Goal: Ask a question

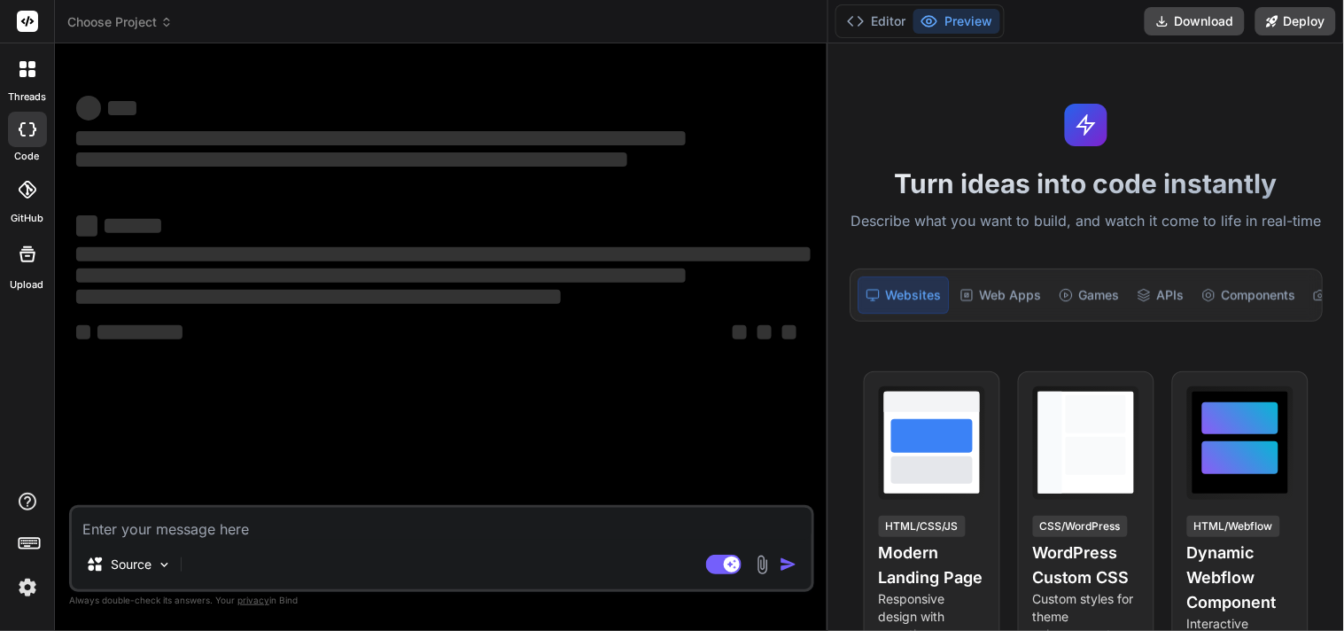
drag, startPoint x: 479, startPoint y: 115, endPoint x: 1298, endPoint y: 153, distance: 819.5
click at [1298, 153] on div "Choose Project Created with Pixso. Bind AI Web Search Created with Pixso. Code …" at bounding box center [699, 315] width 1289 height 631
click at [289, 519] on textarea at bounding box center [442, 524] width 740 height 32
type textarea "x"
paste textarea "Splash Screens Displays the app logo and branding. Brief loading animation whil…"
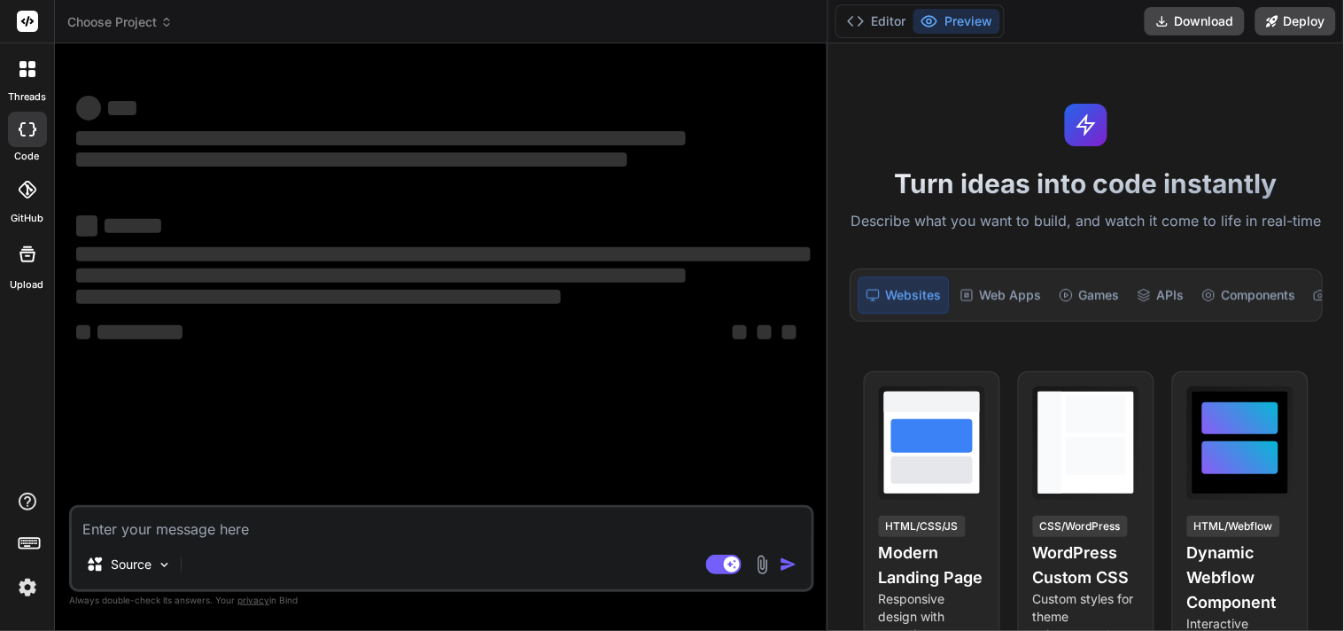
type textarea "Splash Screens Displays the app logo and branding. Brief loading animation whil…"
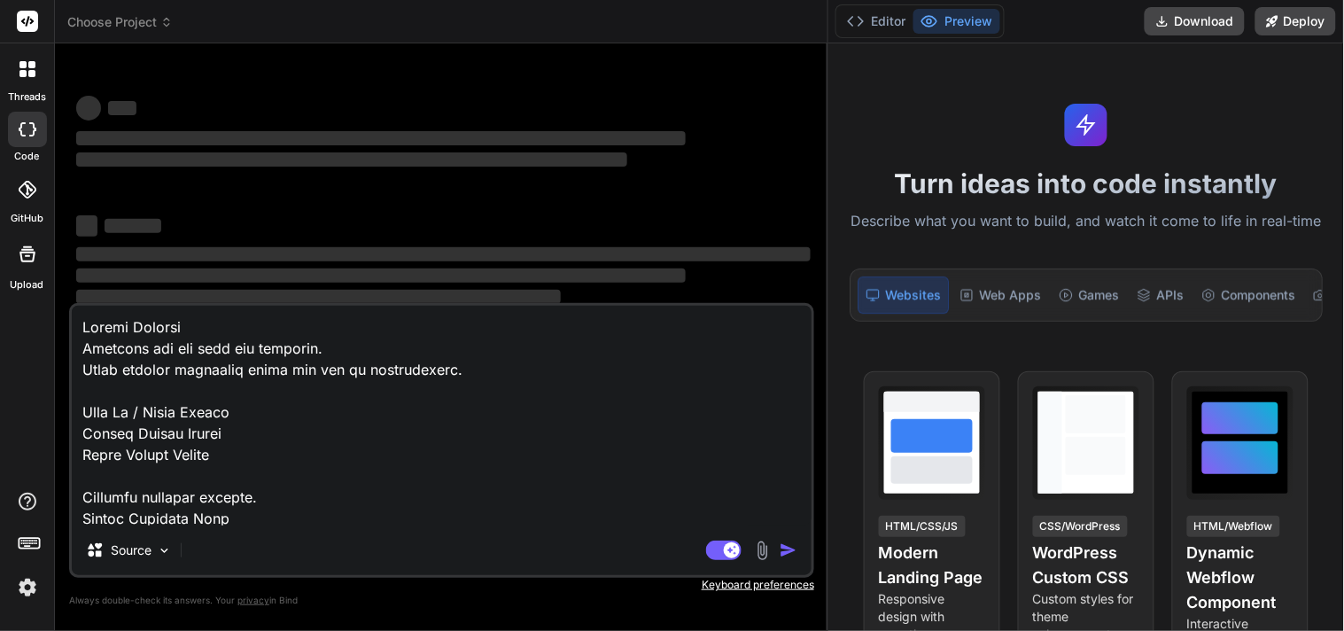
scroll to position [1511, 0]
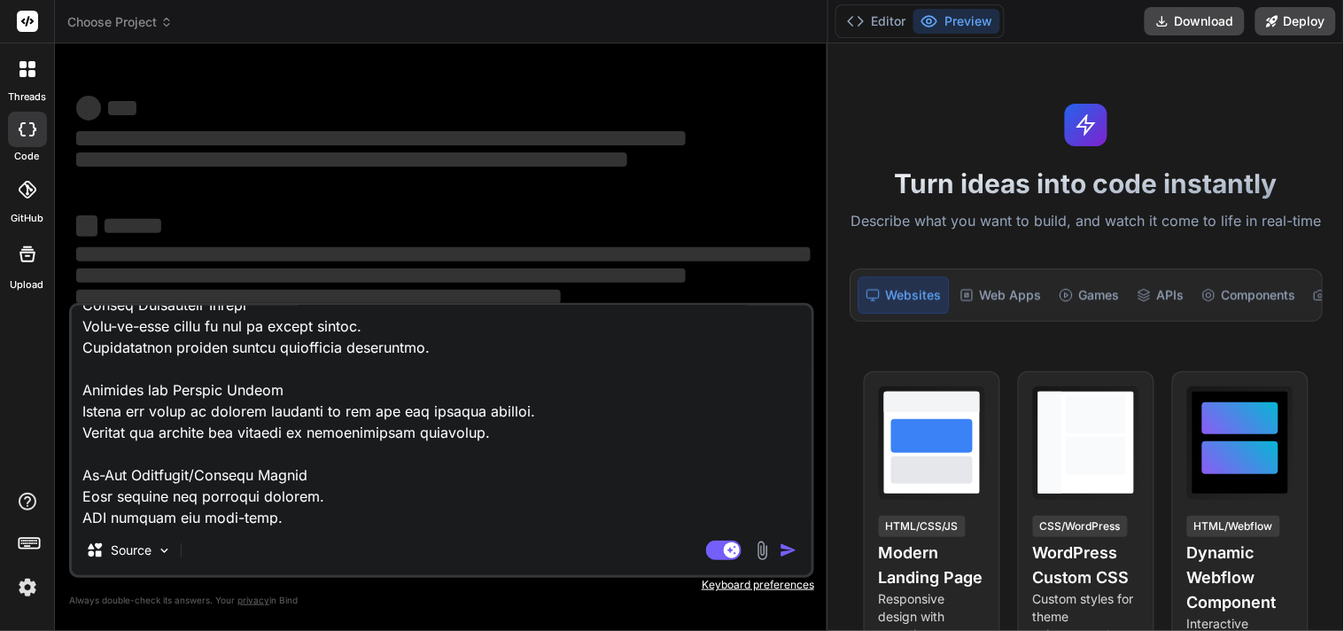
type textarea "x"
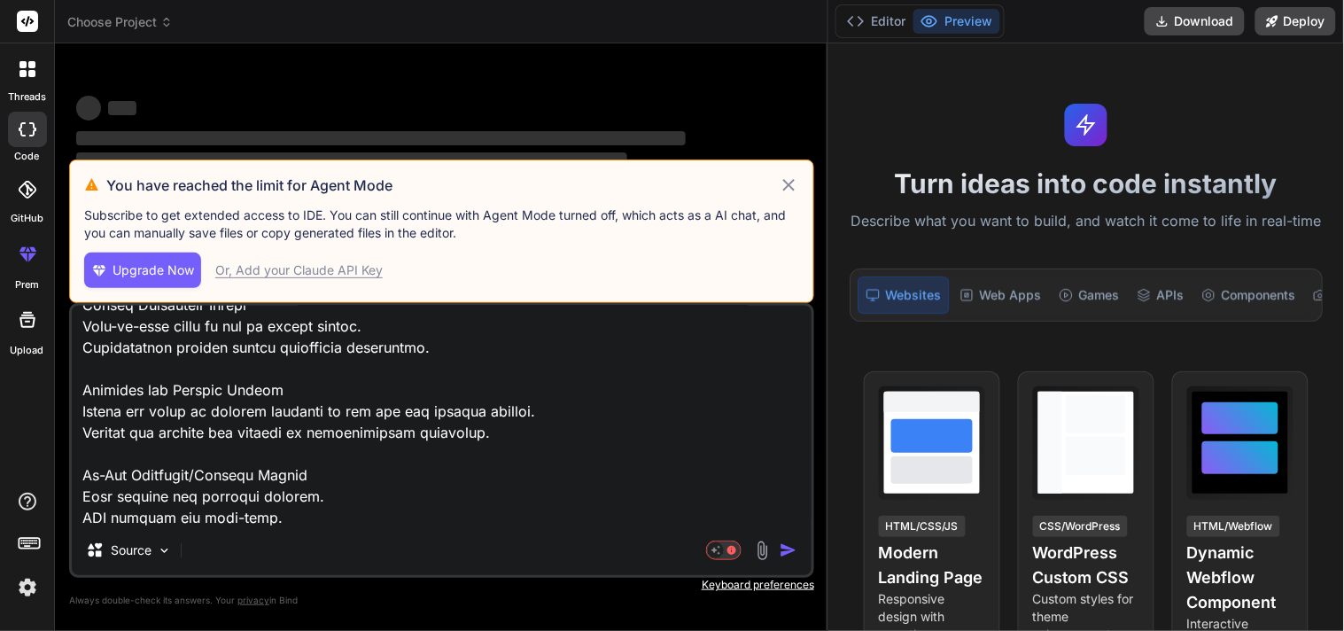
type textarea "Splash Screens Displays the app logo and branding. Brief loading animation whil…"
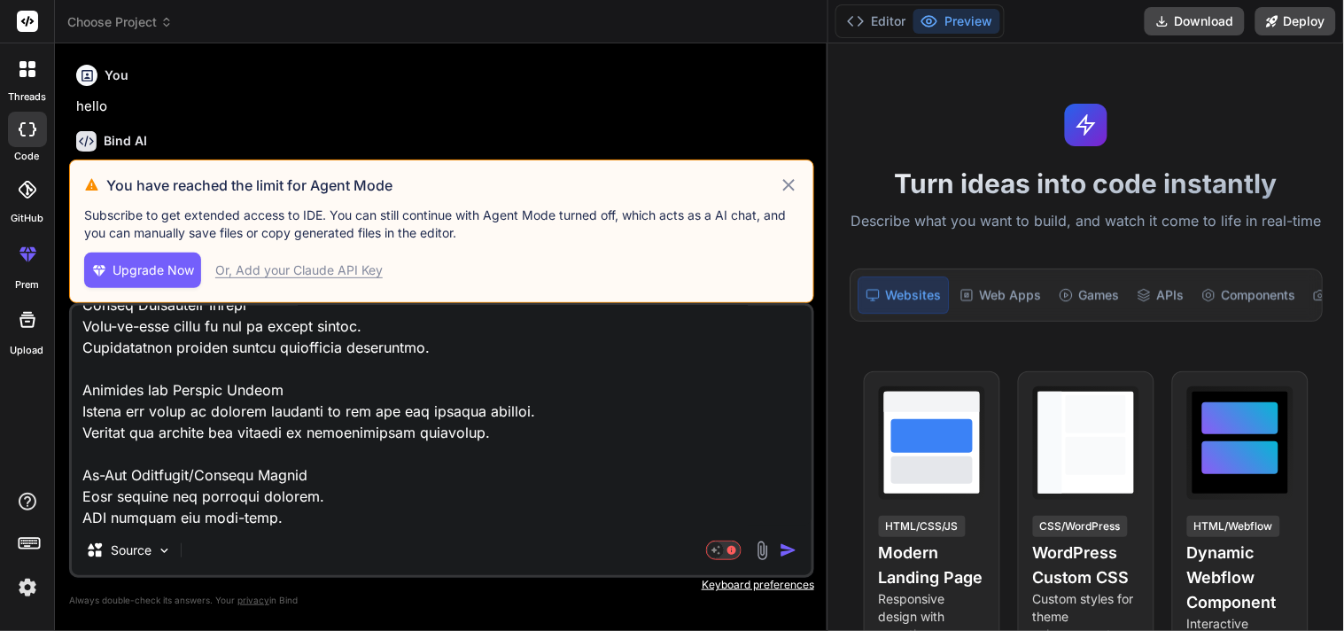
type textarea "x"
type textarea "Splash Screens Displays the app logo and branding. Brief loading animation whil…"
type textarea "x"
type textarea "Splash Screens Displays the app logo and branding. Brief loading animation whil…"
type textarea "x"
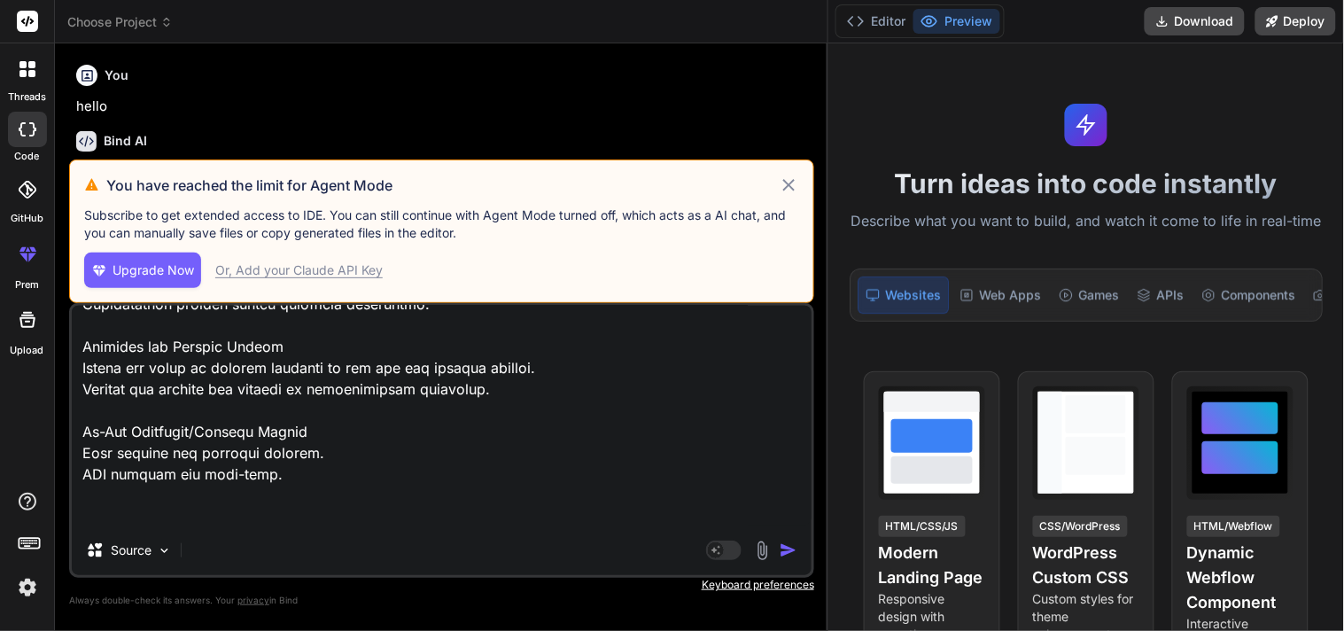
type textarea "Splash Screens Displays the app logo and branding. Brief loading animation whil…"
type textarea "x"
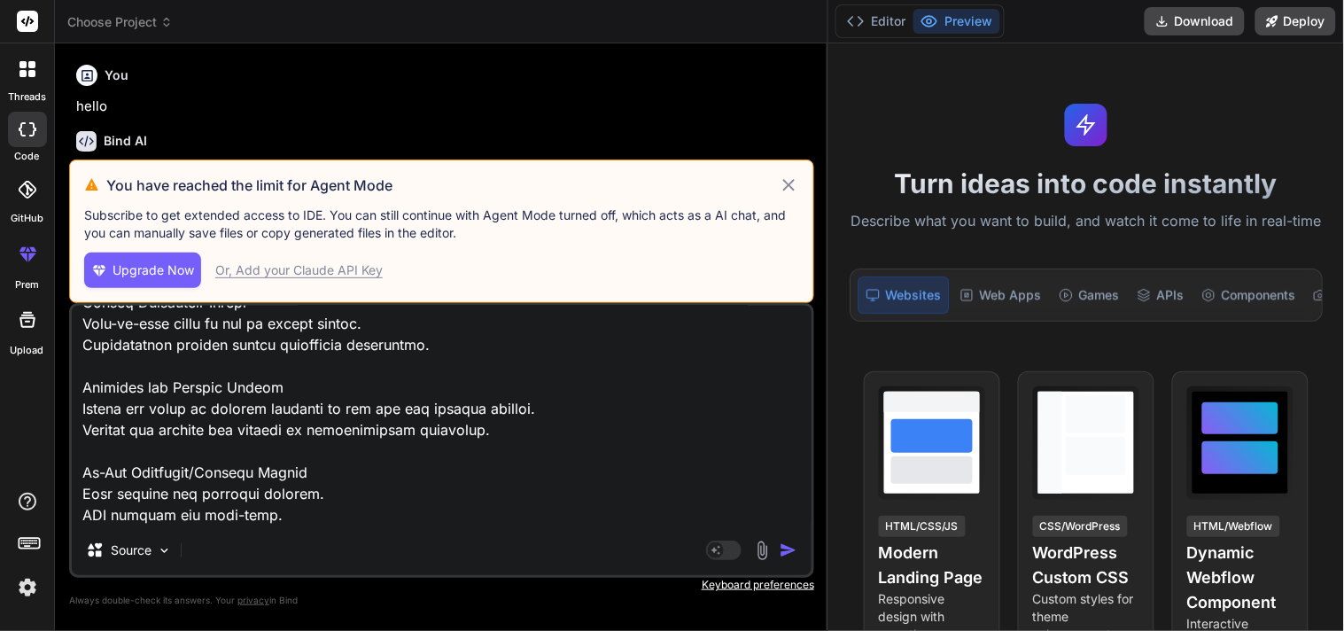
type textarea "Splash Screens Displays the app logo and branding. Brief loading animation whil…"
type textarea "x"
type textarea "Splash Screens Displays the app logo and branding. Brief loading animation whil…"
type textarea "x"
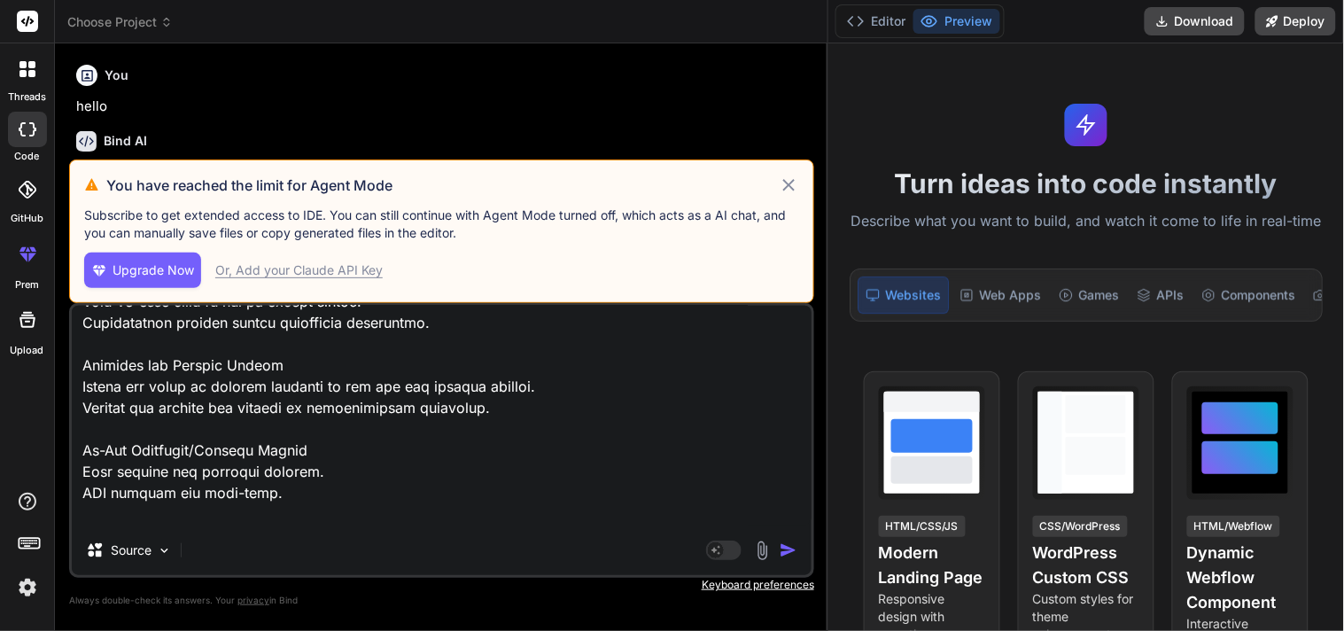
type textarea "Splash Screens Displays the app logo and branding. Brief loading animation whil…"
type textarea "x"
type textarea "Splash Screens Displays the app logo and branding. Brief loading animation whil…"
type textarea "x"
type textarea "Splash Screens Displays the app logo and branding. Brief loading animation whil…"
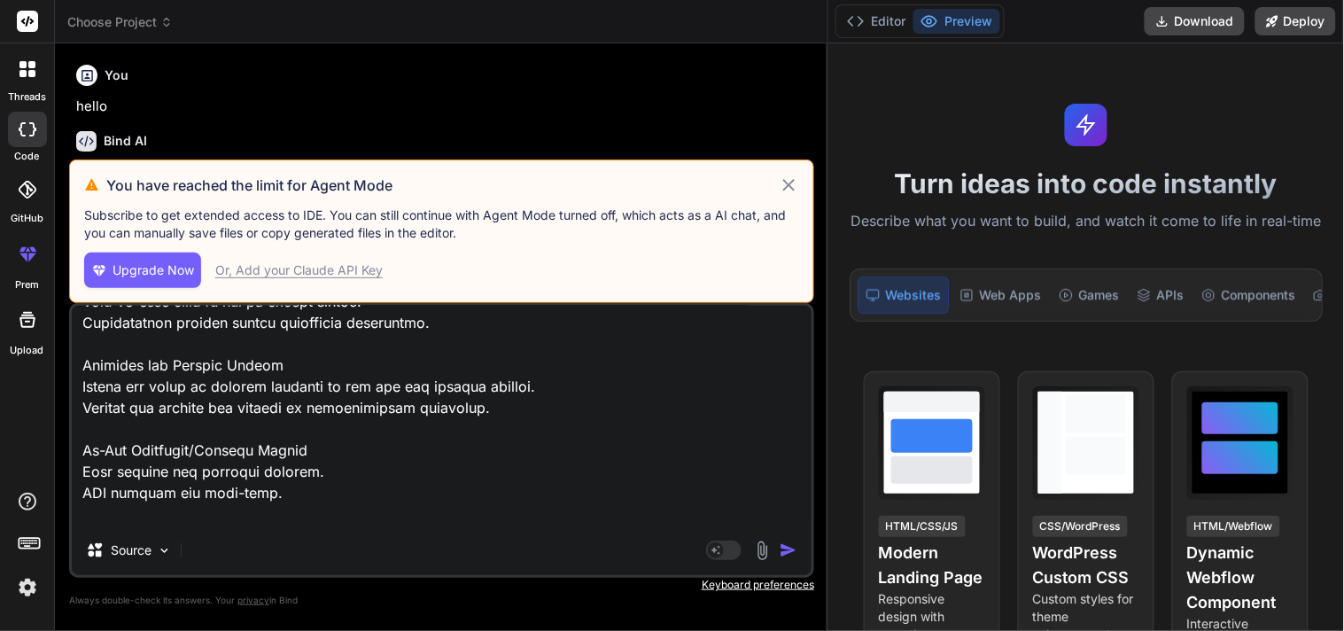
type textarea "x"
type textarea "Splash Screens Displays the app logo and branding. Brief loading animation whil…"
type textarea "x"
type textarea "Splash Screens Displays the app logo and branding. Brief loading animation whil…"
type textarea "x"
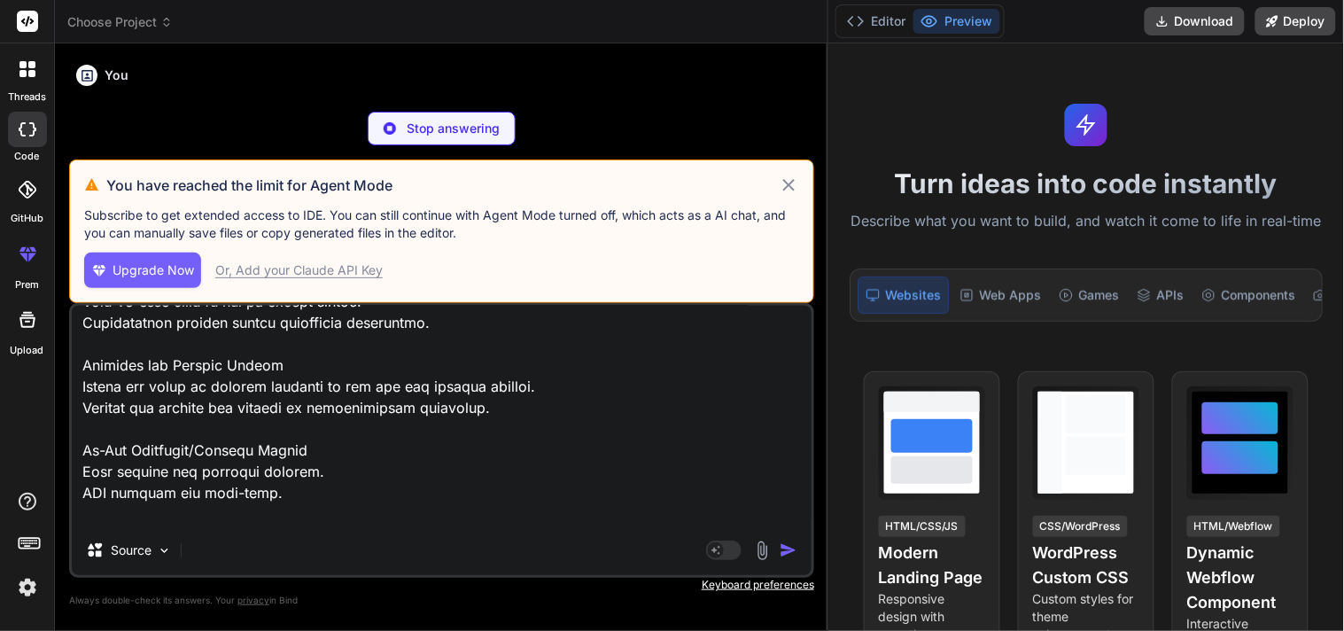
type textarea "Splash Screens Displays the app logo and branding. Brief loading animation whil…"
type textarea "x"
type textarea "Splash Screens Displays the app logo and branding. Brief loading animation whil…"
type textarea "x"
type textarea "Splash Screens Displays the app logo and branding. Brief loading animation whil…"
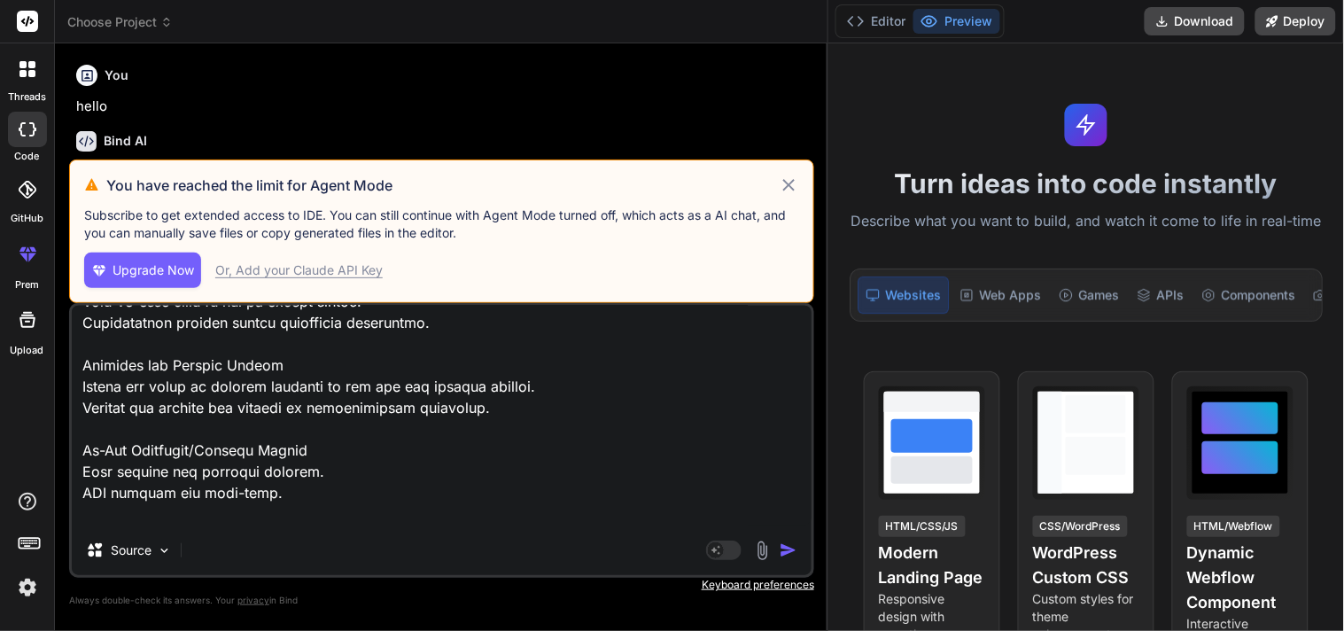
type textarea "x"
type textarea "Splash Screens Displays the app logo and branding. Brief loading animation whil…"
type textarea "x"
type textarea "Splash Screens Displays the app logo and branding. Brief loading animation whil…"
type textarea "x"
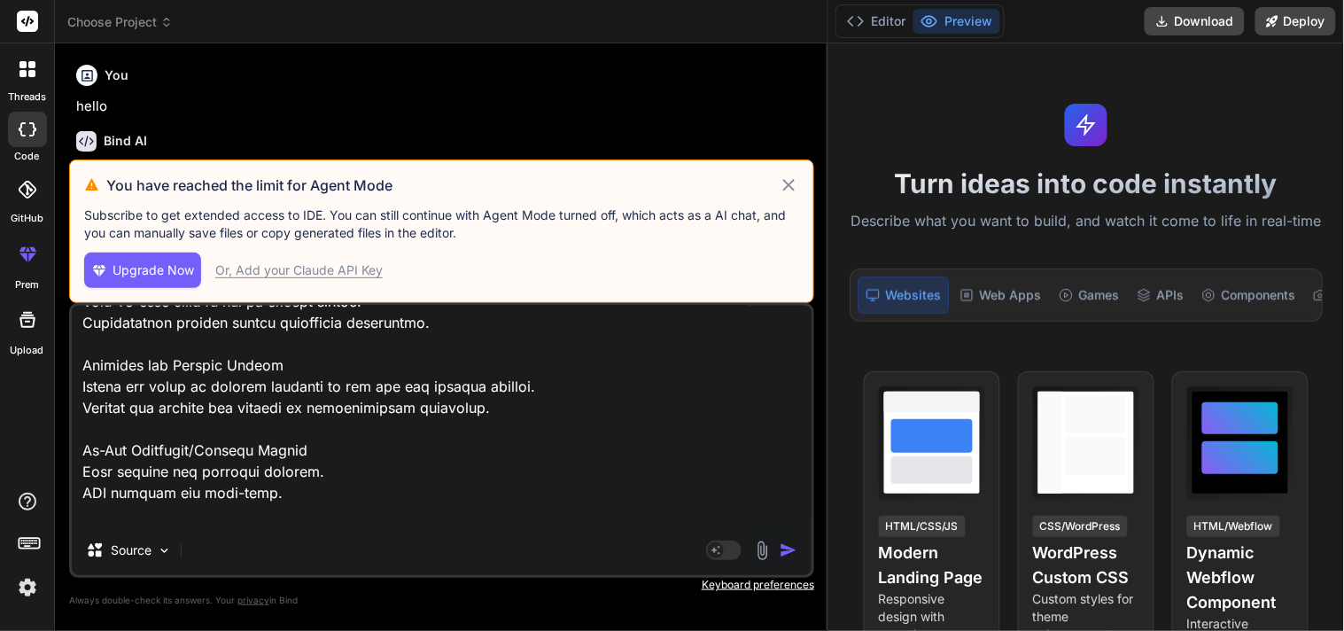
type textarea "Splash Screens Displays the app logo and branding. Brief loading animation whil…"
type textarea "x"
type textarea "Splash Screens Displays the app logo and branding. Brief loading animation whil…"
type textarea "x"
type textarea "Splash Screens Displays the app logo and branding. Brief loading animation whil…"
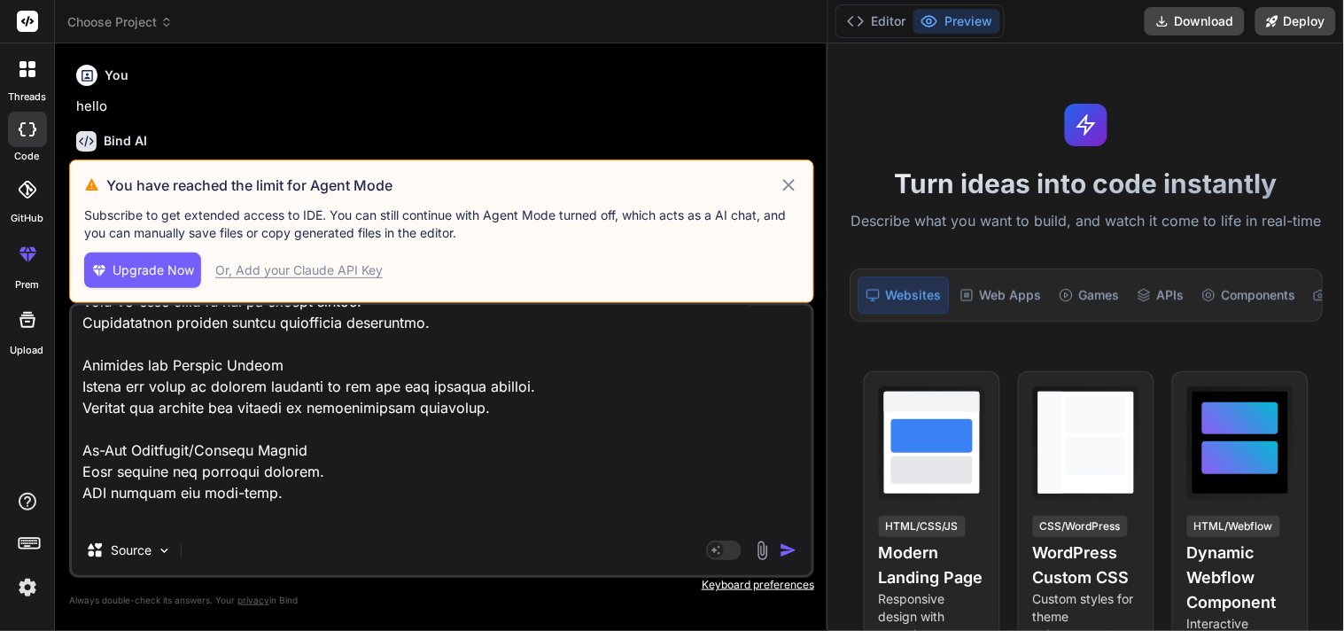
type textarea "x"
type textarea "Splash Screens Displays the app logo and branding. Brief loading animation whil…"
type textarea "x"
type textarea "Splash Screens Displays the app logo and branding. Brief loading animation whil…"
type textarea "x"
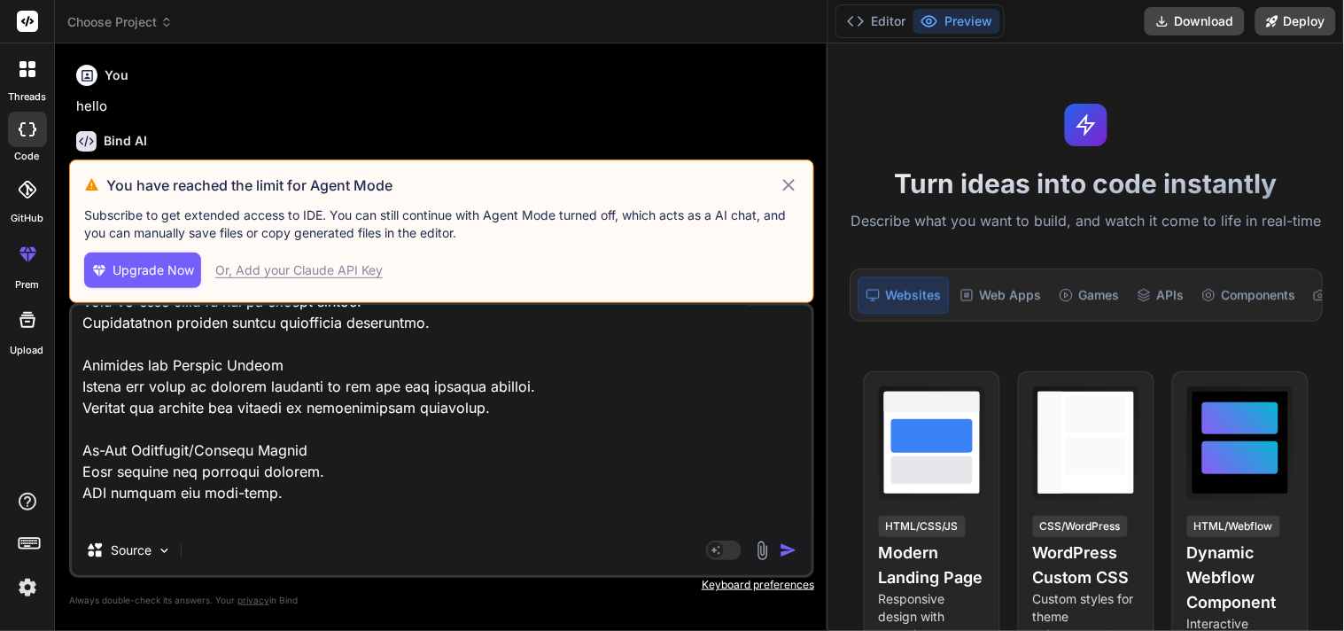
type textarea "Splash Screens Displays the app logo and branding. Brief loading animation whil…"
type textarea "x"
type textarea "Splash Screens Displays the app logo and branding. Brief loading animation whil…"
type textarea "x"
type textarea "Splash Screens Displays the app logo and branding. Brief loading animation whil…"
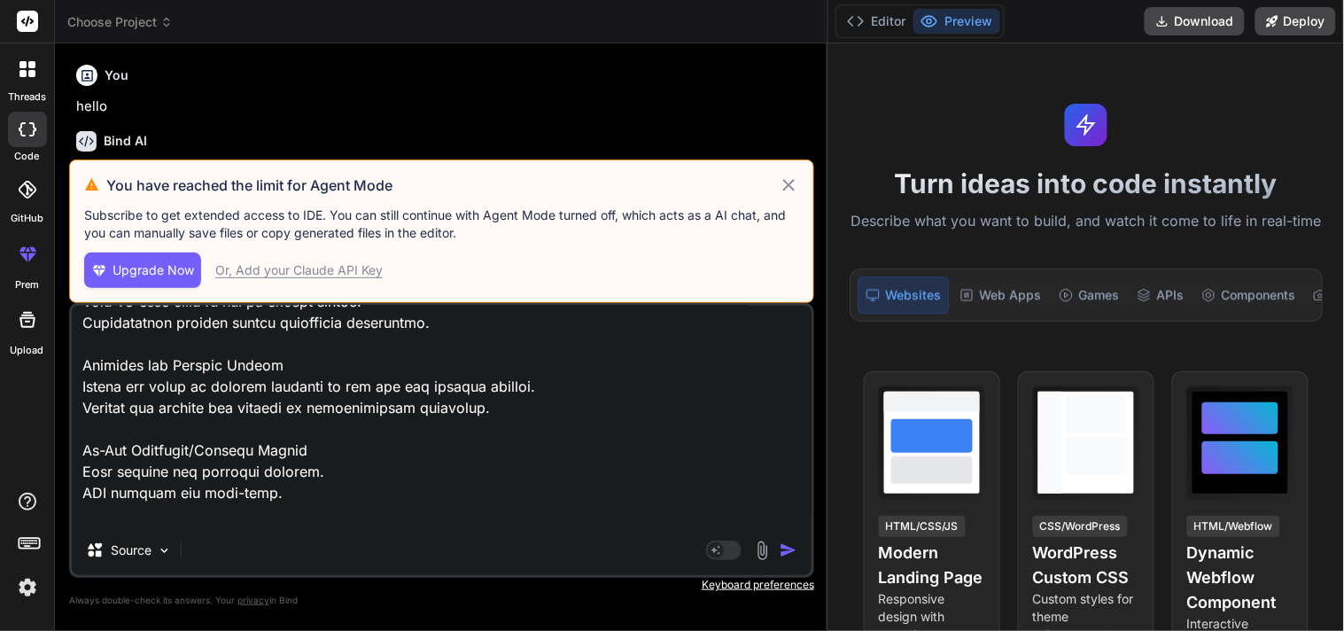
type textarea "x"
type textarea "Splash Screens Displays the app logo and branding. Brief loading animation whil…"
type textarea "x"
type textarea "Splash Screens Displays the app logo and branding. Brief loading animation whil…"
type textarea "x"
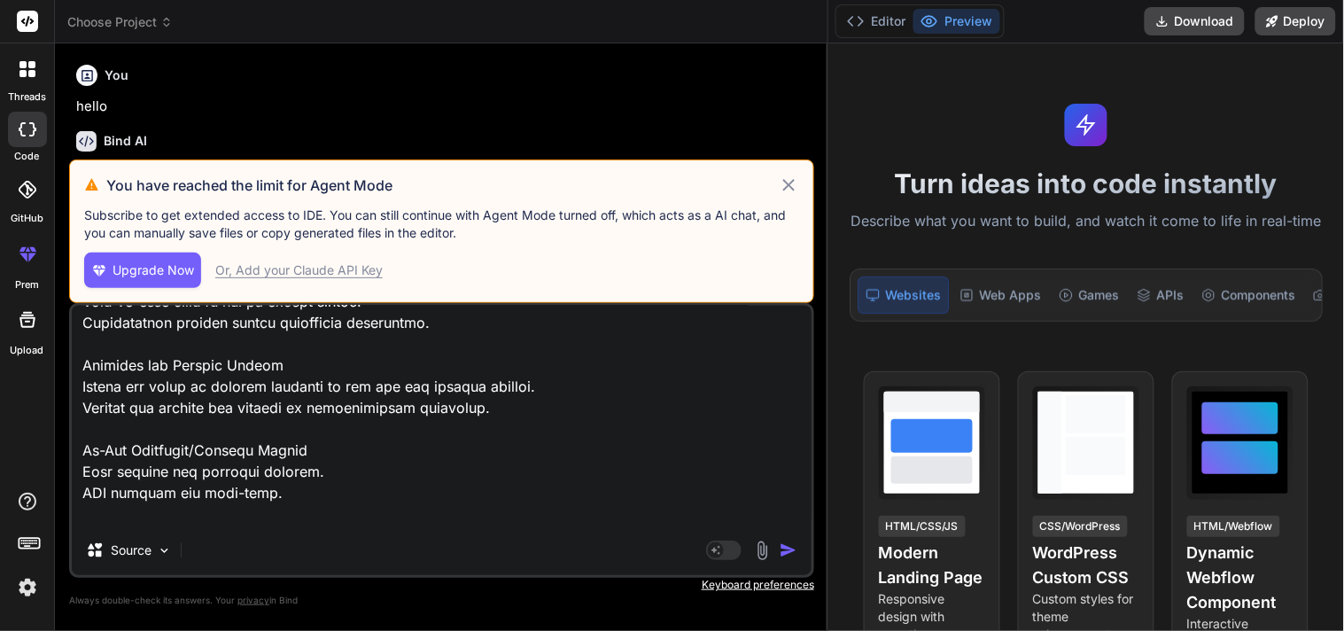
type textarea "Splash Screens Displays the app logo and branding. Brief loading animation whil…"
type textarea "x"
type textarea "Splash Screens Displays the app logo and branding. Brief loading animation whil…"
type textarea "x"
type textarea "Splash Screens Displays the app logo and branding. Brief loading animation whil…"
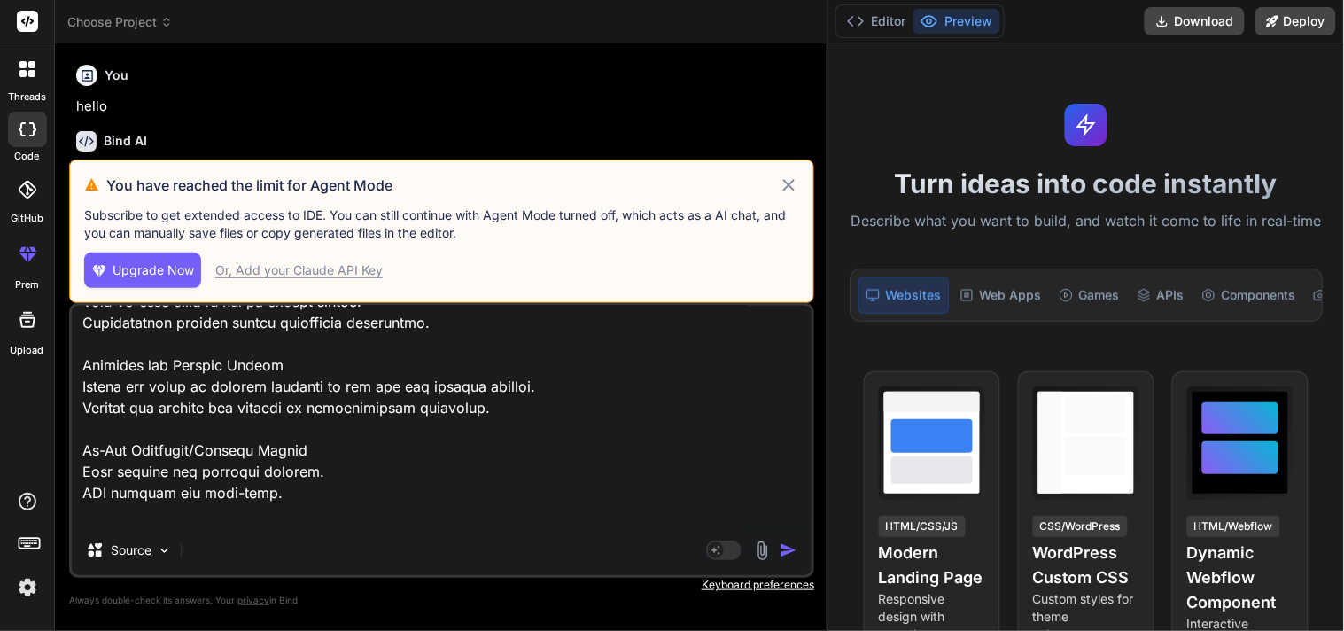
type textarea "x"
type textarea "Splash Screens Displays the app logo and branding. Brief loading animation whil…"
type textarea "x"
type textarea "Splash Screens Displays the app logo and branding. Brief loading animation whil…"
type textarea "x"
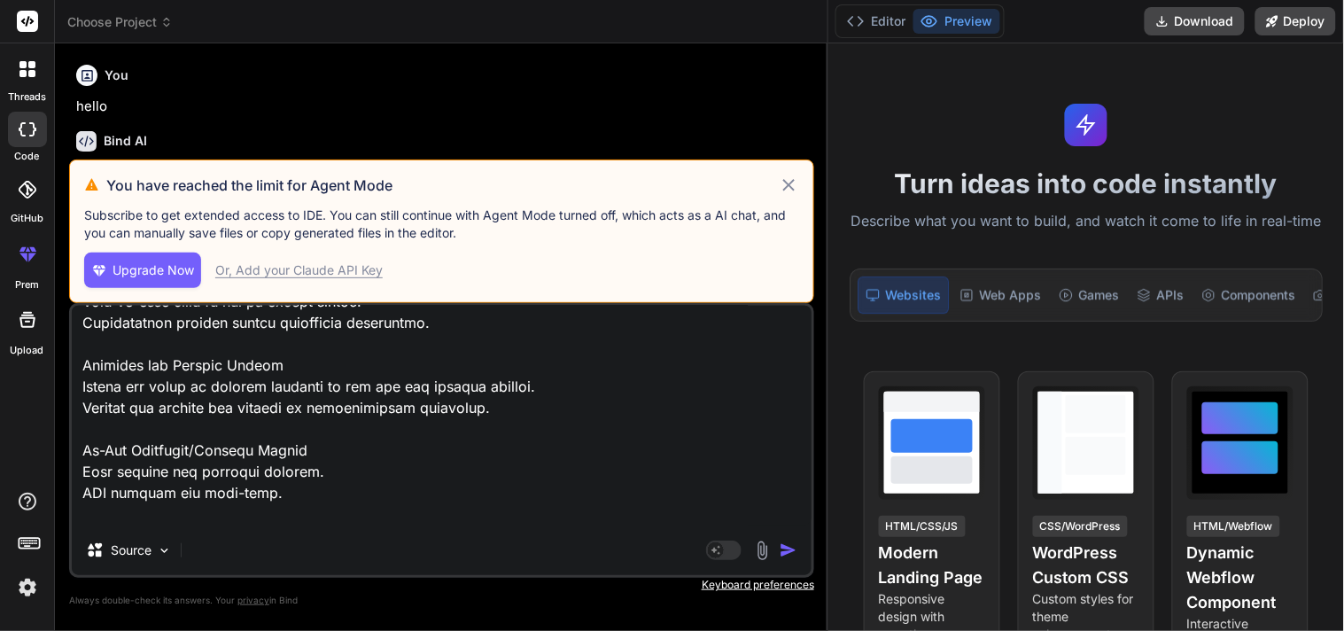
type textarea "Splash Screens Displays the app logo and branding. Brief loading animation whil…"
type textarea "x"
type textarea "Splash Screens Displays the app logo and branding. Brief loading animation whil…"
type textarea "x"
type textarea "Splash Screens Displays the app logo and branding. Brief loading animation whil…"
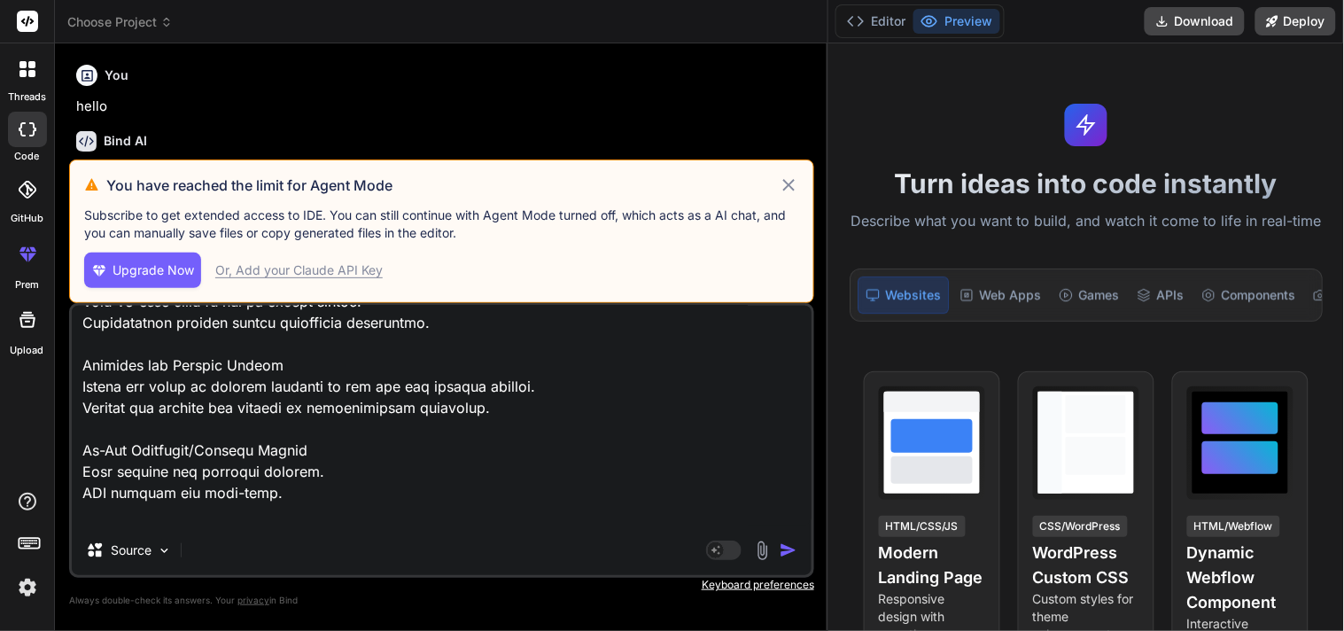
type textarea "x"
type textarea "Splash Screens Displays the app logo and branding. Brief loading animation whil…"
type textarea "x"
type textarea "Splash Screens Displays the app logo and branding. Brief loading animation whil…"
type textarea "x"
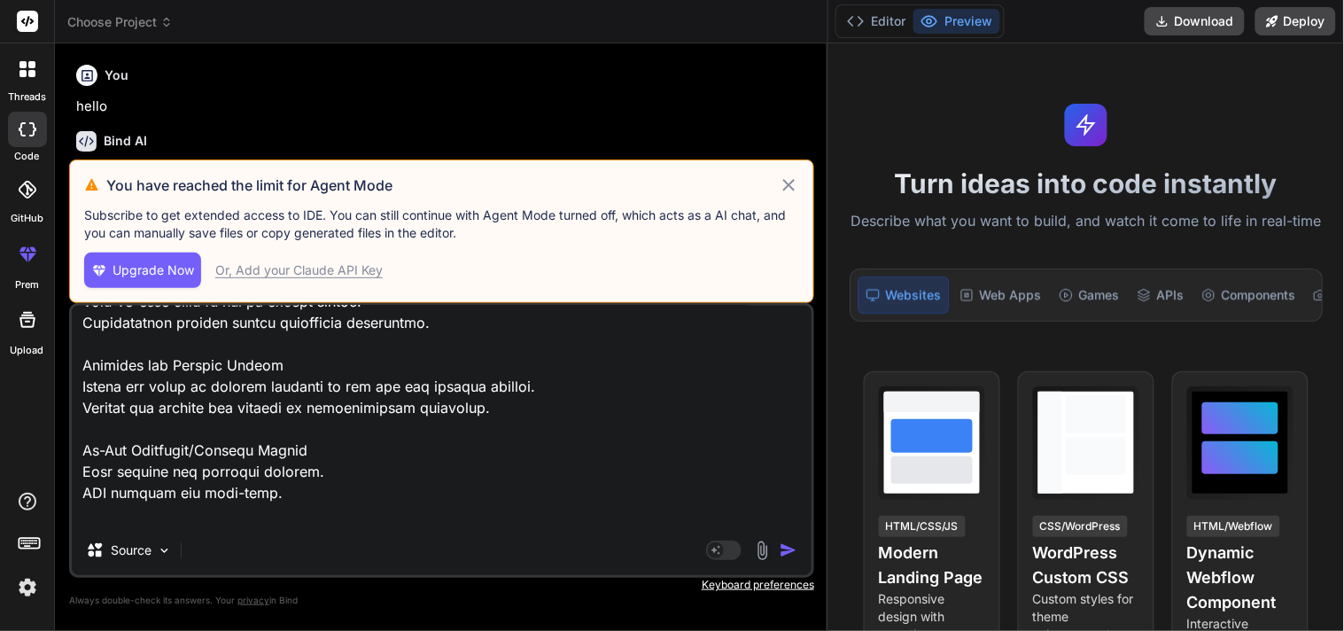
type textarea "Splash Screens Displays the app logo and branding. Brief loading animation whil…"
type textarea "x"
type textarea "Splash Screens Displays the app logo and branding. Brief loading animation whil…"
type textarea "x"
type textarea "Splash Screens Displays the app logo and branding. Brief loading animation whil…"
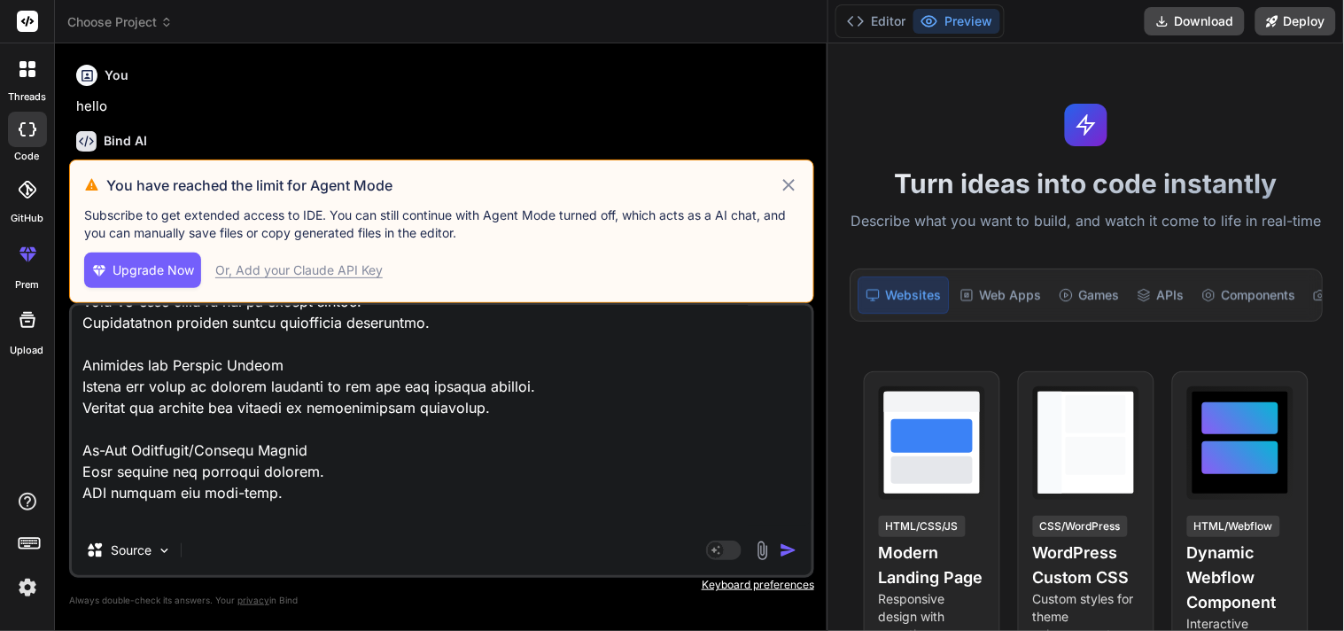
type textarea "x"
type textarea "Splash Screens Displays the app logo and branding. Brief loading animation whil…"
type textarea "x"
type textarea "Splash Screens Displays the app logo and branding. Brief loading animation whil…"
type textarea "x"
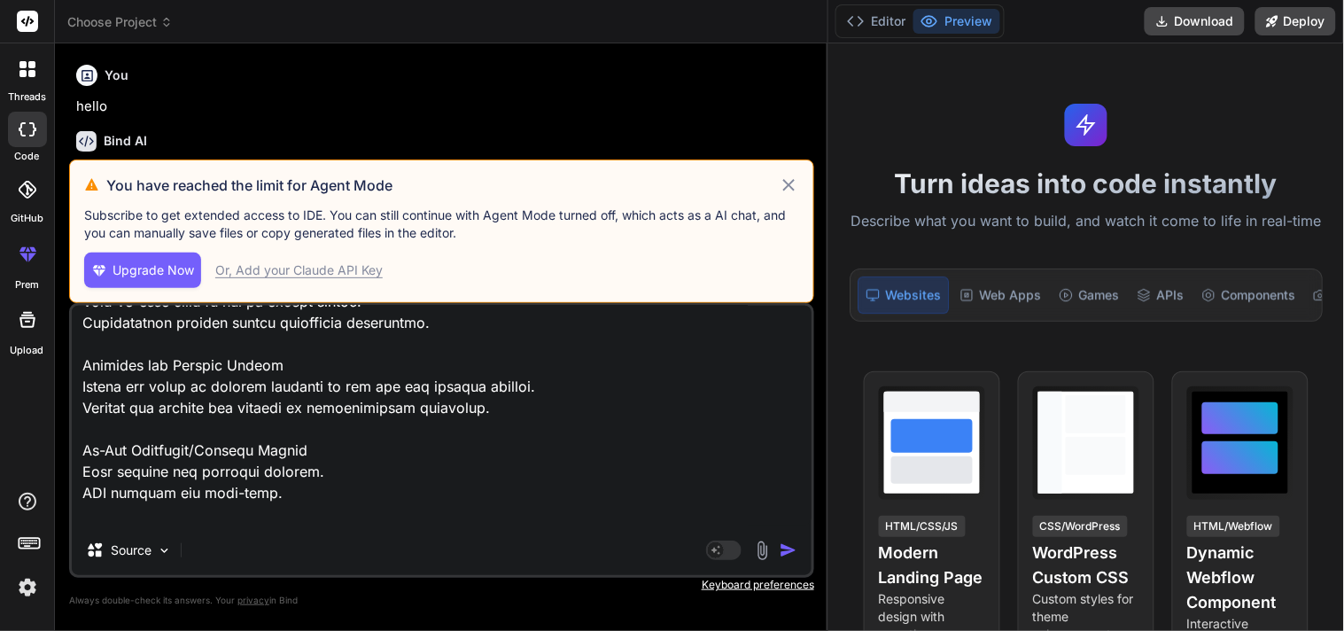
type textarea "Splash Screens Displays the app logo and branding. Brief loading animation whil…"
type textarea "x"
type textarea "Splash Screens Displays the app logo and branding. Brief loading animation whil…"
type textarea "x"
type textarea "Splash Screens Displays the app logo and branding. Brief loading animation whil…"
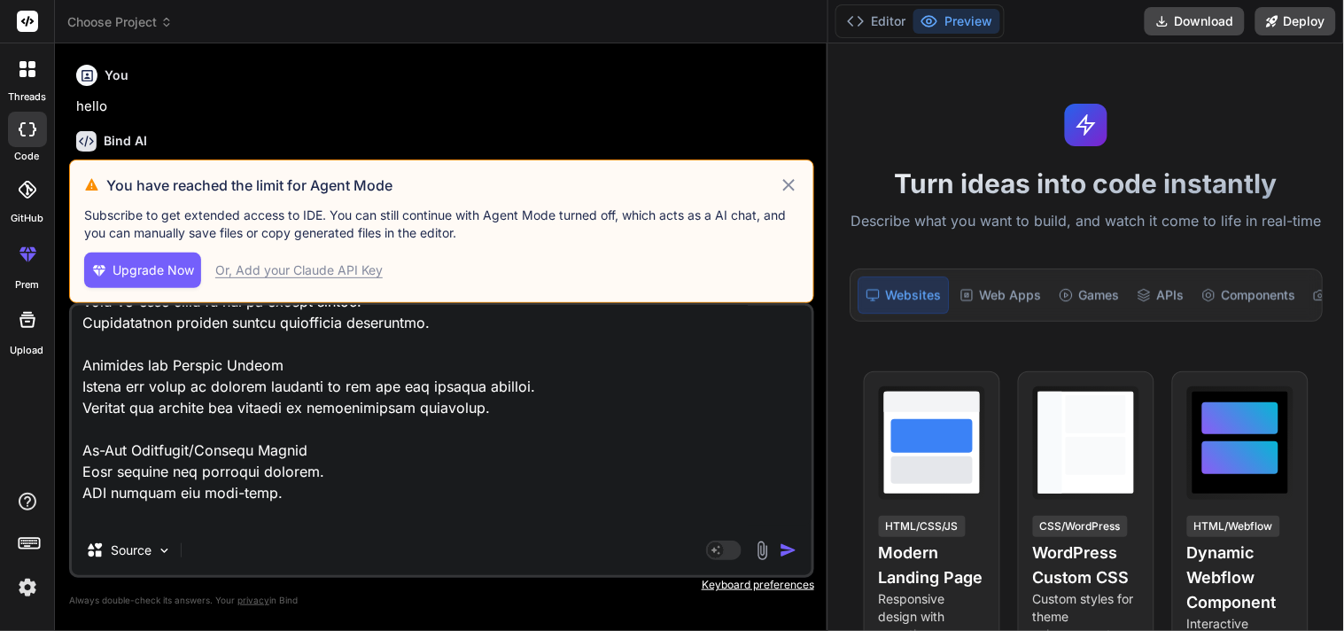
type textarea "x"
type textarea "Splash Screens Displays the app logo and branding. Brief loading animation whil…"
type textarea "x"
type textarea "Splash Screens Displays the app logo and branding. Brief loading animation whil…"
type textarea "x"
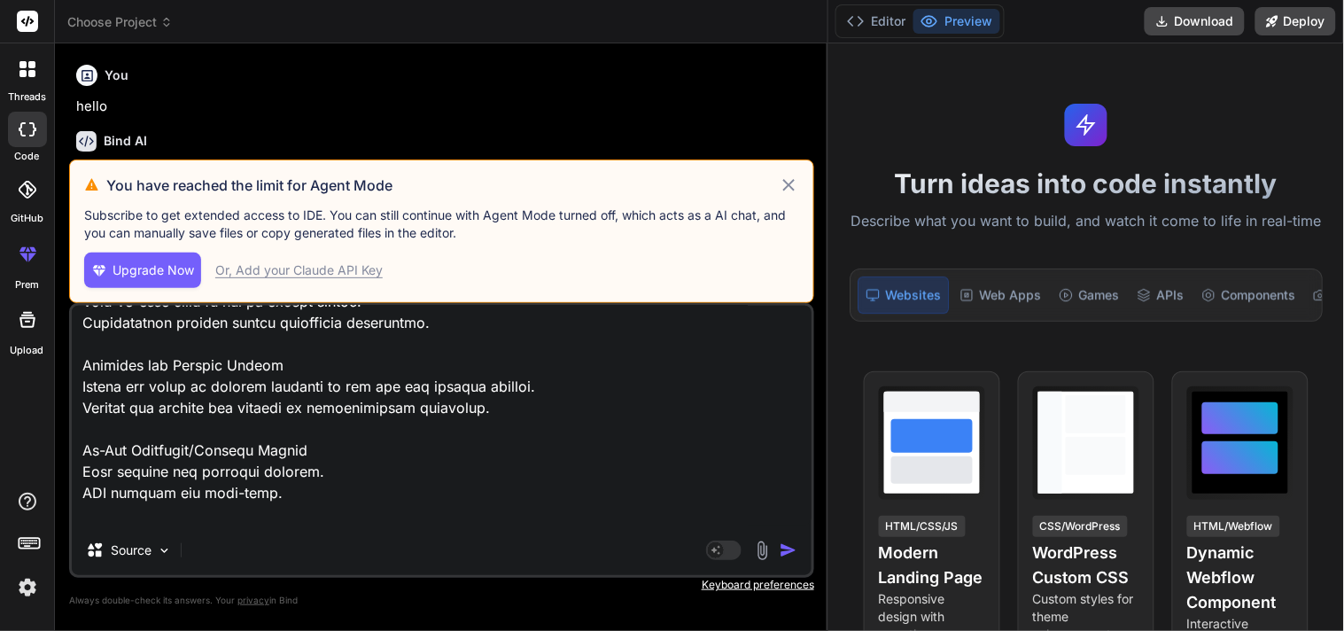
type textarea "Splash Screens Displays the app logo and branding. Brief loading animation whil…"
type textarea "x"
type textarea "Splash Screens Displays the app logo and branding. Brief loading animation whil…"
type textarea "x"
type textarea "Splash Screens Displays the app logo and branding. Brief loading animation whil…"
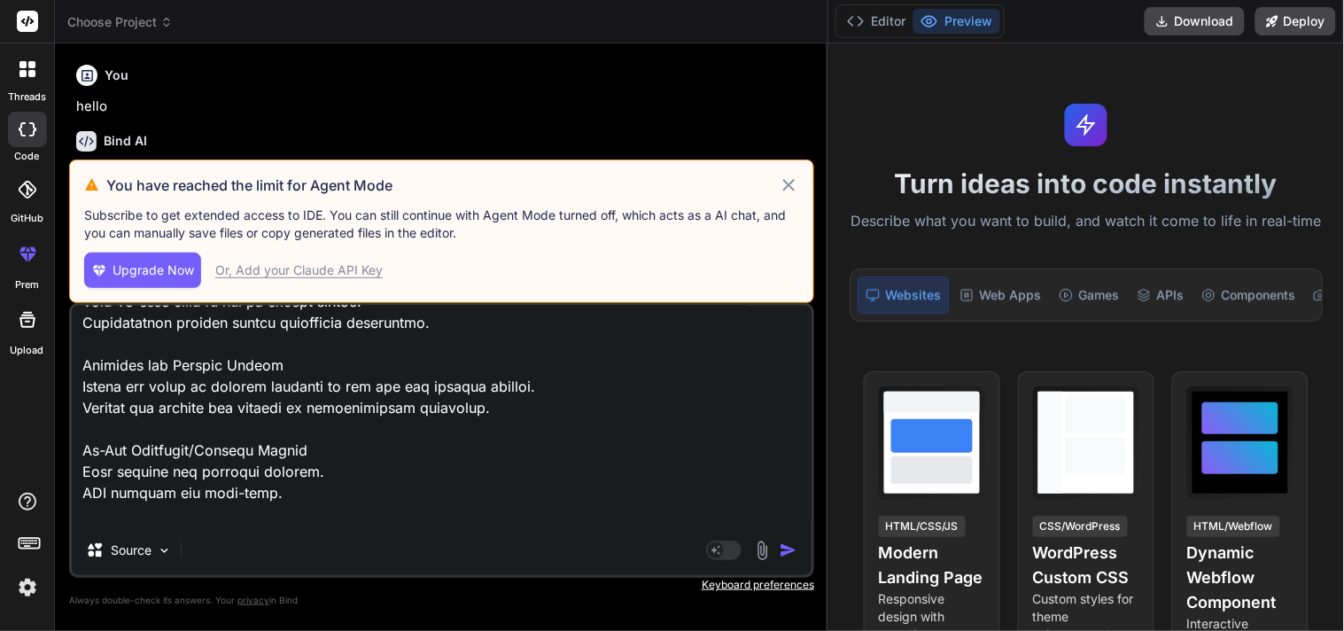
type textarea "x"
type textarea "Splash Screens Displays the app logo and branding. Brief loading animation whil…"
type textarea "x"
type textarea "Splash Screens Displays the app logo and branding. Brief loading animation whil…"
type textarea "x"
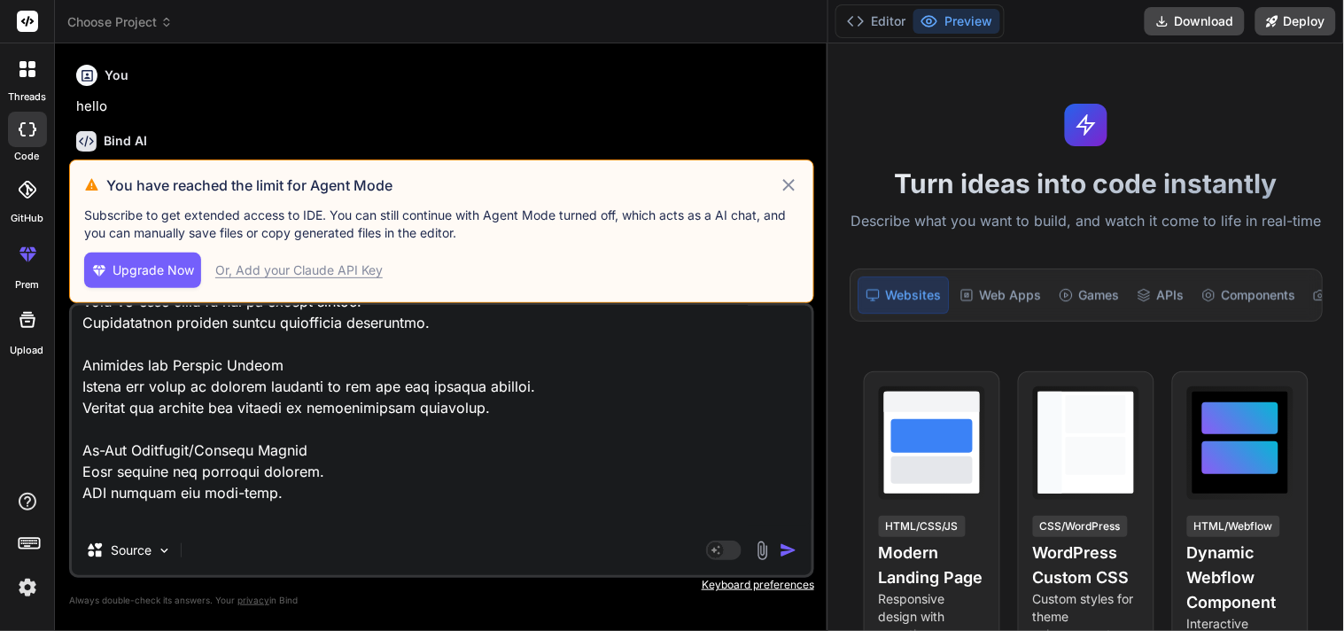
type textarea "Splash Screens Displays the app logo and branding. Brief loading animation whil…"
type textarea "x"
type textarea "Splash Screens Displays the app logo and branding. Brief loading animation whil…"
type textarea "x"
type textarea "Splash Screens Displays the app logo and branding. Brief loading animation whil…"
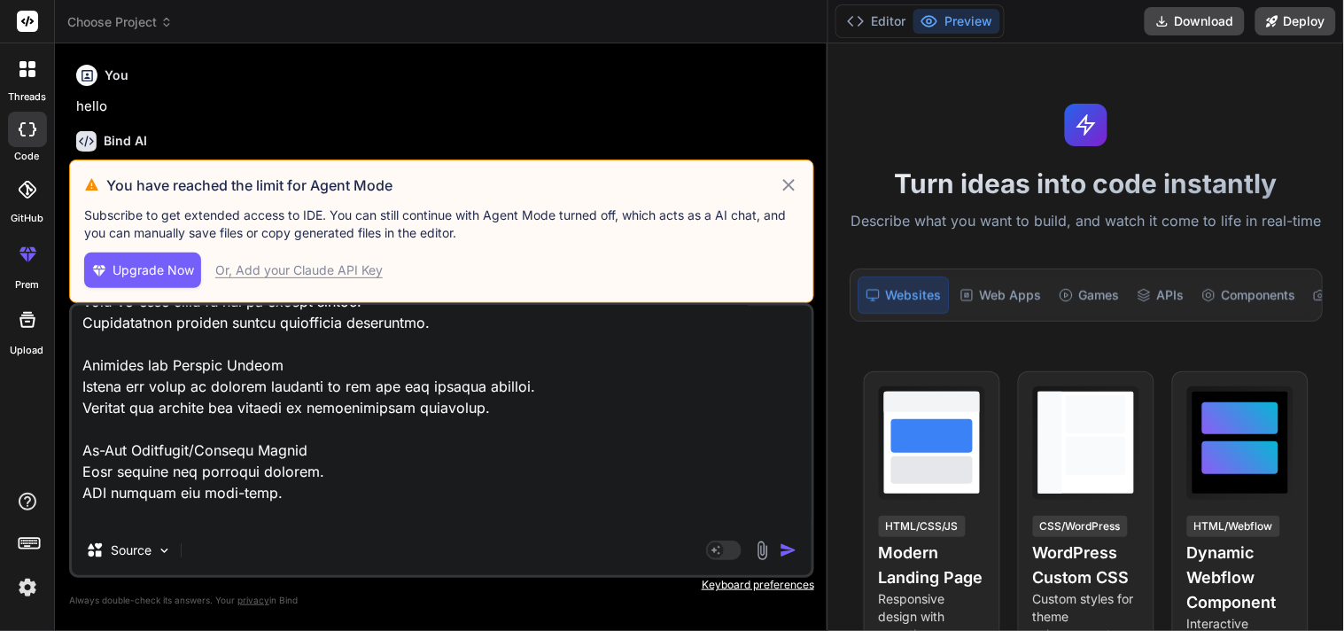
type textarea "x"
type textarea "Splash Screens Displays the app logo and branding. Brief loading animation whil…"
type textarea "x"
type textarea "Splash Screens Displays the app logo and branding. Brief loading animation whil…"
type textarea "x"
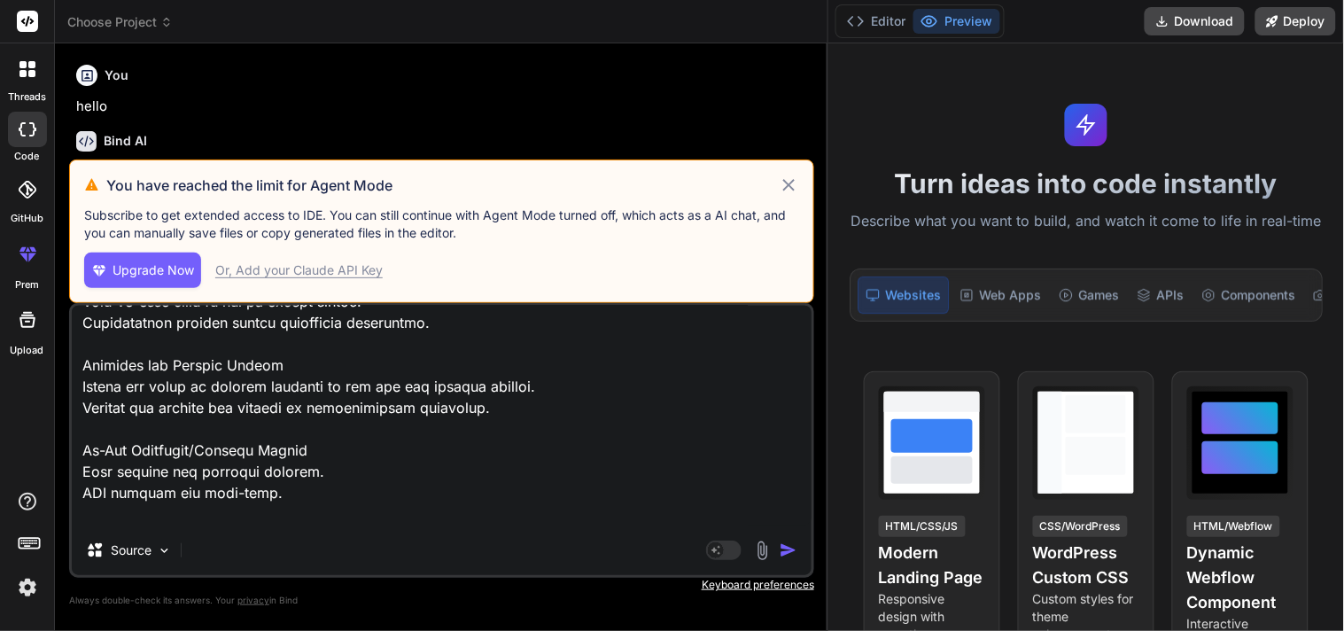
type textarea "Splash Screens Displays the app logo and branding. Brief loading animation whil…"
type textarea "x"
type textarea "Splash Screens Displays the app logo and branding. Brief loading animation whil…"
type textarea "x"
type textarea "Splash Screens Displays the app logo and branding. Brief loading animation whil…"
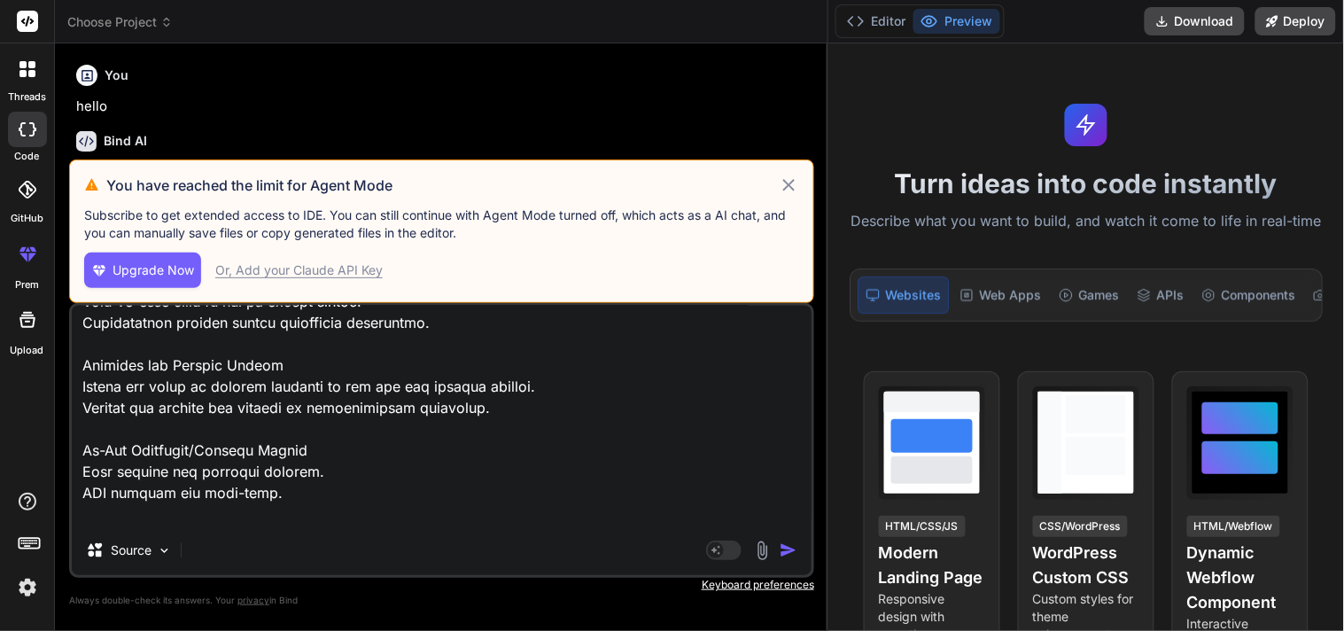
type textarea "x"
type textarea "Splash Screens Displays the app logo and branding. Brief loading animation whil…"
type textarea "x"
type textarea "Splash Screens Displays the app logo and branding. Brief loading animation whil…"
type textarea "x"
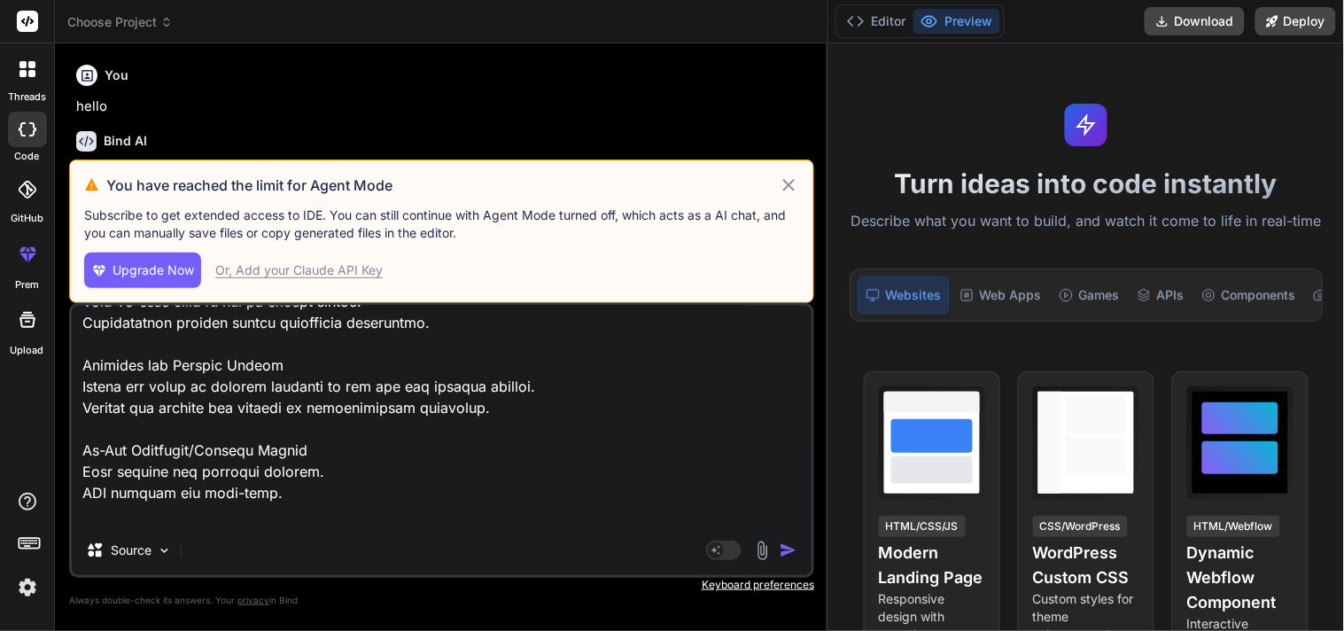
type textarea "Splash Screens Displays the app logo and branding. Brief loading animation whil…"
type textarea "x"
type textarea "Splash Screens Displays the app logo and branding. Brief loading animation whil…"
type textarea "x"
type textarea "Splash Screens Displays the app logo and branding. Brief loading animation whil…"
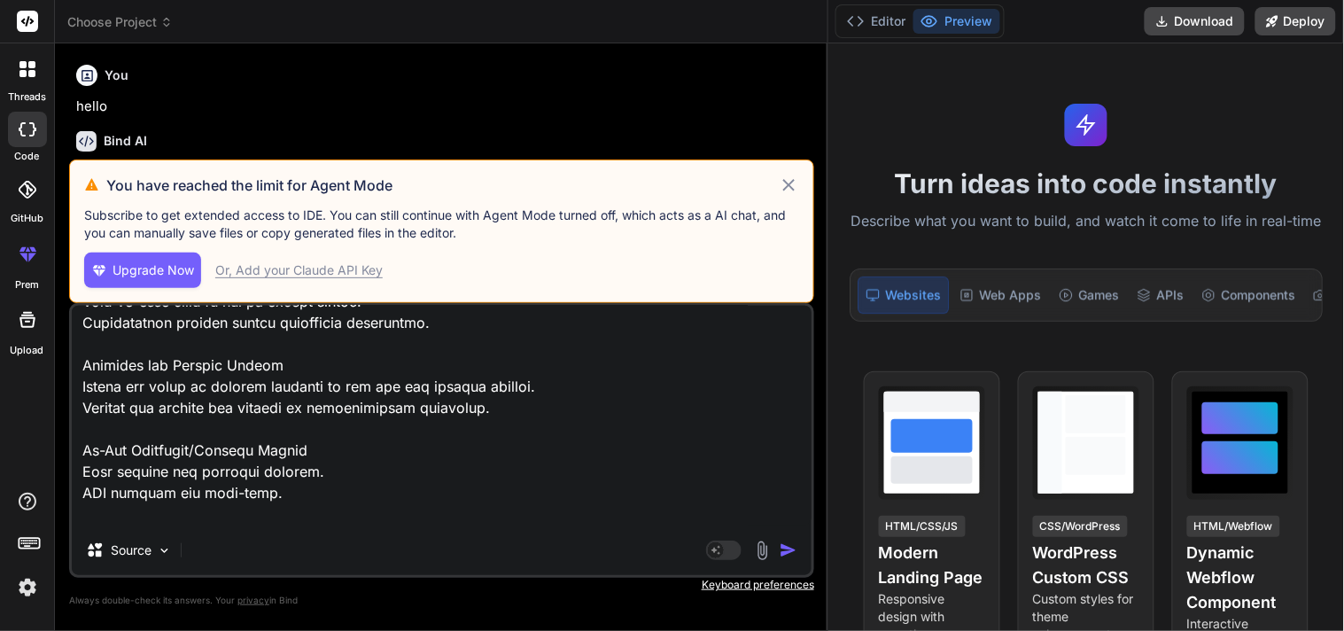
type textarea "x"
type textarea "Splash Screens Displays the app logo and branding. Brief loading animation whil…"
type textarea "x"
type textarea "Splash Screens Displays the app logo and branding. Brief loading animation whil…"
type textarea "x"
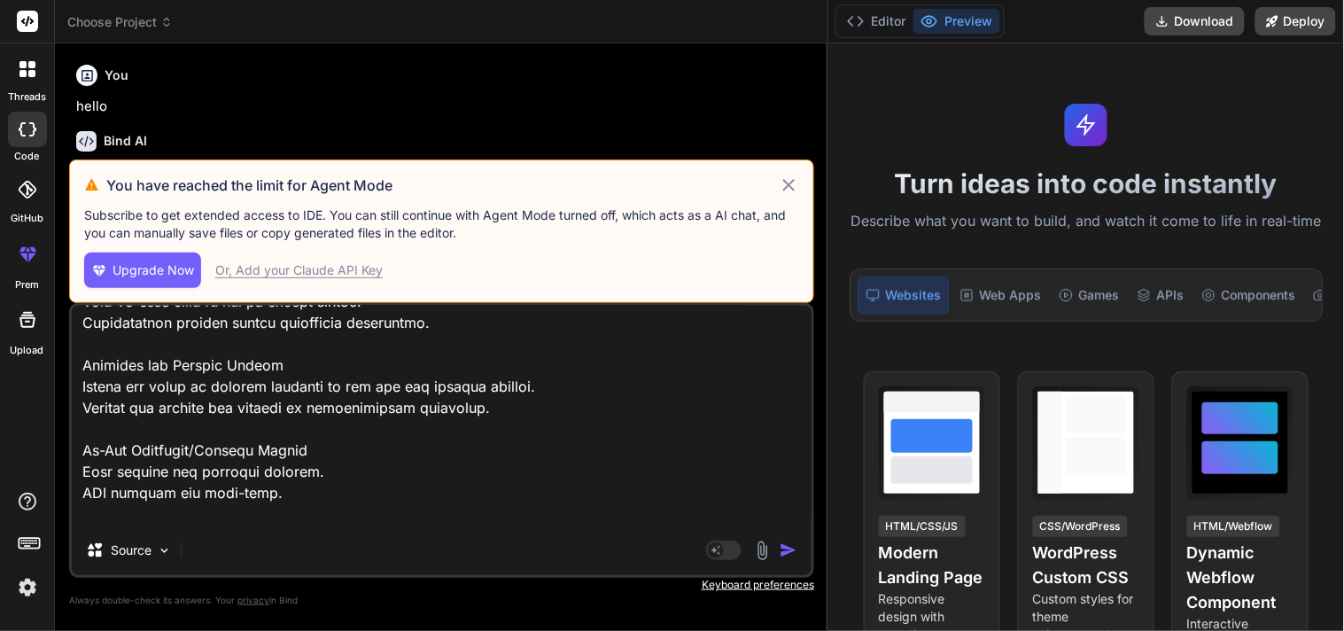
type textarea "Splash Screens Displays the app logo and branding. Brief loading animation whil…"
type textarea "x"
type textarea "Splash Screens Displays the app logo and branding. Brief loading animation whil…"
type textarea "x"
type textarea "Splash Screens Displays the app logo and branding. Brief loading animation whil…"
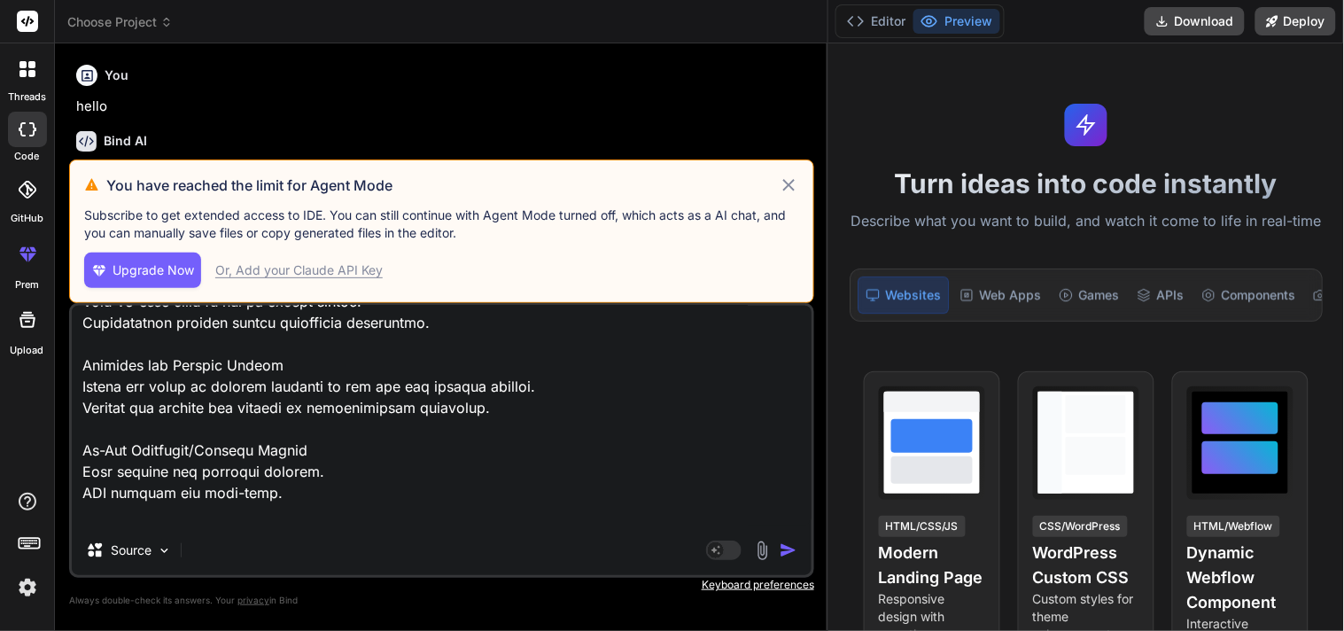
type textarea "x"
type textarea "Splash Screens Displays the app logo and branding. Brief loading animation whil…"
type textarea "x"
type textarea "Splash Screens Displays the app logo and branding. Brief loading animation whil…"
type textarea "x"
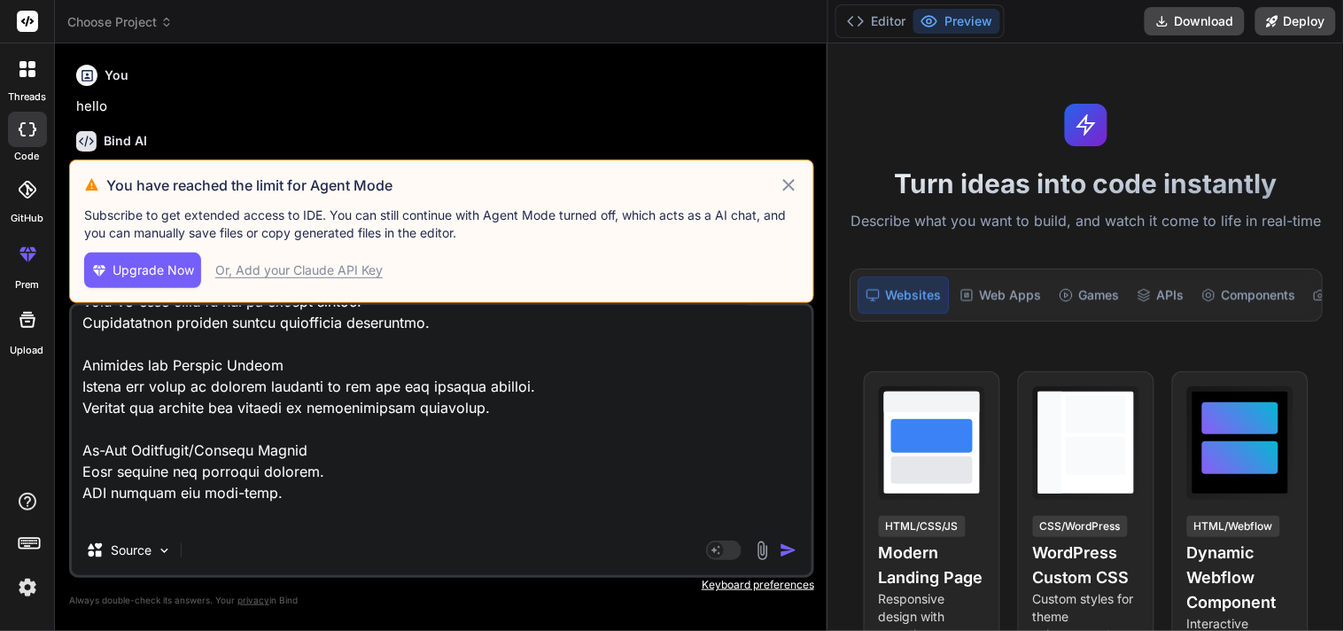
type textarea "Splash Screens Displays the app logo and branding. Brief loading animation whil…"
type textarea "x"
type textarea "Splash Screens Displays the app logo and branding. Brief loading animation whil…"
type textarea "x"
type textarea "Splash Screens Displays the app logo and branding. Brief loading animation whil…"
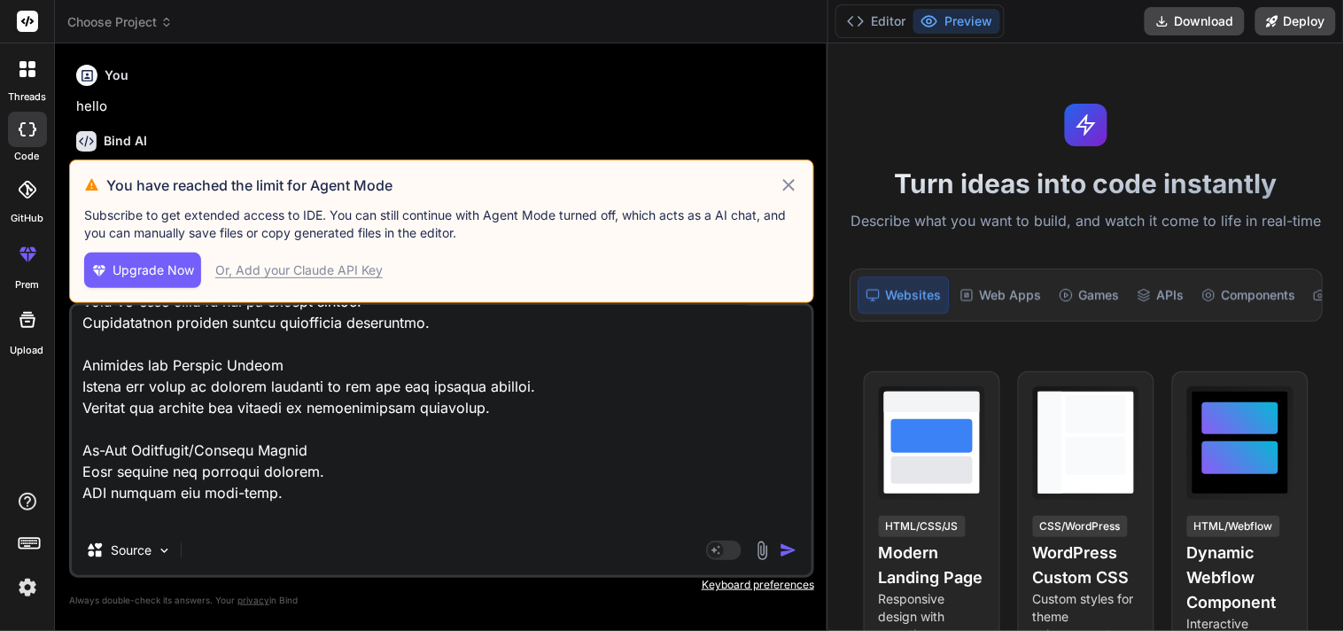
type textarea "x"
type textarea "Splash Screens Displays the app logo and branding. Brief loading animation whil…"
type textarea "x"
type textarea "Splash Screens Displays the app logo and branding. Brief loading animation whil…"
type textarea "x"
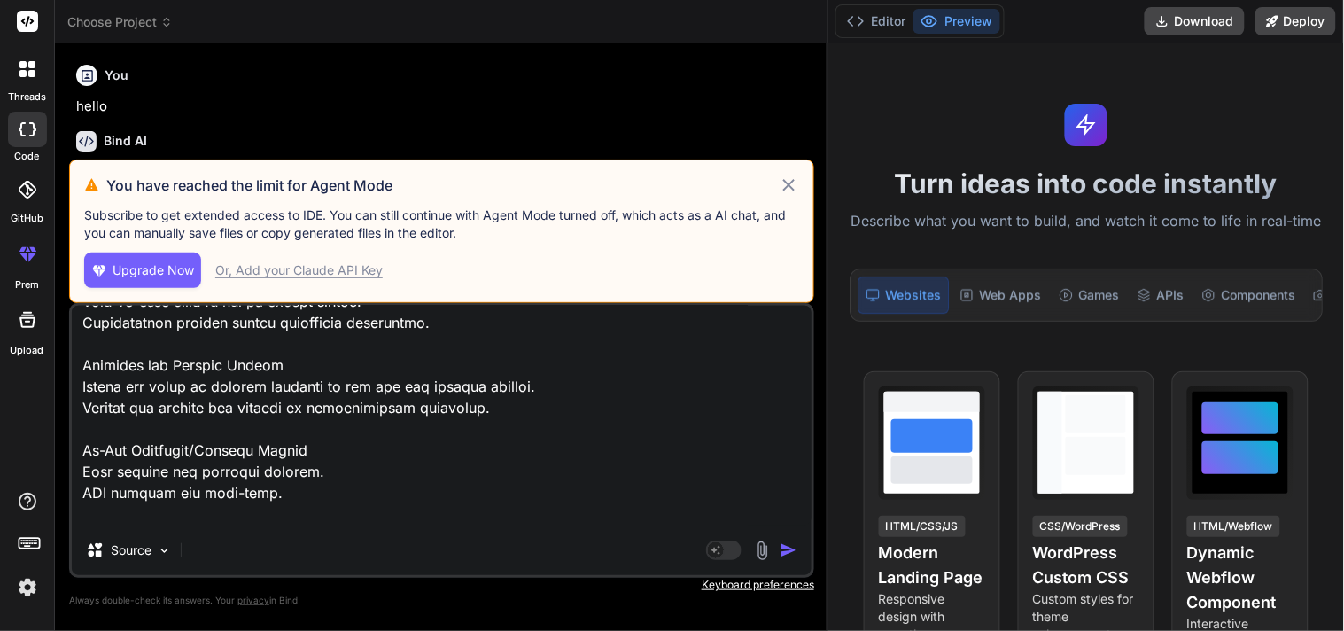
type textarea "Splash Screens Displays the app logo and branding. Brief loading animation whil…"
type textarea "x"
type textarea "Splash Screens Displays the app logo and branding. Brief loading animation whil…"
type textarea "x"
type textarea "Splash Screens Displays the app logo and branding. Brief loading animation whil…"
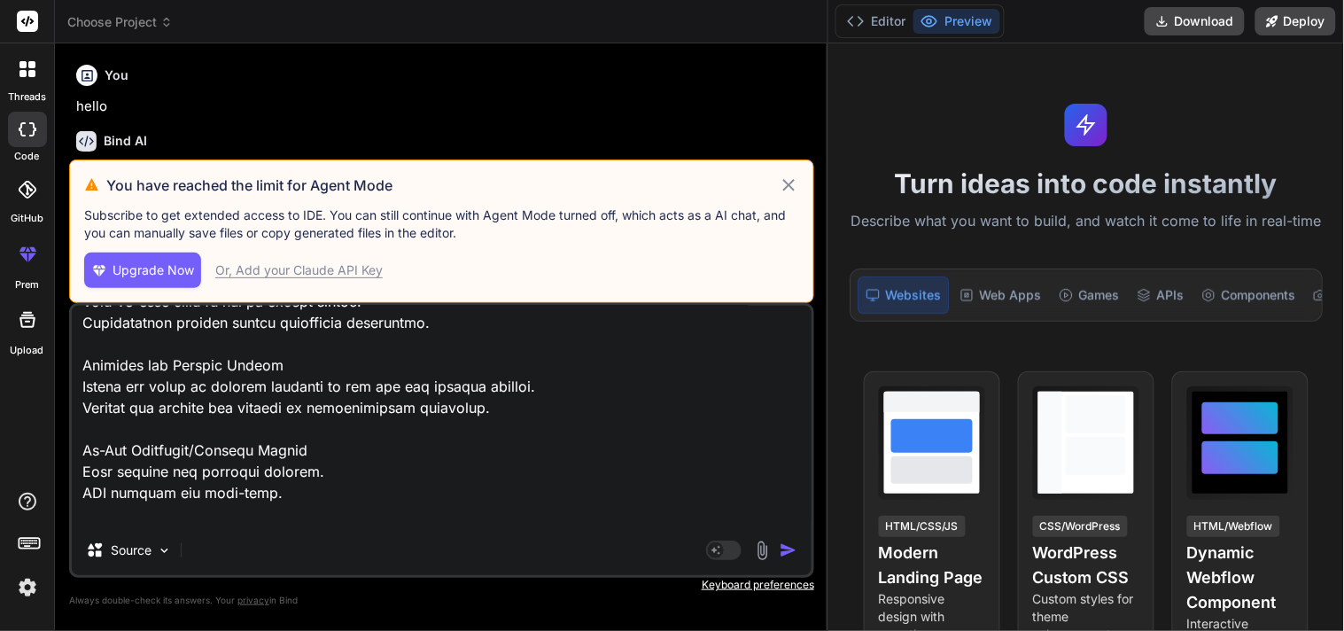
type textarea "x"
type textarea "Splash Screens Displays the app logo and branding. Brief loading animation whil…"
type textarea "x"
type textarea "Splash Screens Displays the app logo and branding. Brief loading animation whil…"
type textarea "x"
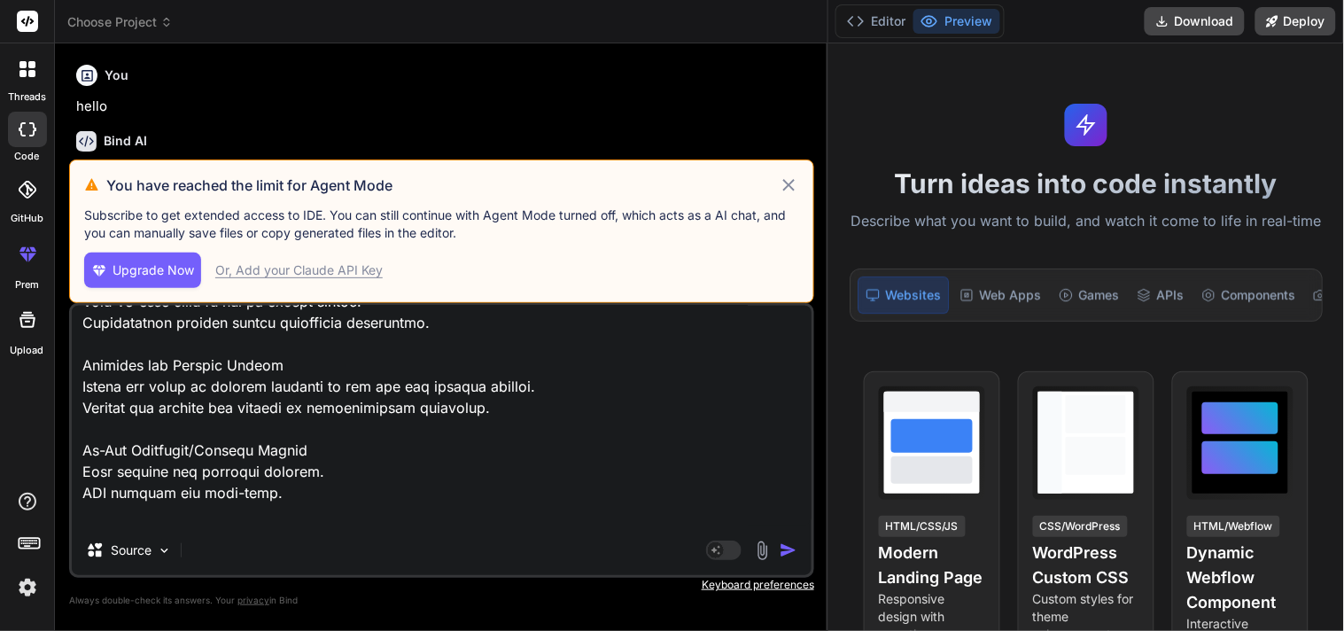
type textarea "Splash Screens Displays the app logo and branding. Brief loading animation whil…"
type textarea "x"
type textarea "Splash Screens Displays the app logo and branding. Brief loading animation whil…"
type textarea "x"
type textarea "Splash Screens Displays the app logo and branding. Brief loading animation whil…"
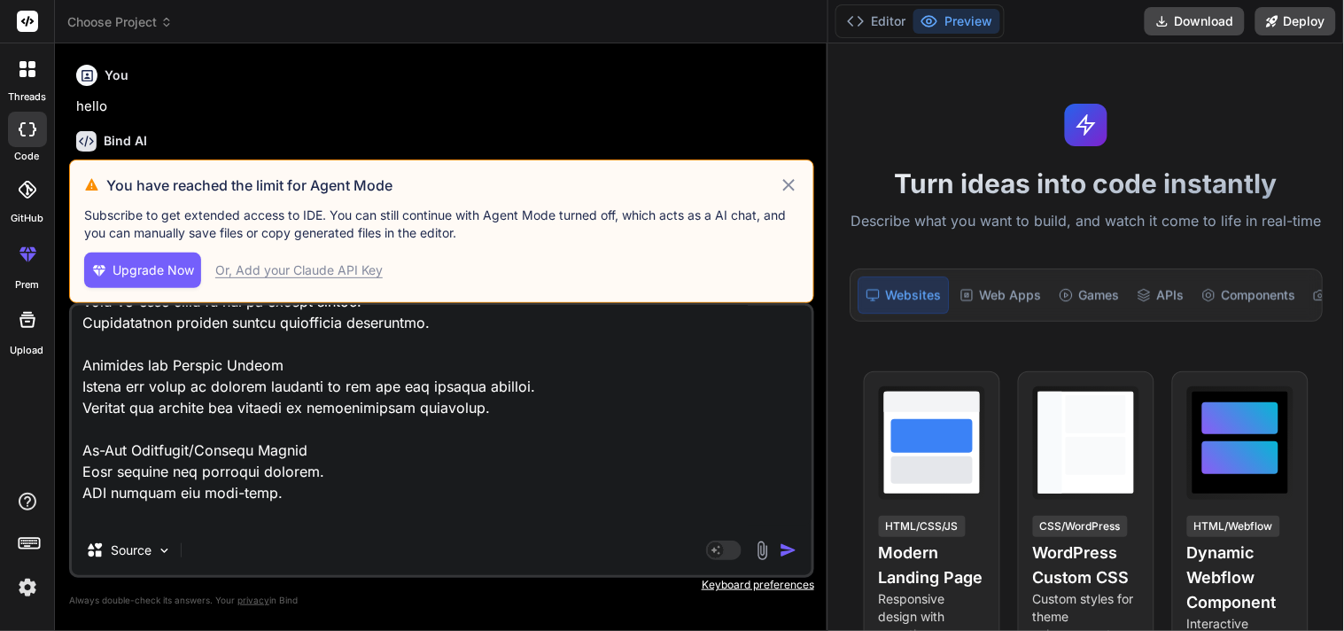
type textarea "x"
type textarea "Splash Screens Displays the app logo and branding. Brief loading animation whil…"
type textarea "x"
type textarea "Splash Screens Displays the app logo and branding. Brief loading animation whil…"
type textarea "x"
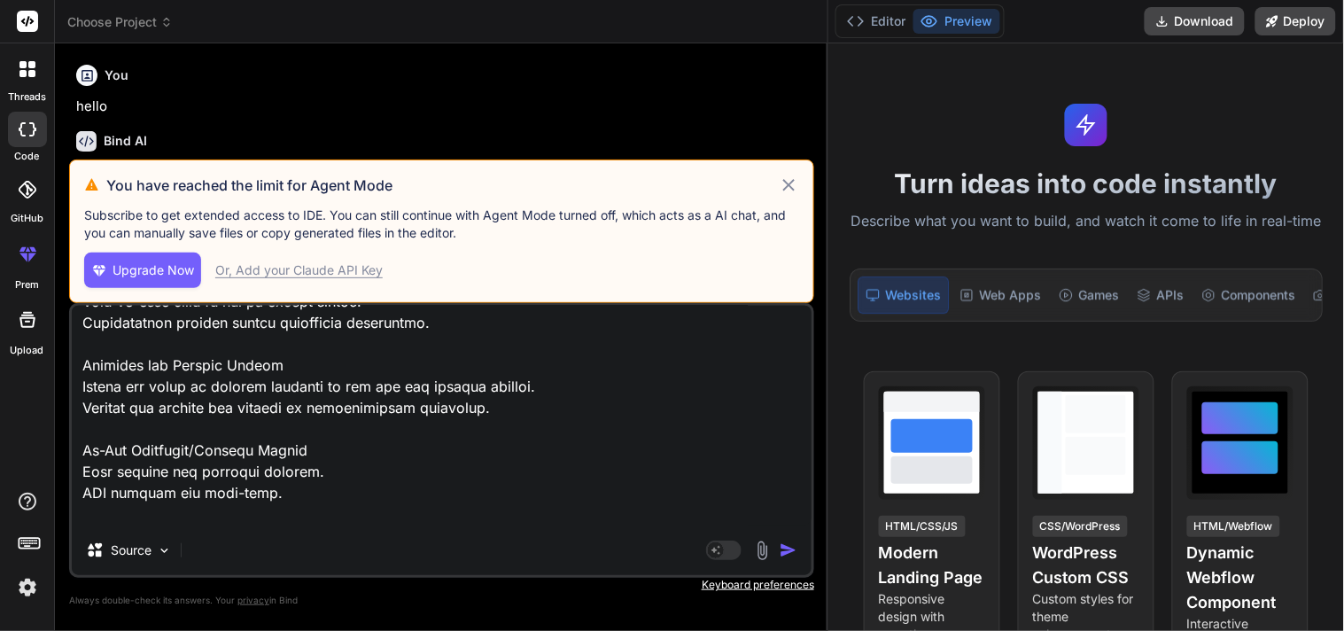
type textarea "Splash Screens Displays the app logo and branding. Brief loading animation whil…"
type textarea "x"
type textarea "Splash Screens Displays the app logo and branding. Brief loading animation whil…"
type textarea "x"
type textarea "Splash Screens Displays the app logo and branding. Brief loading animation whil…"
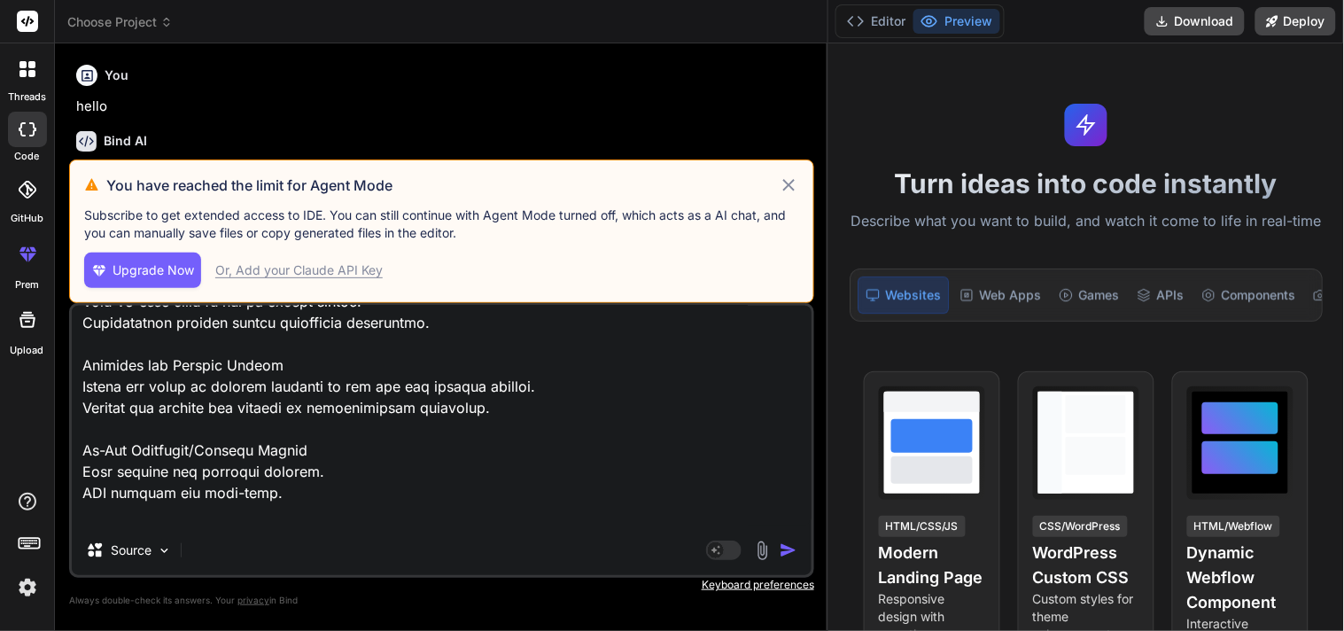
type textarea "x"
type textarea "Splash Screens Displays the app logo and branding. Brief loading animation whil…"
type textarea "x"
type textarea "Splash Screens Displays the app logo and branding. Brief loading animation whil…"
type textarea "x"
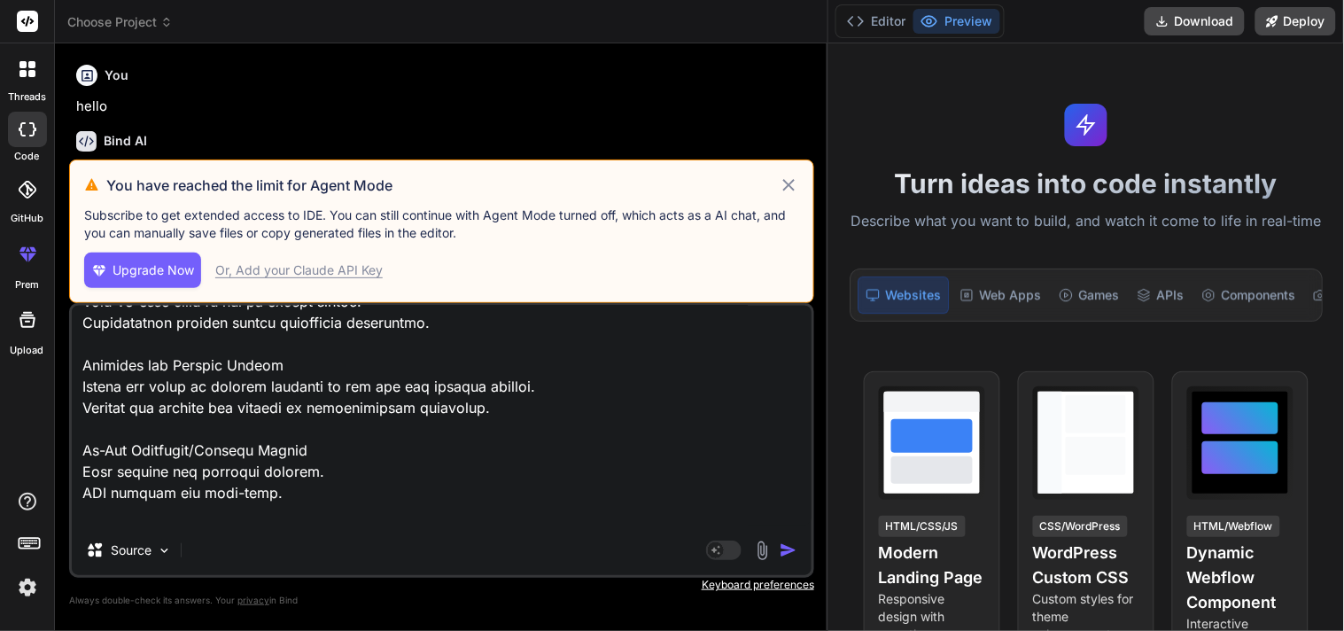
type textarea "Splash Screens Displays the app logo and branding. Brief loading animation whil…"
type textarea "x"
type textarea "Splash Screens Displays the app logo and branding. Brief loading animation whil…"
type textarea "x"
type textarea "Splash Screens Displays the app logo and branding. Brief loading animation whil…"
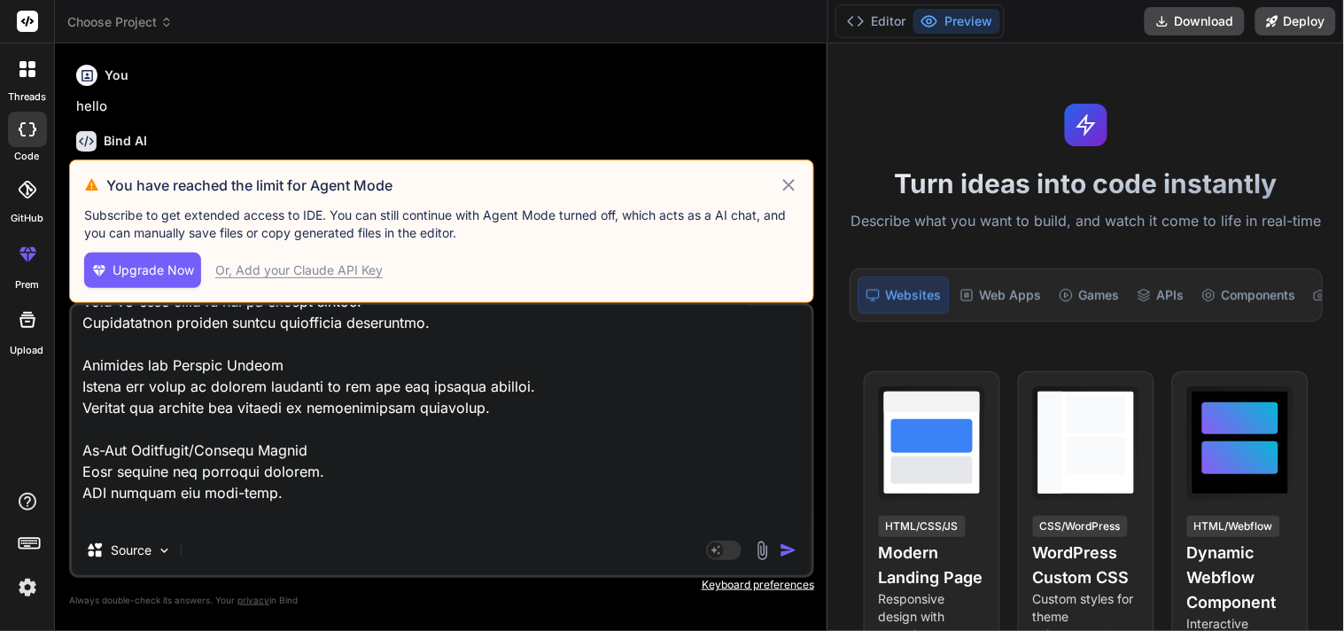
type textarea "x"
type textarea "Splash Screens Displays the app logo and branding. Brief loading animation whil…"
type textarea "x"
type textarea "Splash Screens Displays the app logo and branding. Brief loading animation whil…"
type textarea "x"
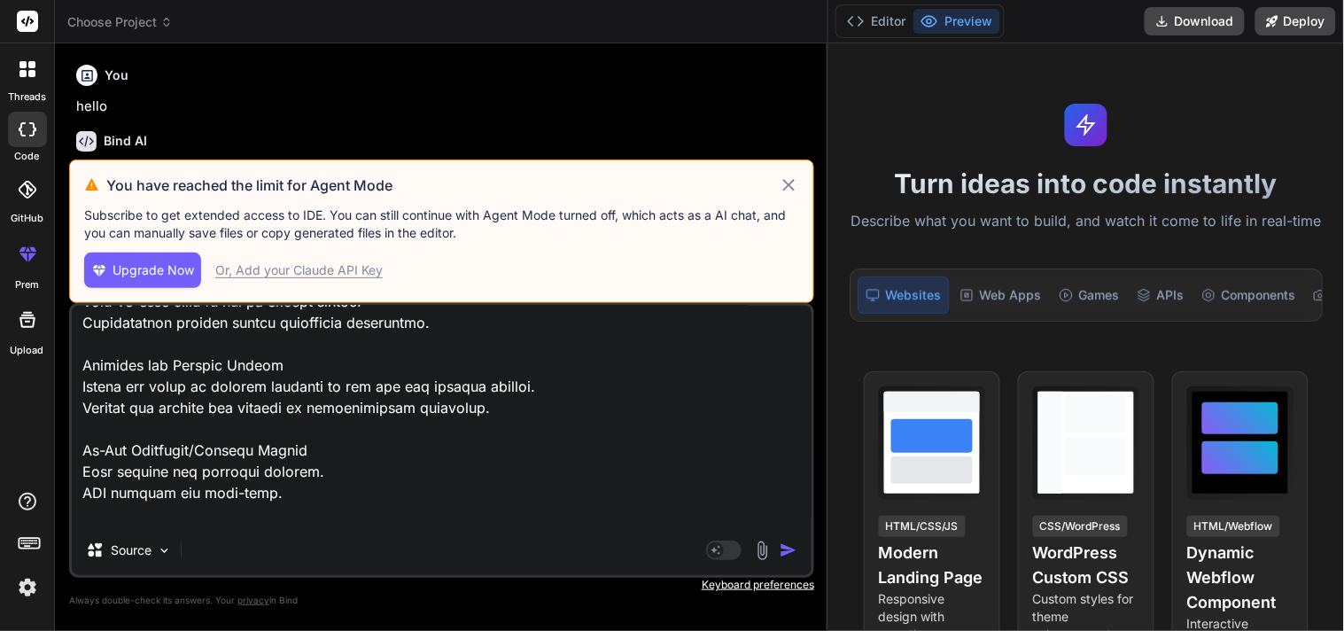
type textarea "Splash Screens Displays the app logo and branding. Brief loading animation whil…"
type textarea "x"
type textarea "Splash Screens Displays the app logo and branding. Brief loading animation whil…"
type textarea "x"
type textarea "Splash Screens Displays the app logo and branding. Brief loading animation whil…"
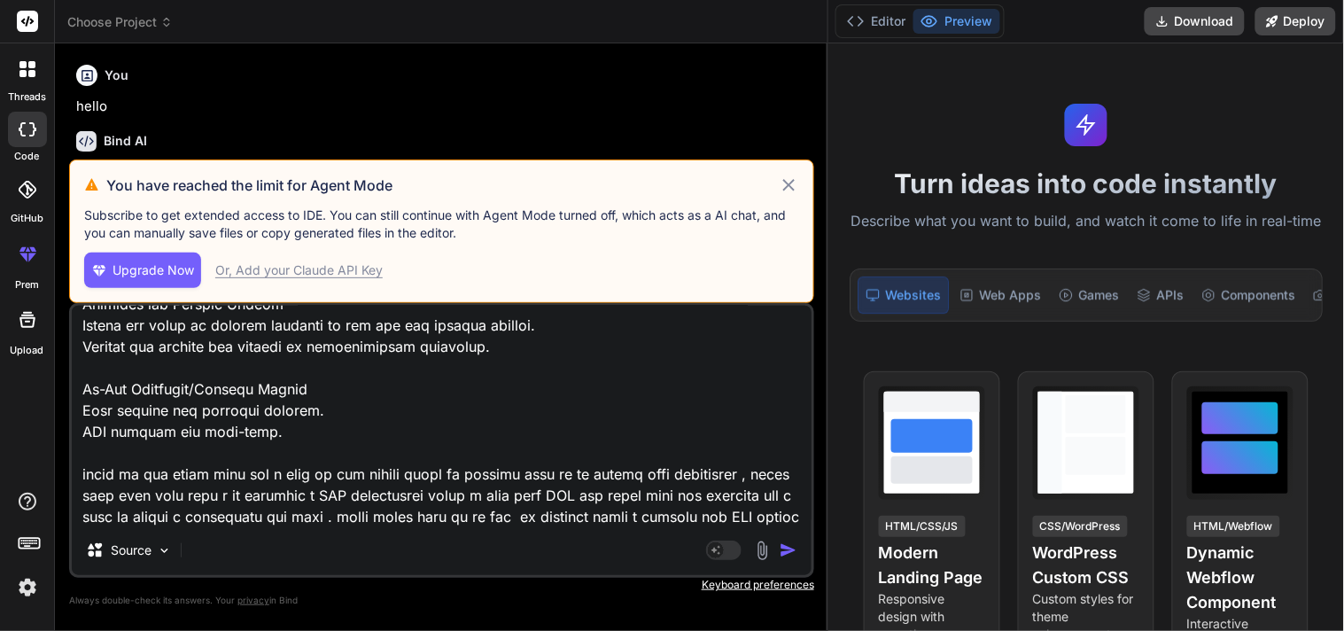
scroll to position [1618, 0]
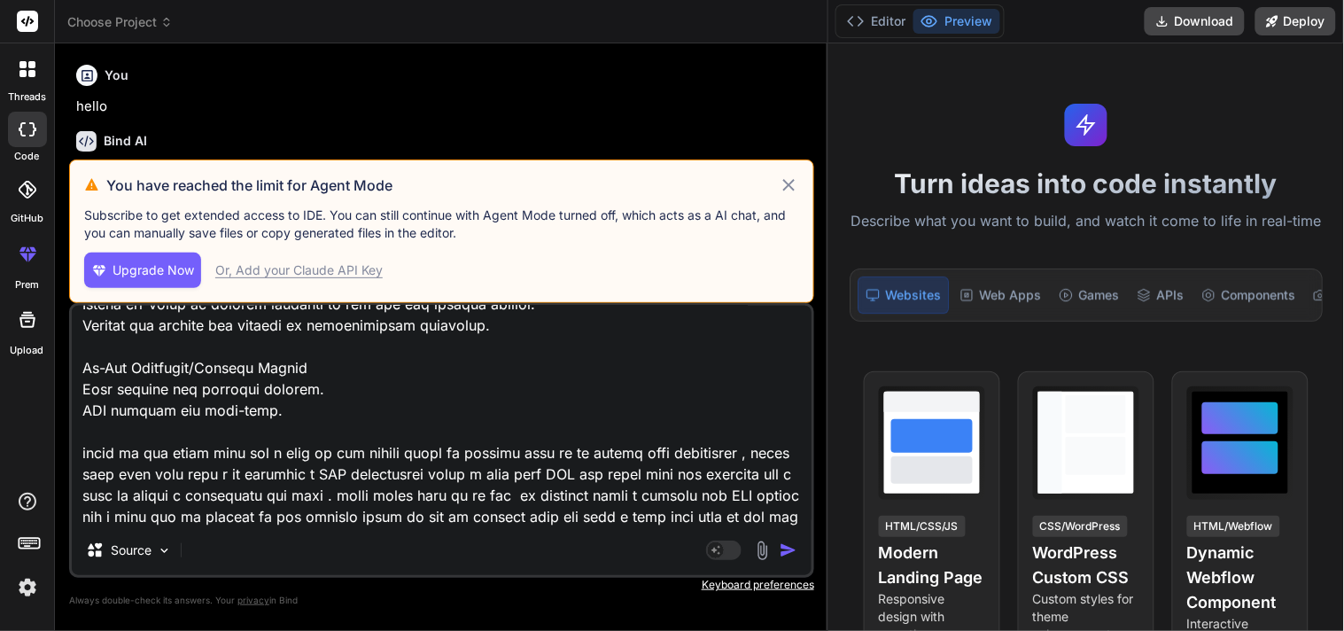
drag, startPoint x: 651, startPoint y: 515, endPoint x: 69, endPoint y: 430, distance: 588.2
click at [69, 430] on div "Source Agent Mode. When this toggle is activated, AI automatically makes decisi…" at bounding box center [441, 440] width 745 height 275
click at [668, 516] on textarea at bounding box center [442, 416] width 740 height 220
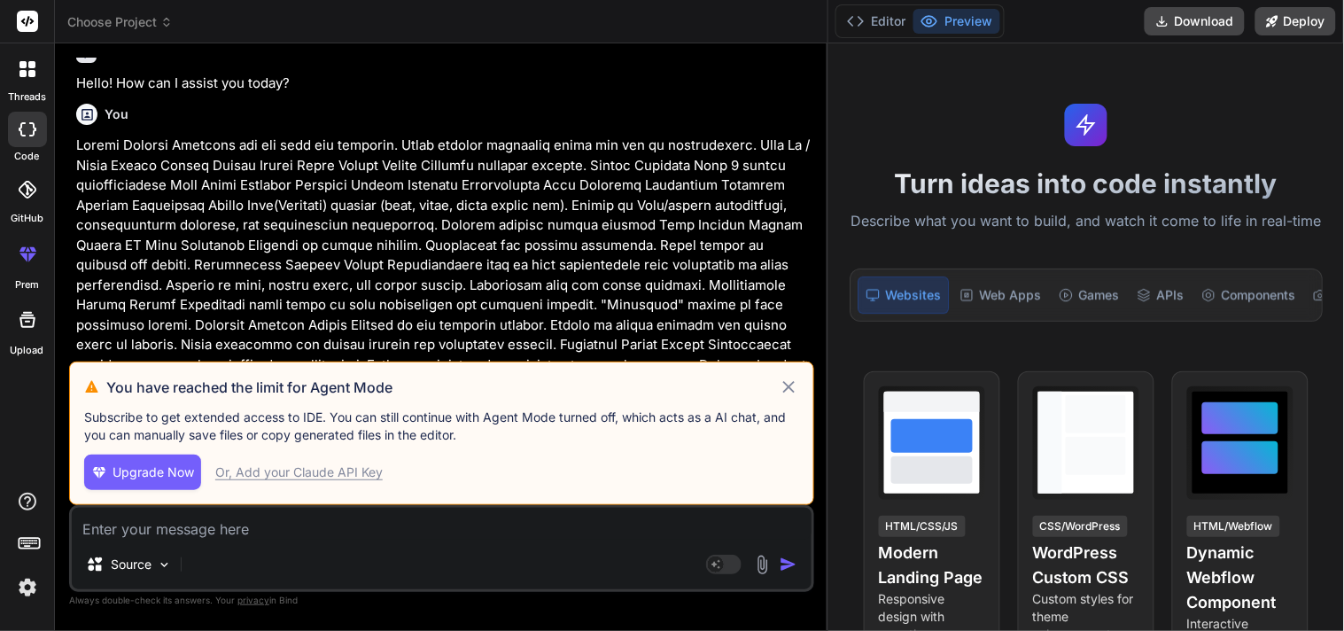
scroll to position [128, 0]
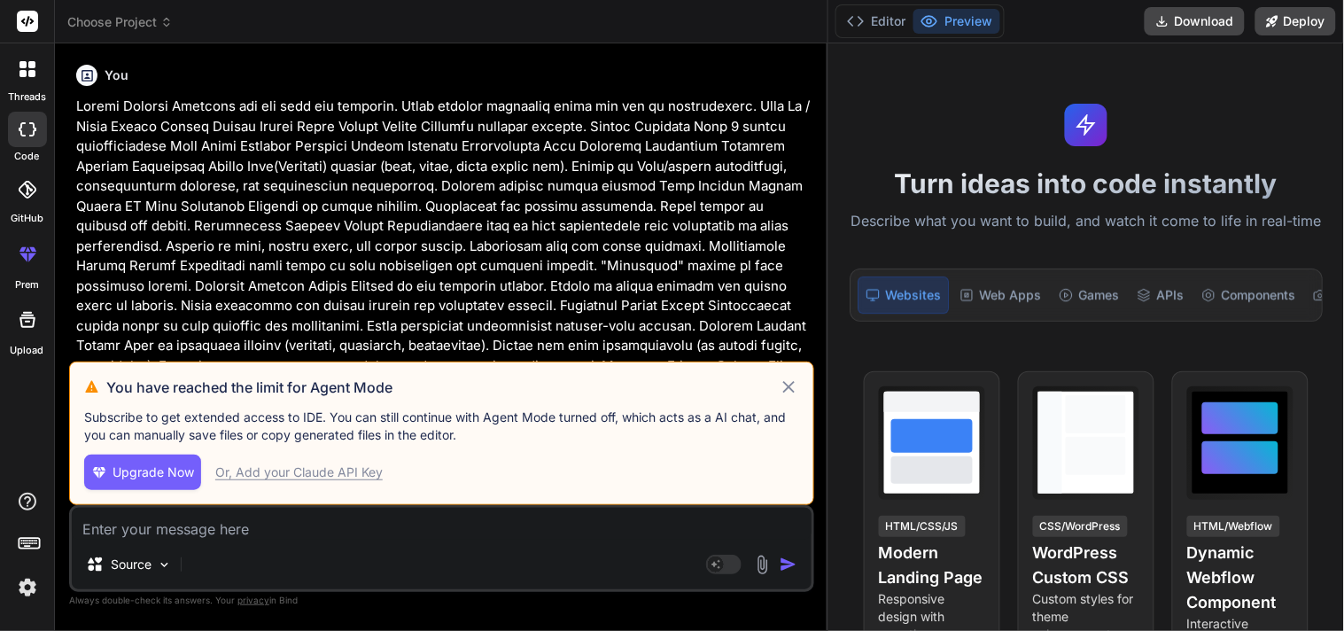
click at [791, 384] on icon at bounding box center [789, 387] width 20 height 21
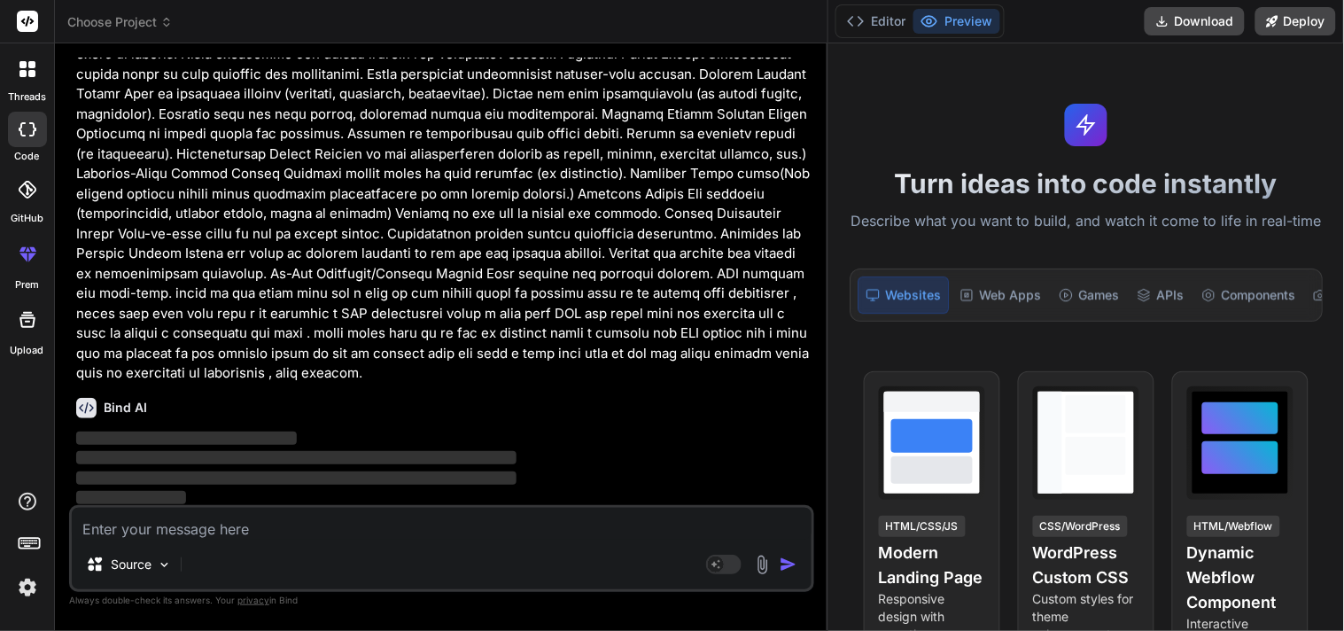
scroll to position [379, 0]
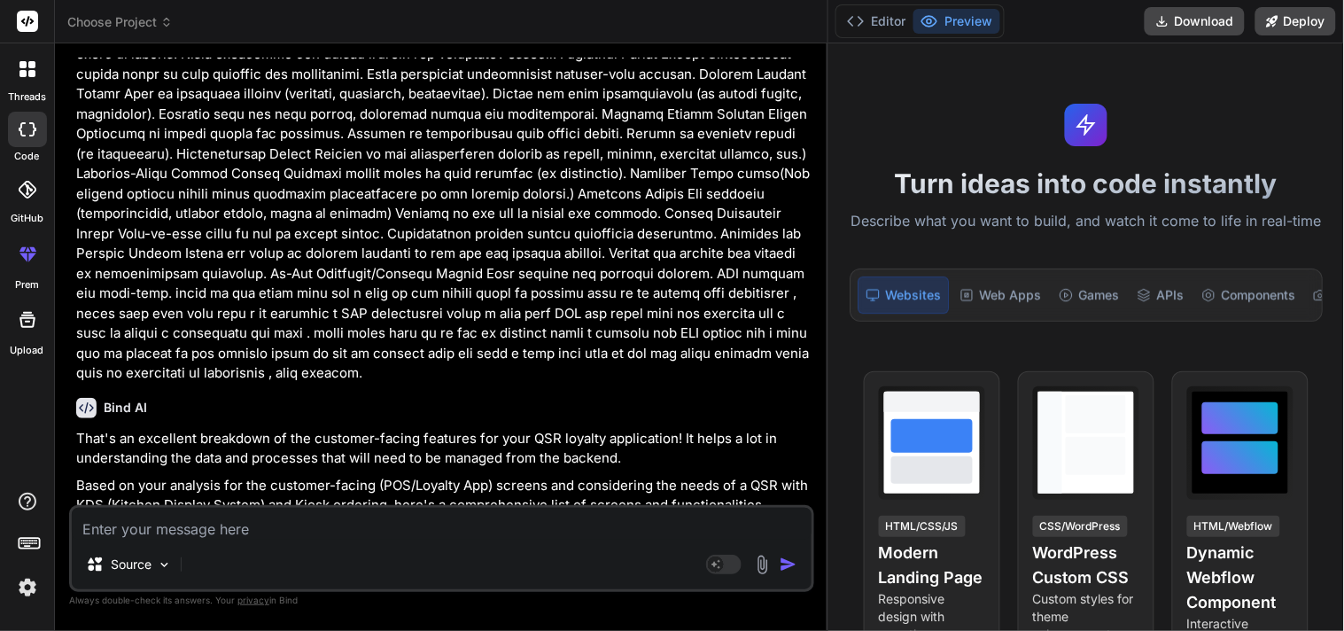
click at [344, 366] on p at bounding box center [443, 114] width 734 height 539
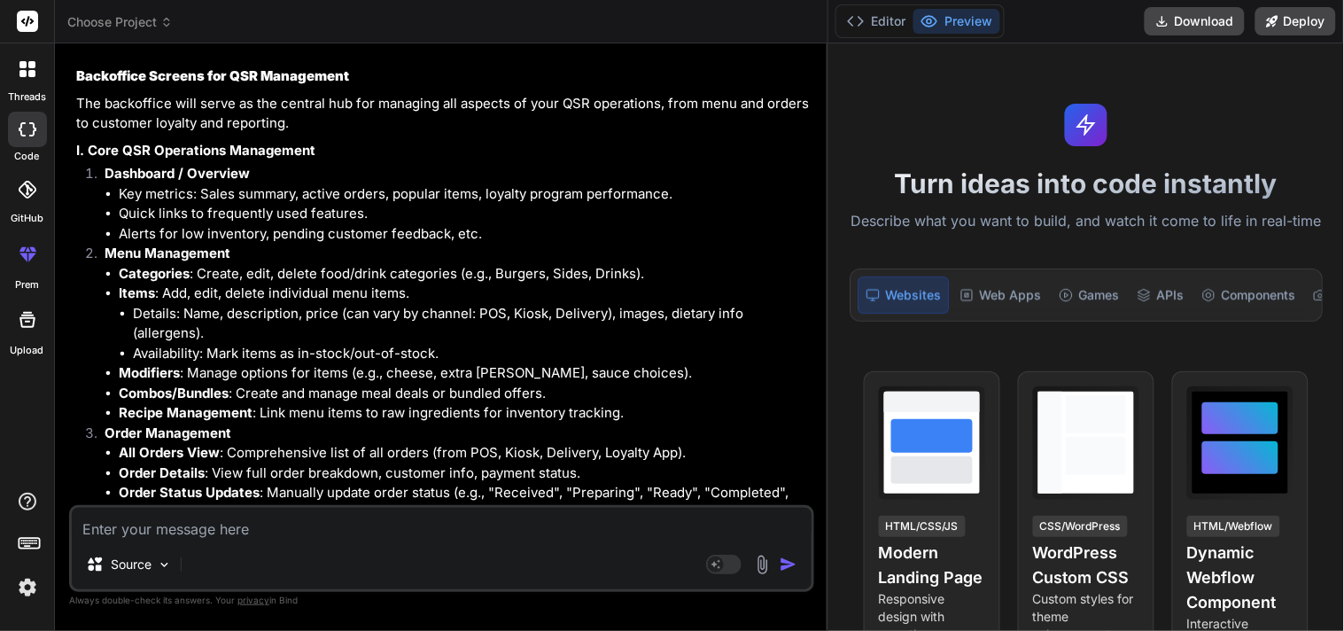
scroll to position [868, 0]
click at [248, 529] on textarea at bounding box center [442, 524] width 740 height 32
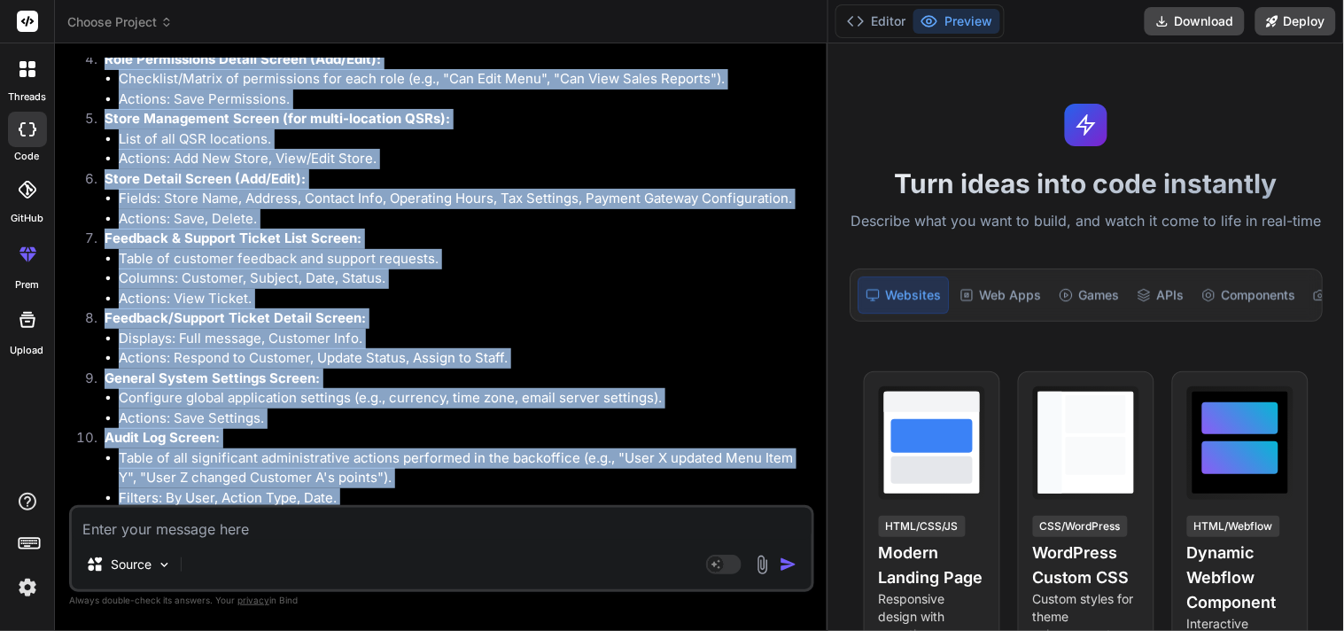
scroll to position [7330, 0]
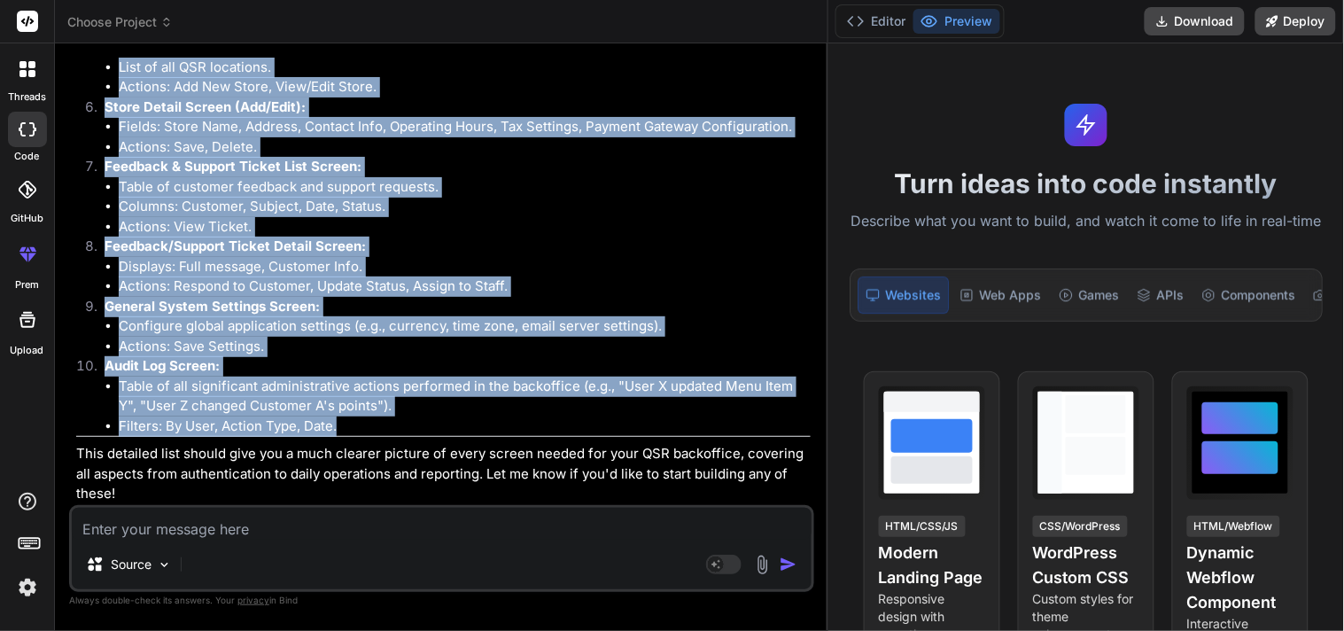
drag, startPoint x: 74, startPoint y: 72, endPoint x: 348, endPoint y: 431, distance: 451.3
click at [348, 431] on div "You hello Bind AI Hello! How can I assist you today? You Bind AI That's an exce…" at bounding box center [444, 281] width 742 height 447
copy div "Detailed Backoffice Screens for QSR Management Here is a comprehensive list of …"
click at [563, 257] on li "Displays: Full message, Customer Info." at bounding box center [465, 267] width 692 height 20
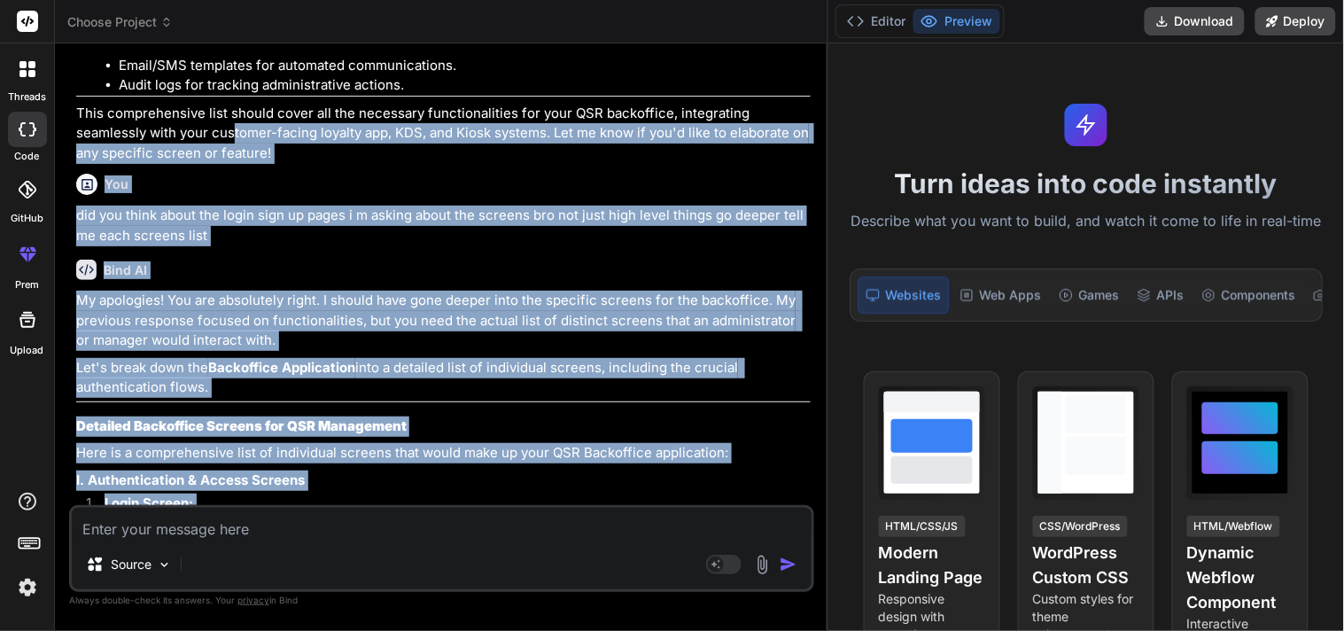
scroll to position [2965, 0]
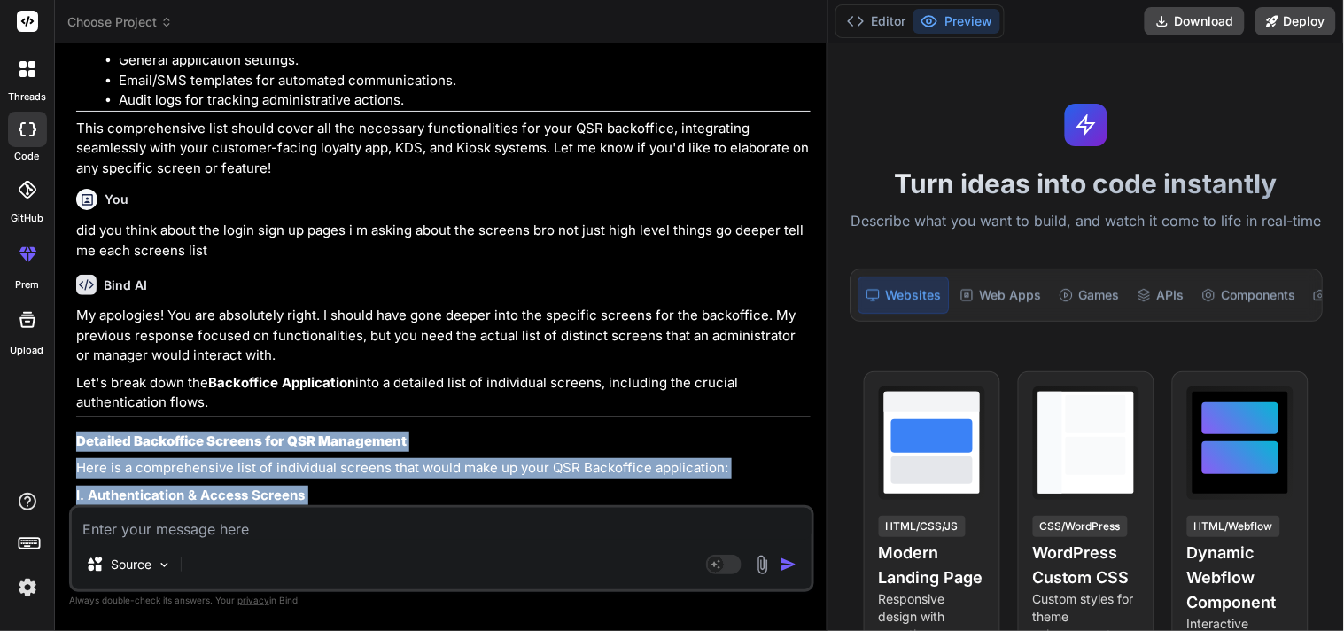
drag, startPoint x: 358, startPoint y: 426, endPoint x: 73, endPoint y: 446, distance: 285.9
click at [73, 446] on div "You hello Bind AI Hello! How can I assist you today? You Bind AI That's an exce…" at bounding box center [444, 281] width 742 height 447
copy div "Detailed Backoffice Screens for QSR Management Here is a comprehensive list of …"
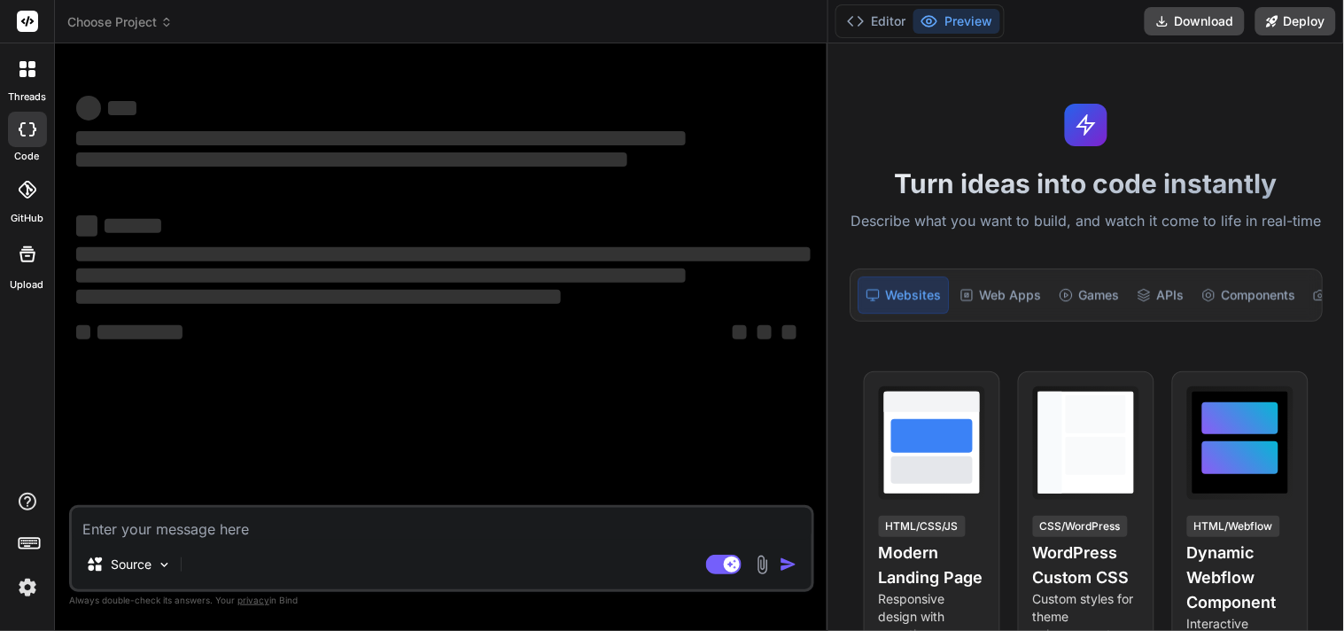
drag, startPoint x: 480, startPoint y: 156, endPoint x: 1343, endPoint y: 232, distance: 866.3
click at [1343, 232] on div "Choose Project Created with Pixso. Bind AI Web Search Created with Pixso. Code …" at bounding box center [699, 315] width 1289 height 631
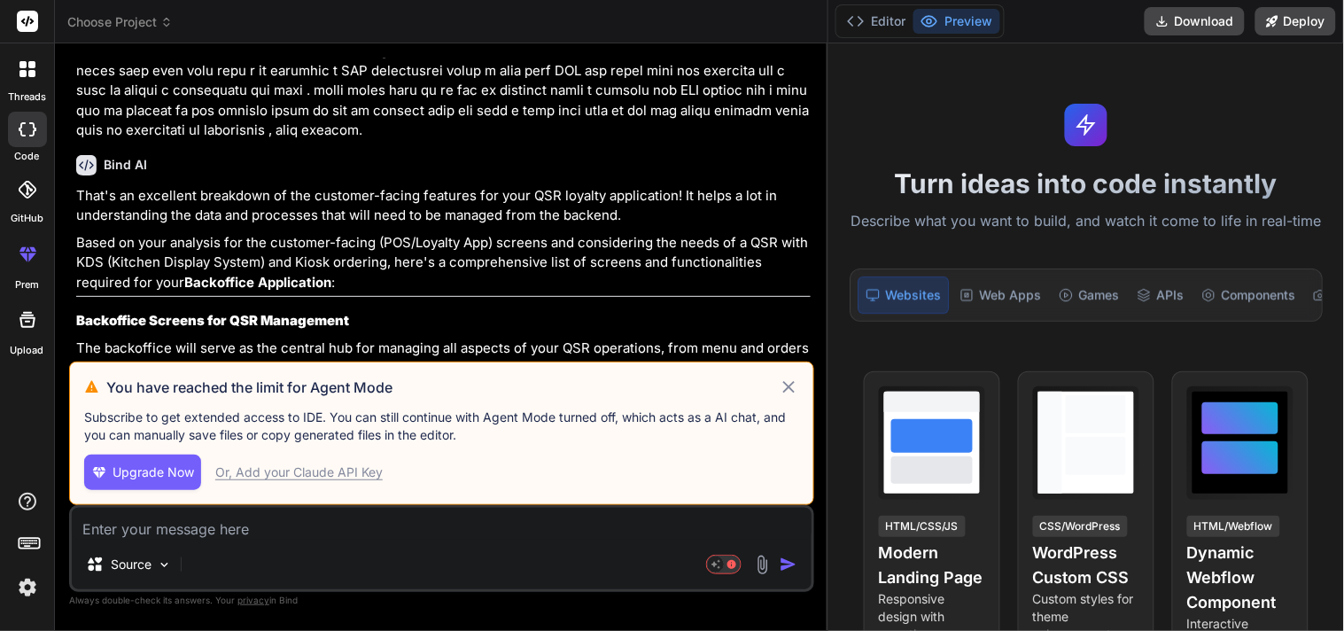
click at [787, 388] on icon at bounding box center [789, 387] width 20 height 21
type textarea "x"
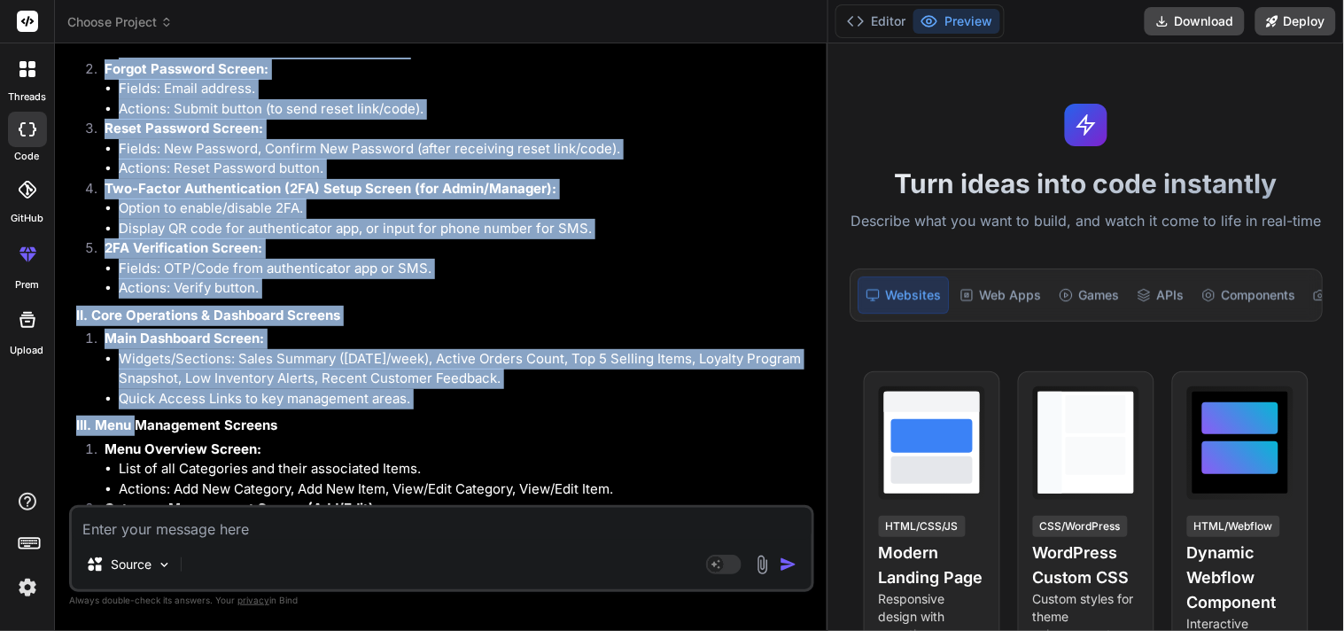
scroll to position [3483, 0]
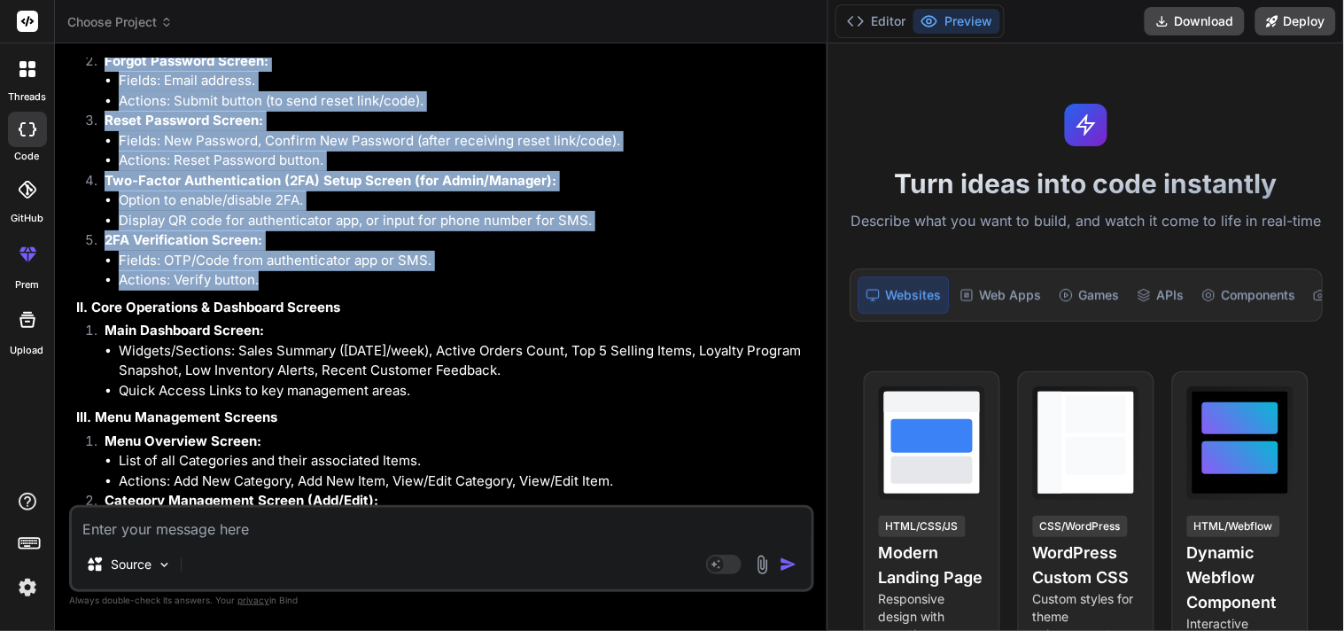
drag, startPoint x: 77, startPoint y: 171, endPoint x: 276, endPoint y: 278, distance: 225.6
copy div "I. Authentication & Access Screens Login Screen: Fields: Username/Email, Passwo…"
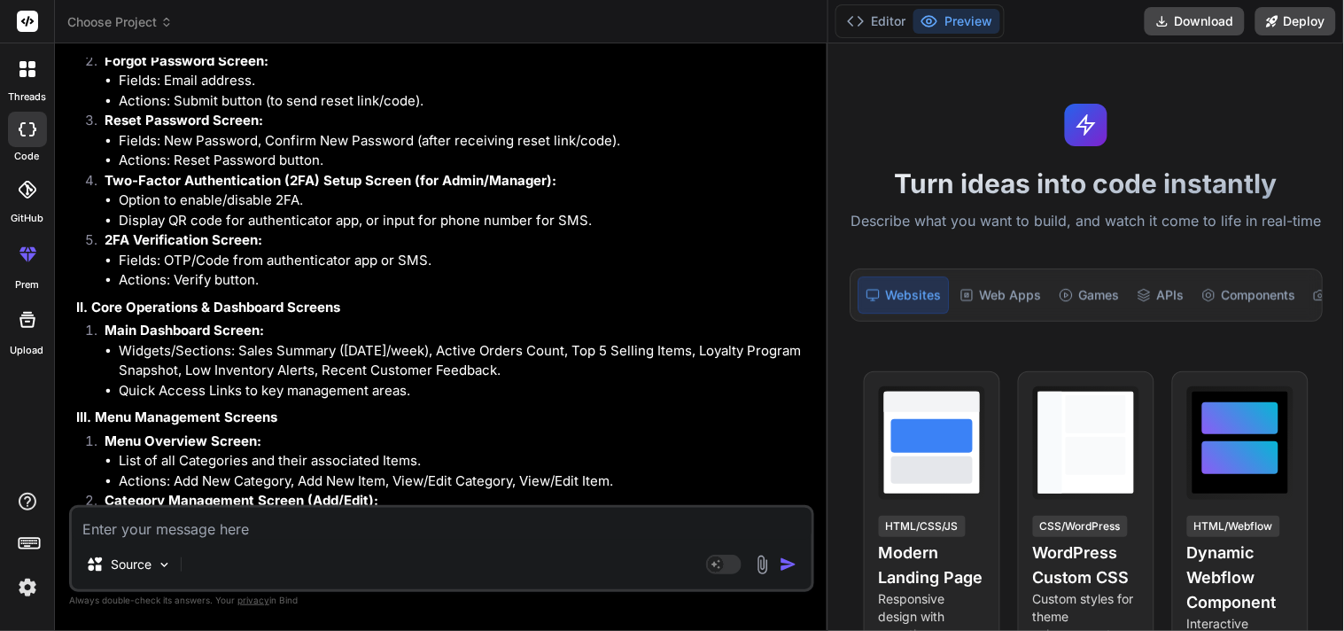
click at [246, 518] on textarea at bounding box center [442, 524] width 740 height 32
type textarea "b"
type textarea "x"
type textarea "bh"
type textarea "x"
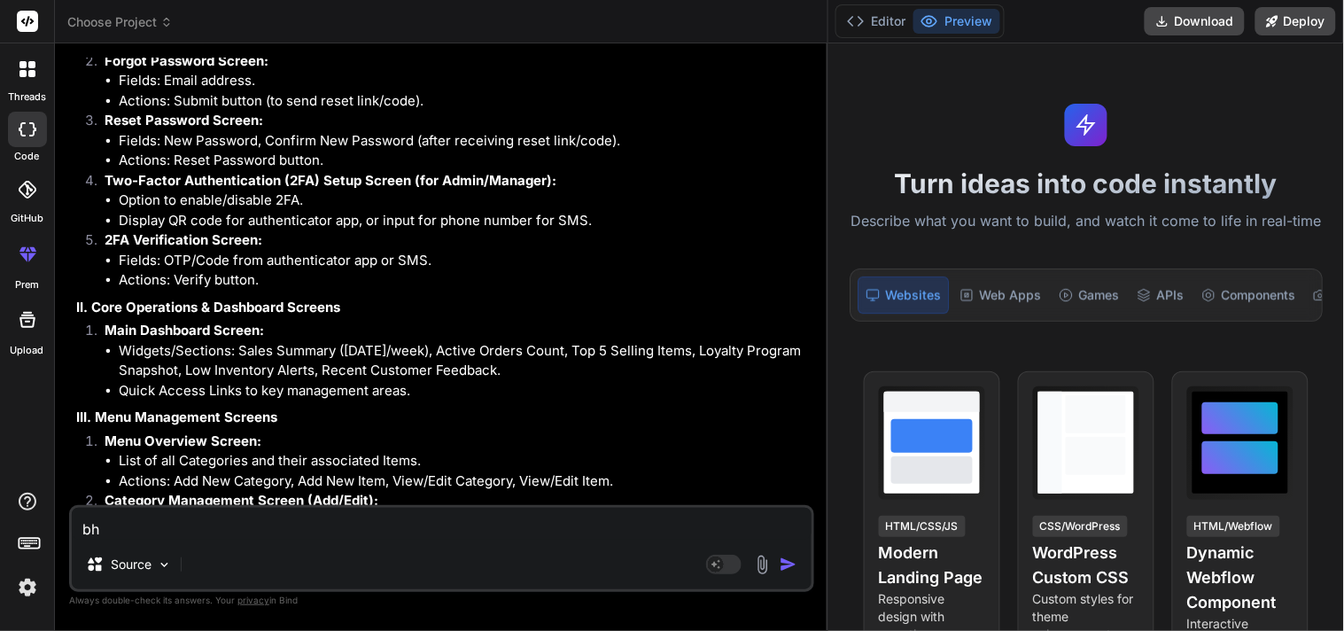
type textarea "bha"
type textarea "x"
type textarea "bhai"
type textarea "x"
type textarea "bhai"
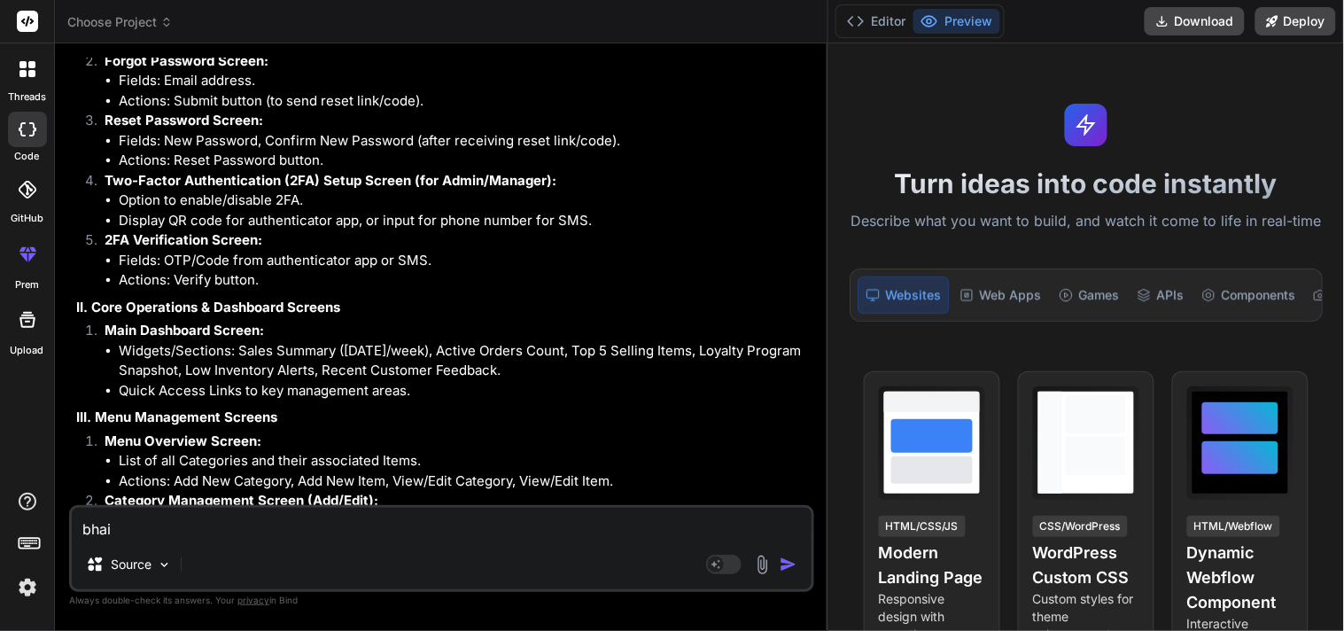
type textarea "x"
type textarea "bhai u"
type textarea "x"
type textarea "bhai up"
type textarea "x"
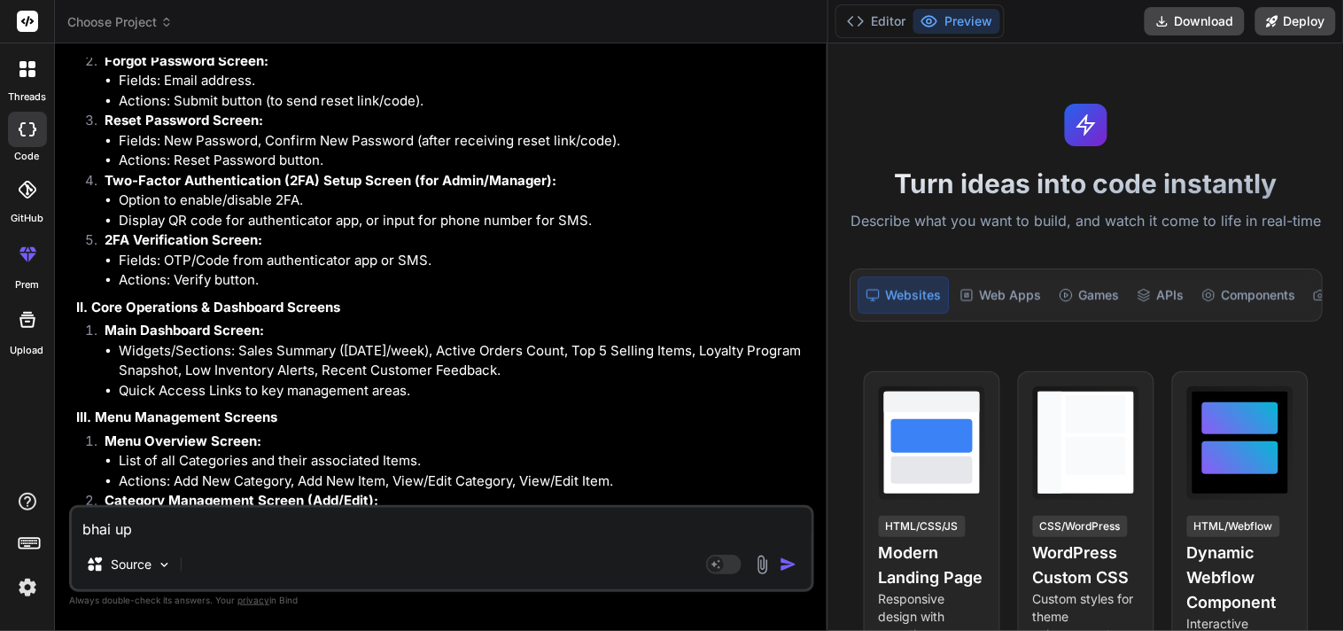
type textarea "bhai upa"
type textarea "x"
type textarea "bhai upar"
type textarea "x"
type textarea "bhai upar"
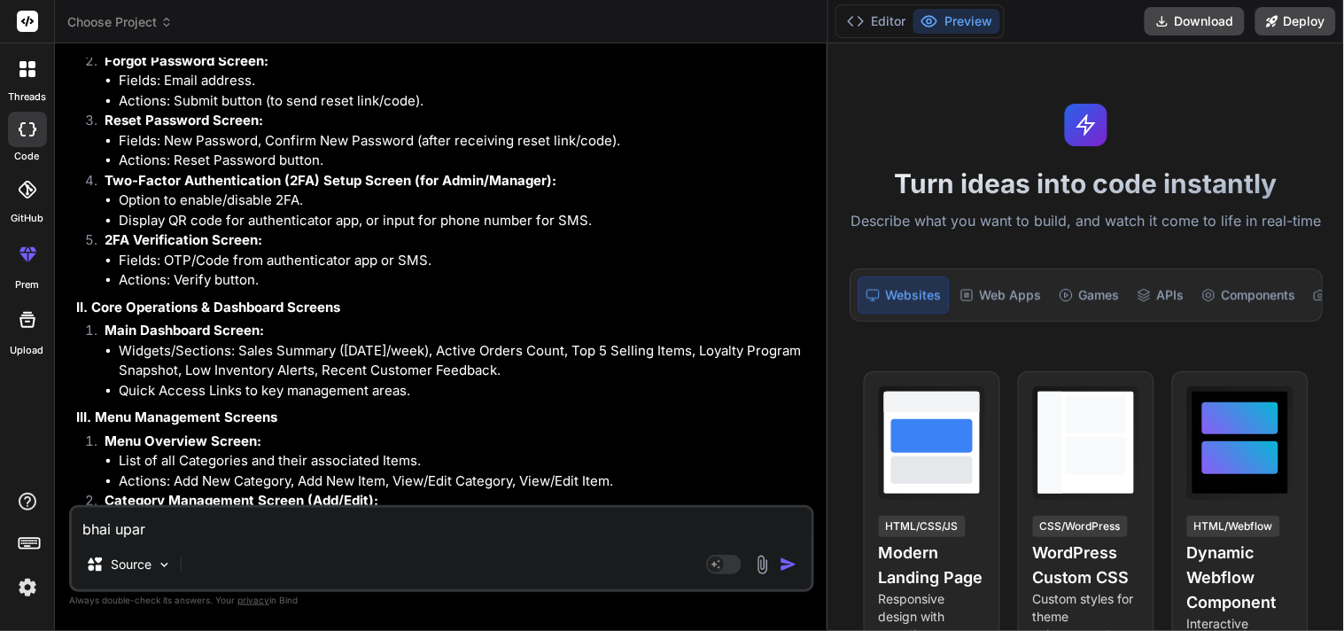
type textarea "x"
type textarea "bhai upar j"
type textarea "x"
type textarea "bhai upar jo"
type textarea "x"
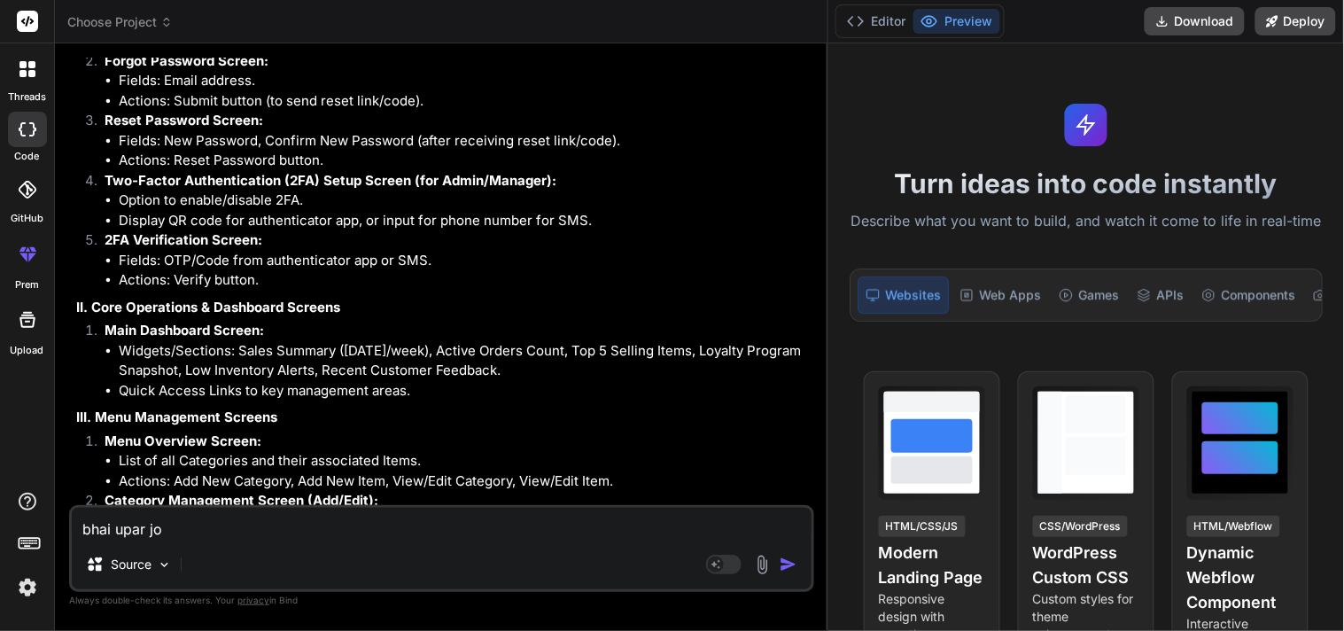
type textarea "bhai upar jo"
type textarea "x"
type textarea "bhai upar jo t"
type textarea "x"
type textarea "bhai upar jo tu"
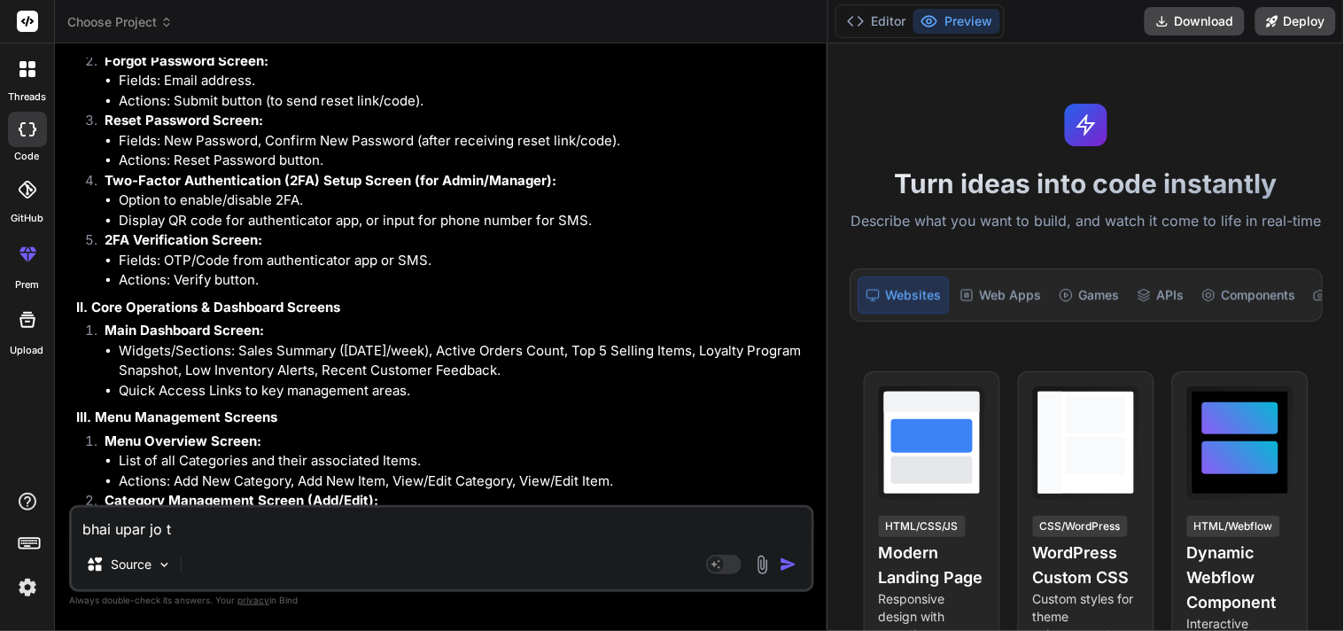
type textarea "x"
type textarea "bhai upar [PERSON_NAME]"
type textarea "x"
type textarea "bhai upar jo tune"
type textarea "x"
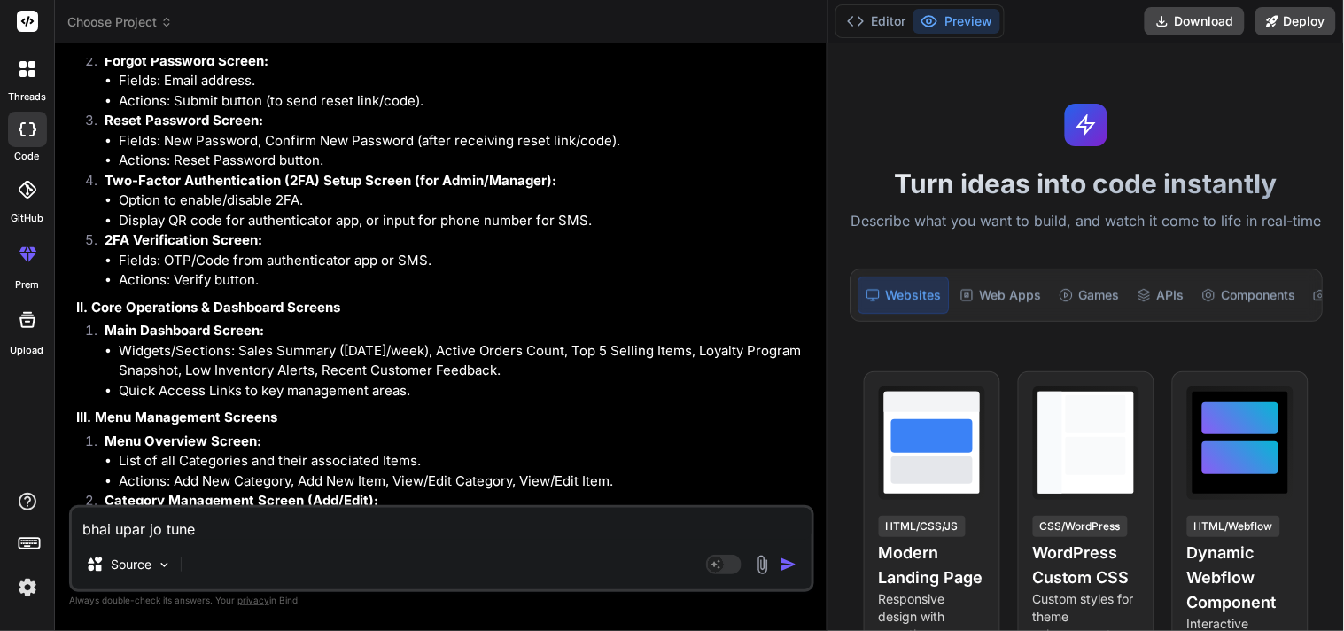
type textarea "bhai upar jo tune"
type textarea "x"
type textarea "bhai upar jo tune r"
type textarea "x"
type textarea "bhai upar jo tune re"
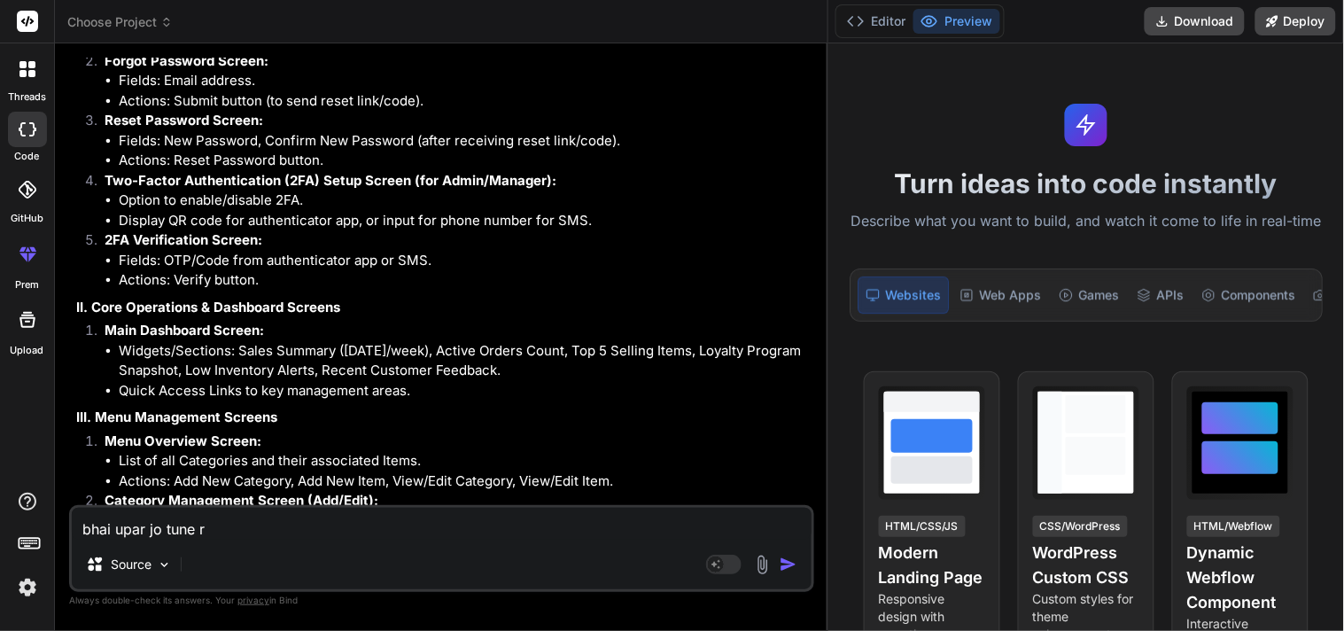
type textarea "x"
type textarea "bhai upar jo tune res"
type textarea "x"
type textarea "bhai upar jo tune resp"
type textarea "x"
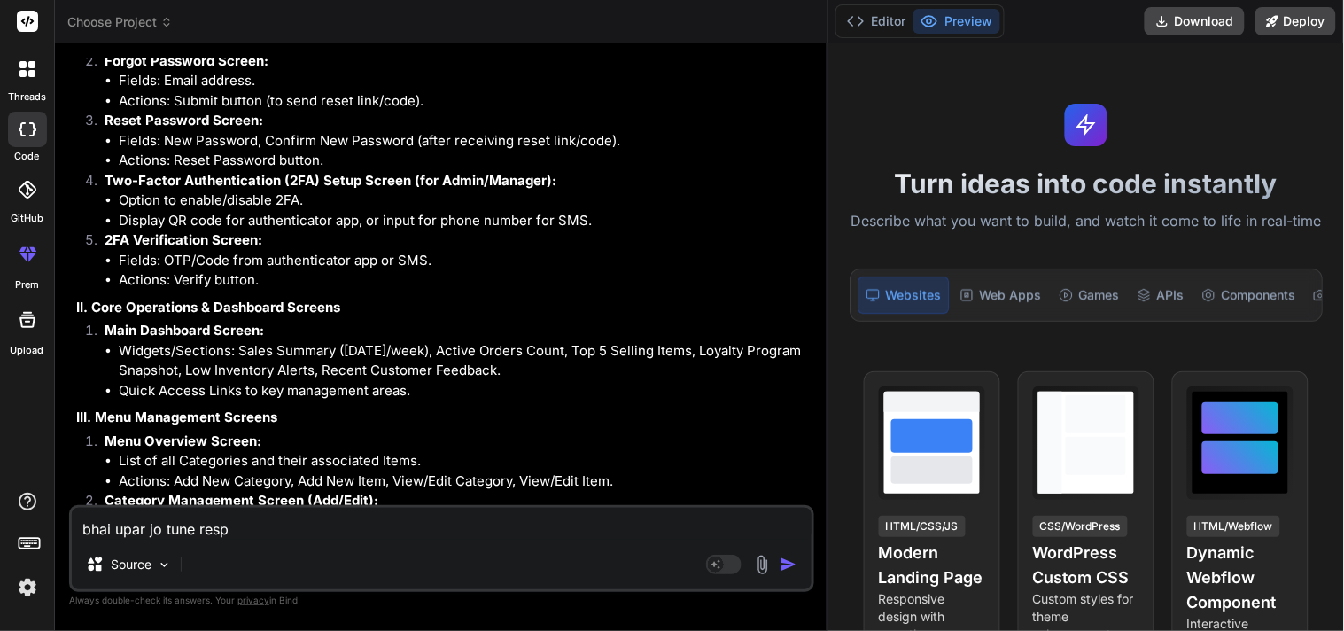
type textarea "bhai upar jo tune respo"
type textarea "x"
type textarea "bhai upar jo tune respon"
type textarea "x"
type textarea "bhai upar jo tune respons"
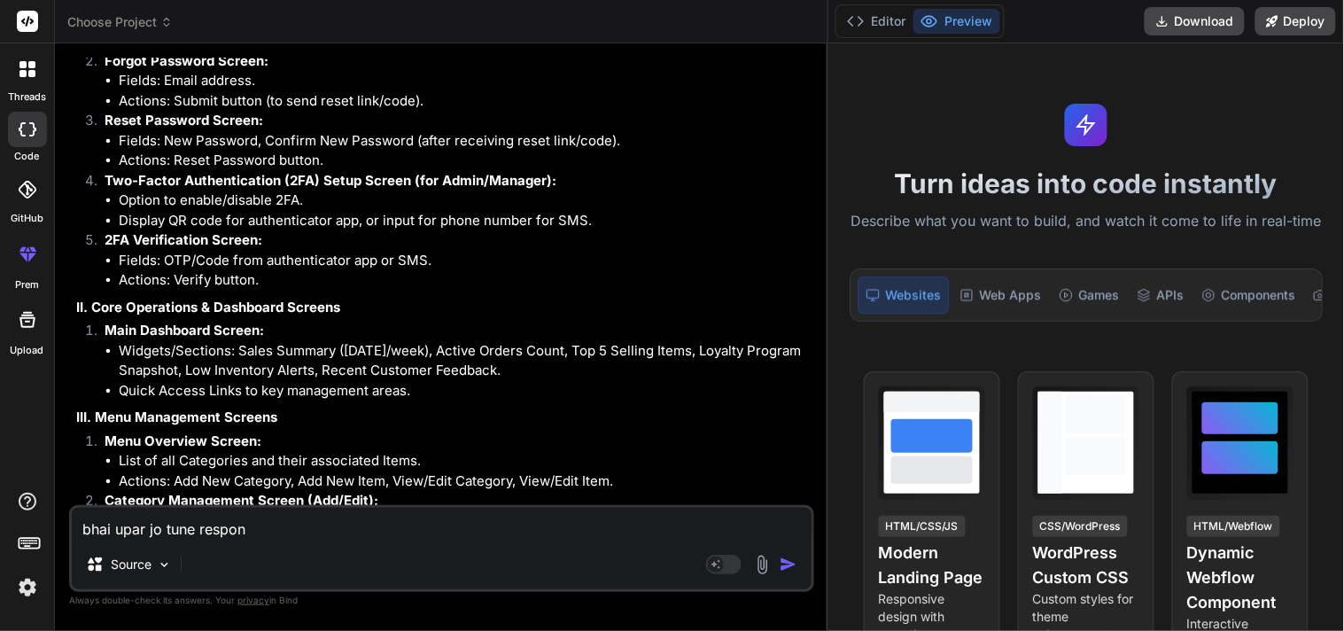
type textarea "x"
type textarea "bhai upar jo tune response"
type textarea "x"
type textarea "bhai upar jo tune response"
type textarea "x"
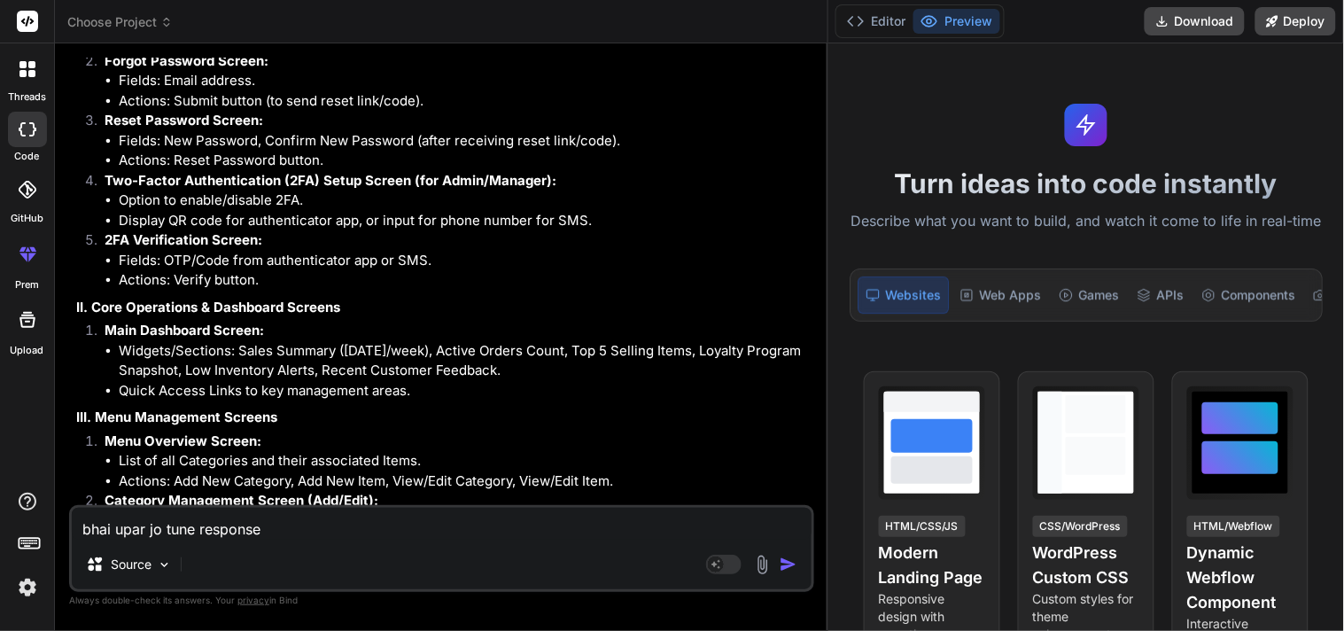
type textarea "bhai upar jo tune response d"
type textarea "x"
type textarea "bhai upar jo tune response di"
type textarea "x"
type textarea "bhai upar jo tune response diy"
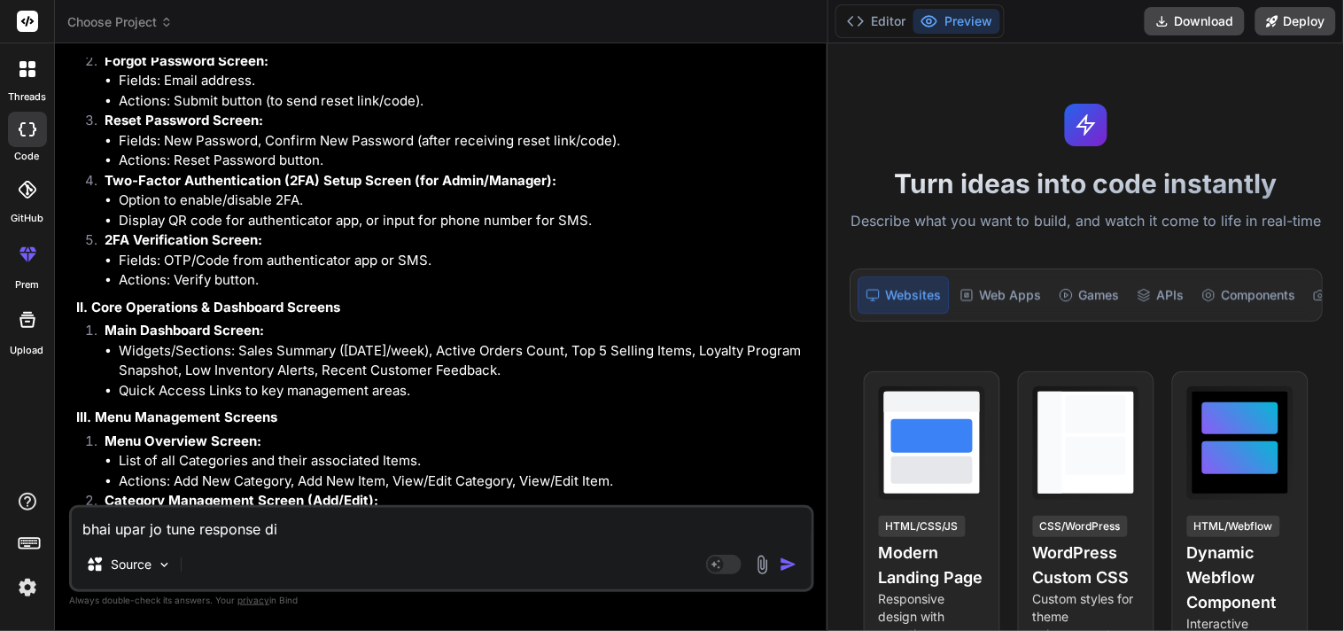
type textarea "x"
type textarea "bhai upar jo tune response diya"
type textarea "x"
type textarea "bhai upar jo tune response diya"
type textarea "x"
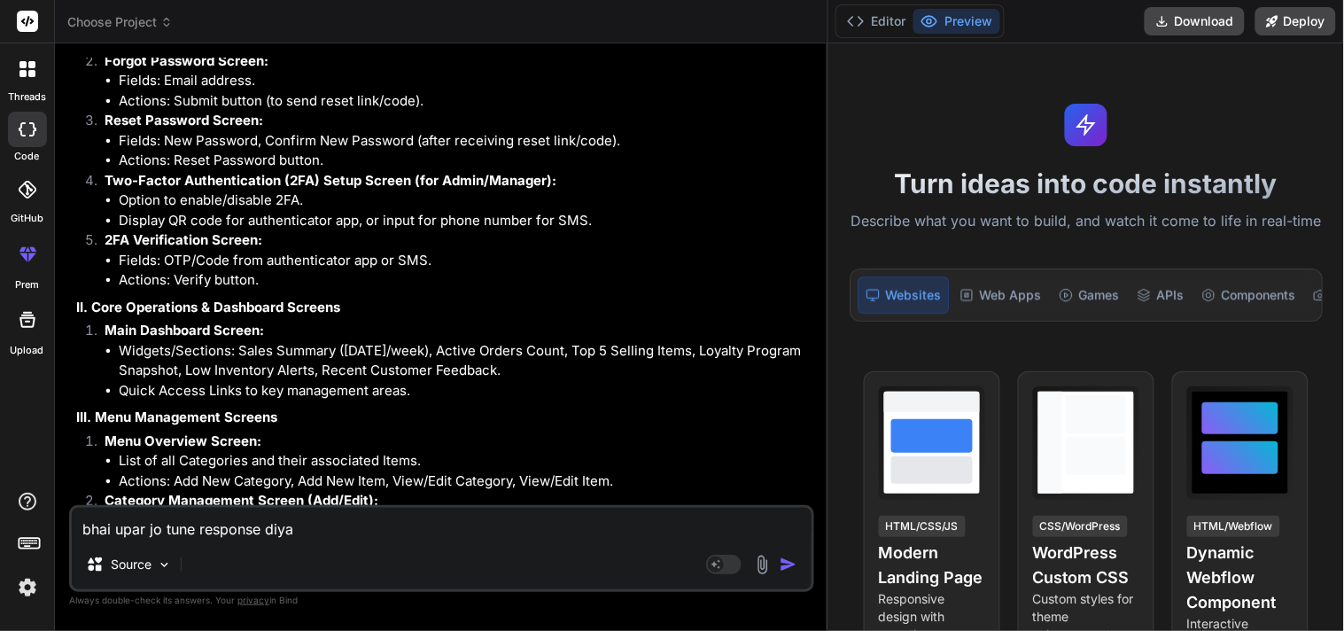
type textarea "bhai upar jo tune response diya h"
type textarea "x"
type textarea "bhai upar jo tune response diya ha"
type textarea "x"
type textarea "bhai upar jo tune response diya hai"
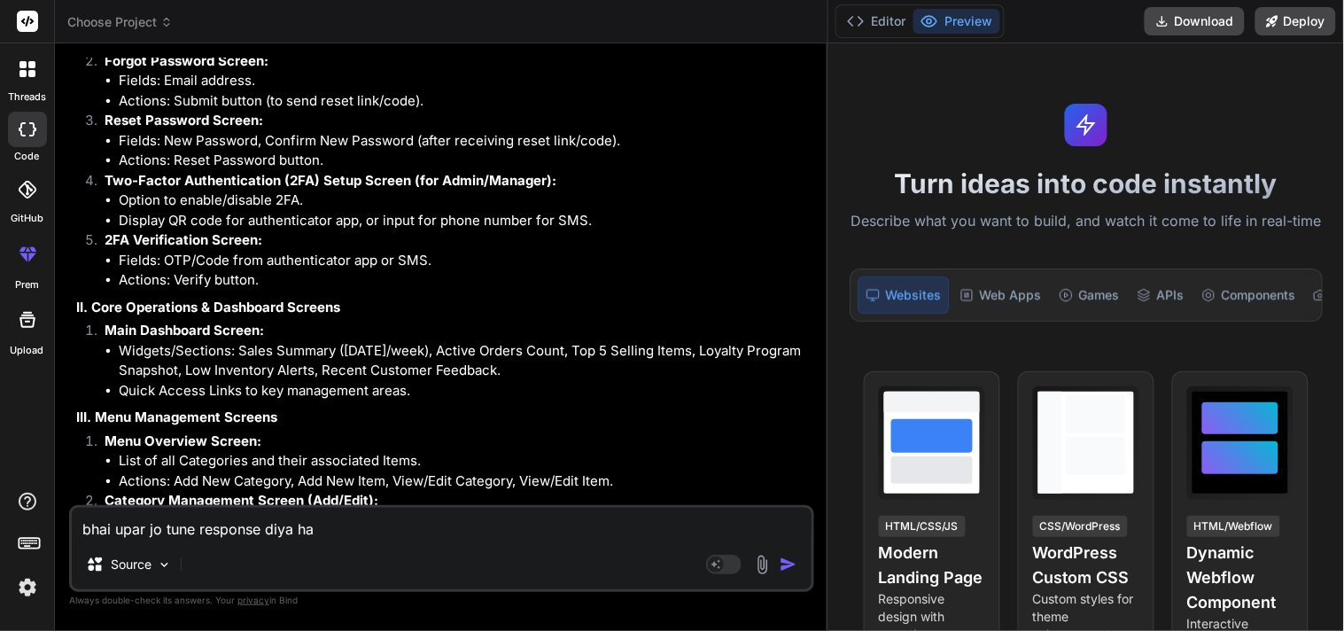
type textarea "x"
type textarea "bhai upar jo tune response diya hai"
type textarea "x"
type textarea "bhai upar jo tune response diya hai u"
type textarea "x"
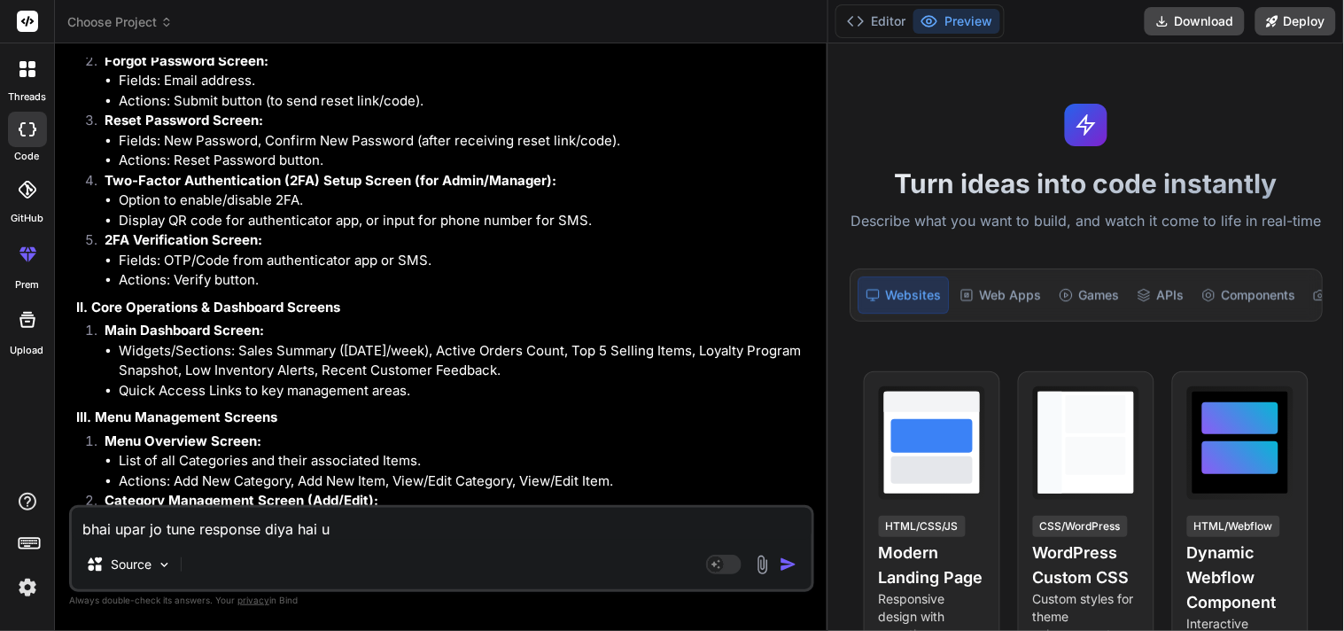
type textarea "bhai upar jo tune response diya hai us"
type textarea "x"
type textarea "bhai upar jo tune response diya hai us"
type textarea "x"
type textarea "bhai upar jo tune response diya hai us r"
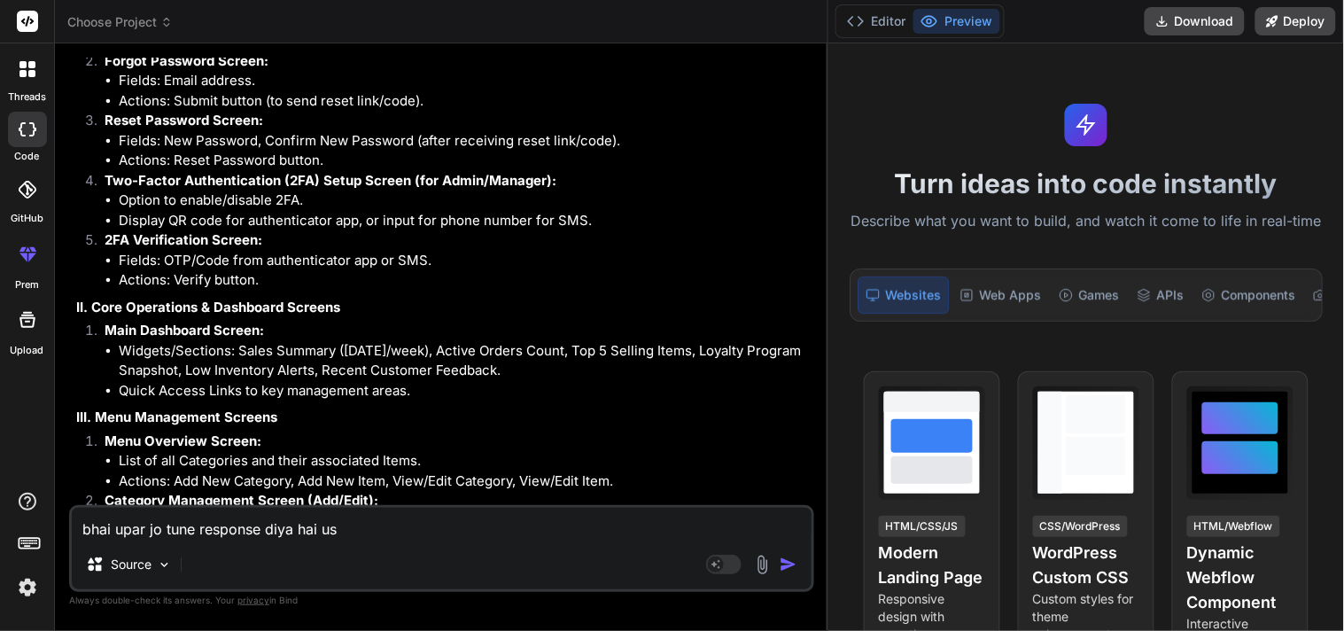
type textarea "x"
type textarea "bhai upar jo tune response diya hai us re"
type textarea "x"
type textarea "bhai upar jo tune response diya hai us res"
type textarea "x"
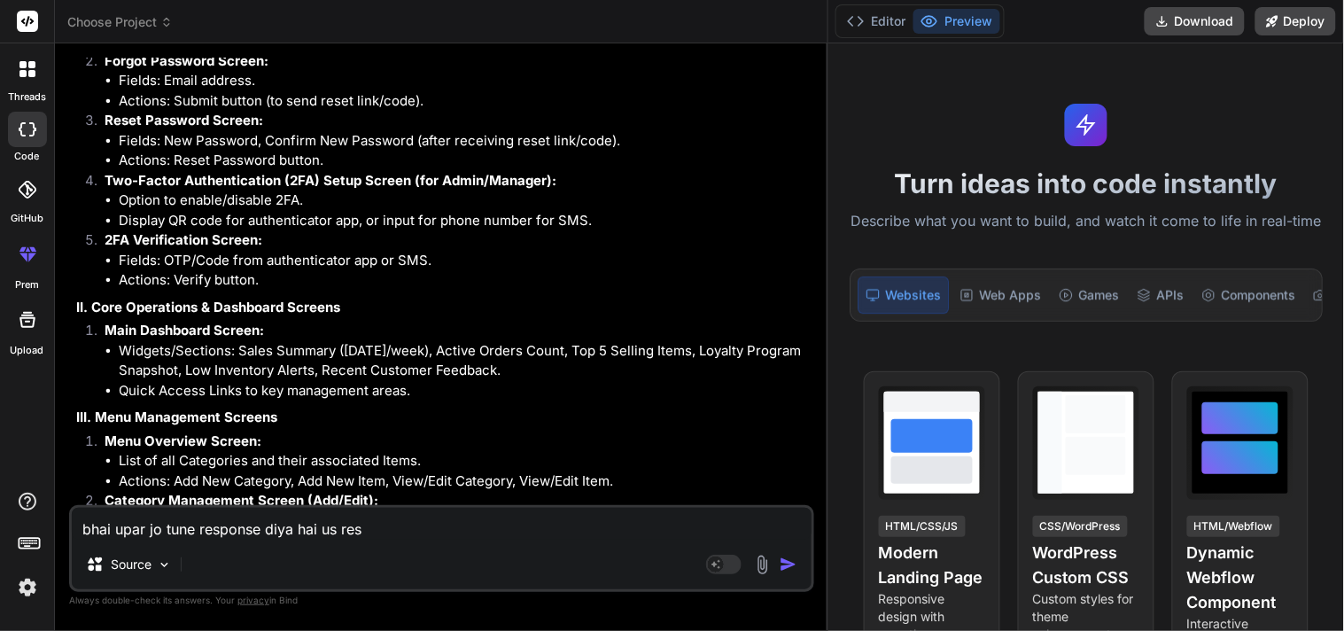
type textarea "bhai upar jo tune response diya hai us resp"
type textarea "x"
type textarea "bhai upar jo tune response diya hai us respo"
type textarea "x"
type textarea "bhai upar jo tune response diya hai us respon"
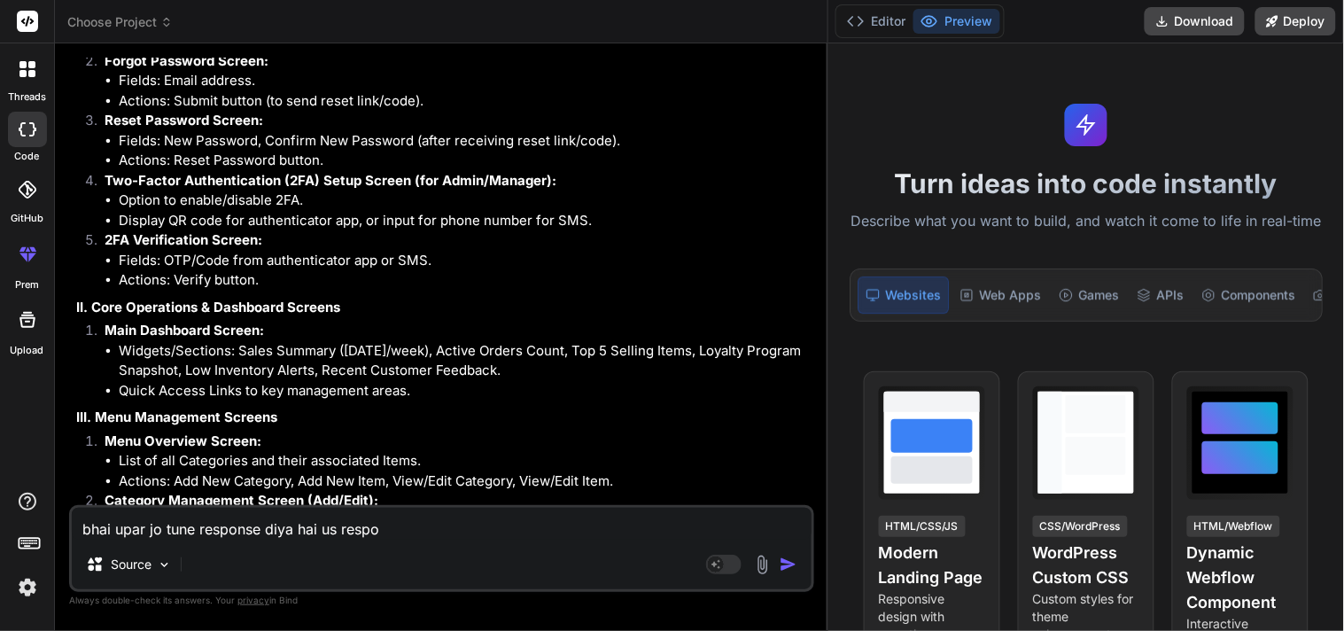
type textarea "x"
type textarea "bhai upar jo tune response diya hai us respons"
type textarea "x"
type textarea "bhai upar jo tune response diya hai us response"
type textarea "x"
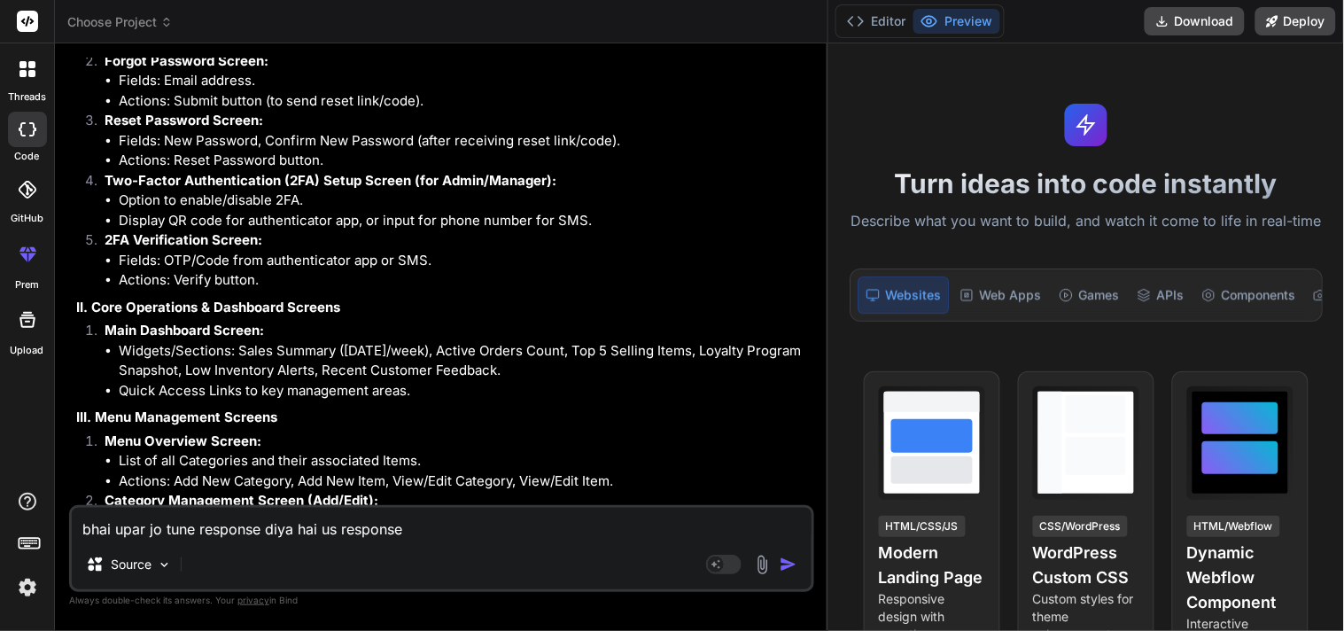
type textarea "bhai upar jo tune response diya hai us response"
type textarea "x"
type textarea "bhai upar jo tune response diya hai us response m"
type textarea "x"
type textarea "bhai upar jo tune response diya hai us response me"
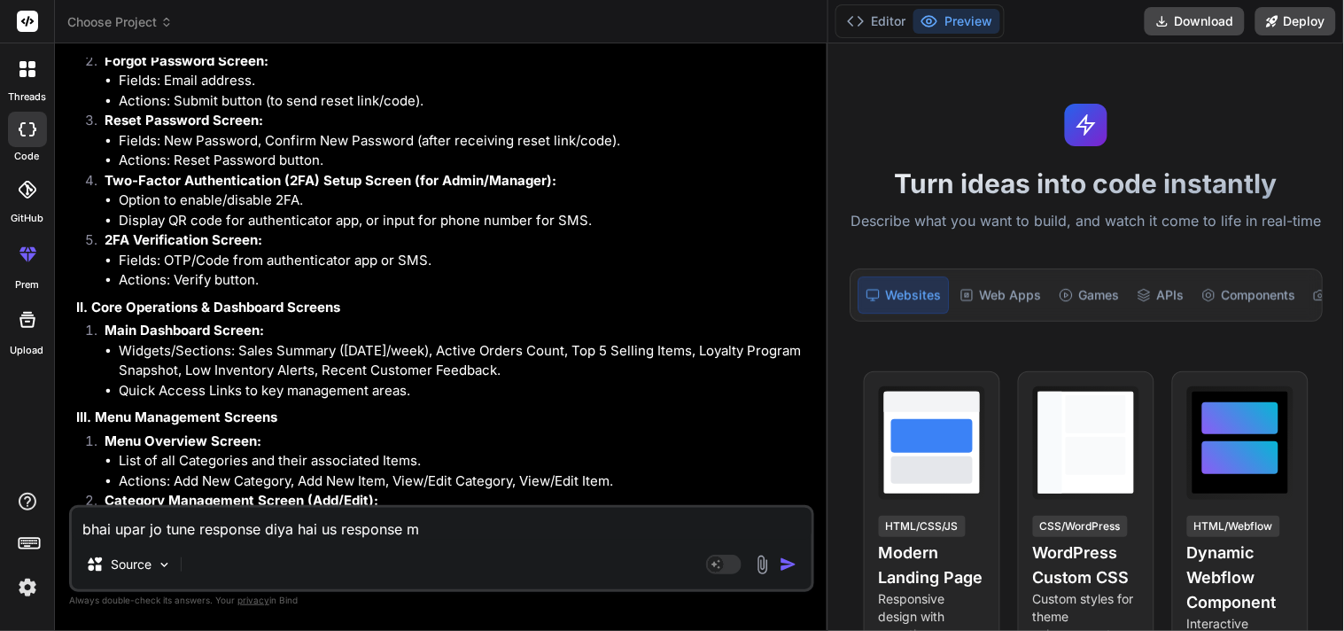
type textarea "x"
type textarea "bhai upar jo tune response diya hai us response me"
type textarea "x"
type textarea "bhai upar jo tune response diya hai us response me s"
type textarea "x"
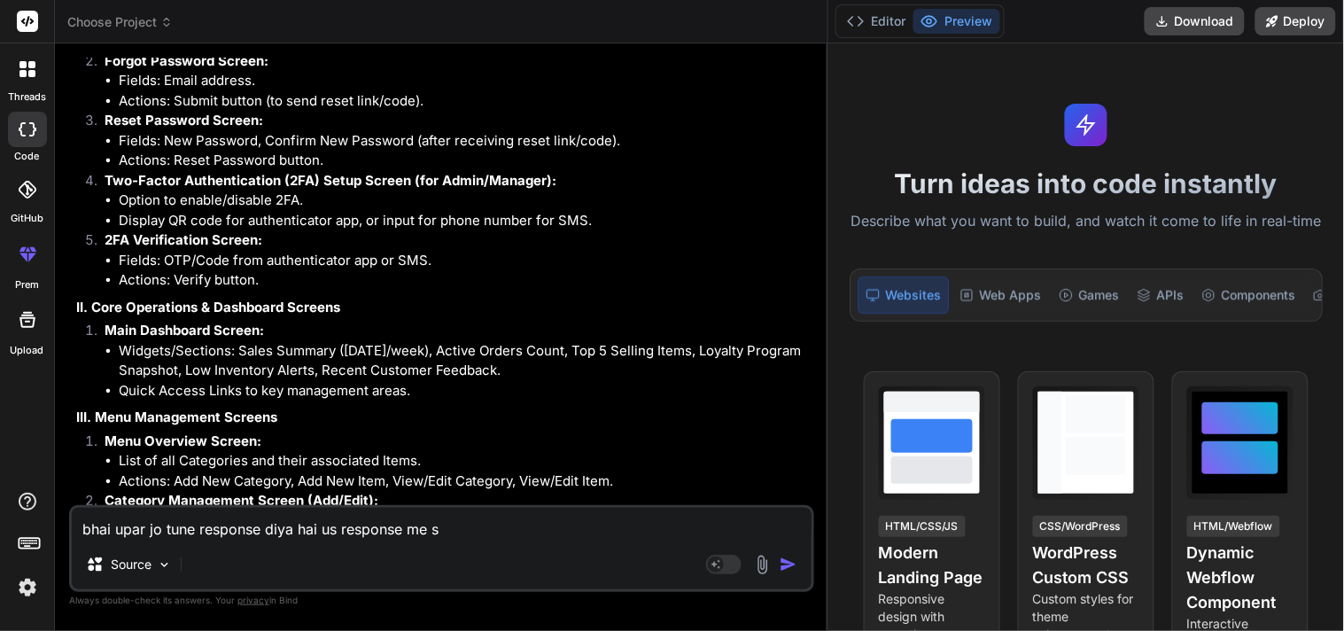
type textarea "bhai upar jo tune response diya hai us response me se"
type textarea "x"
type textarea "bhai upar jo tune response diya hai us response me se"
type textarea "x"
type textarea "bhai upar jo tune response diya hai us response me se s"
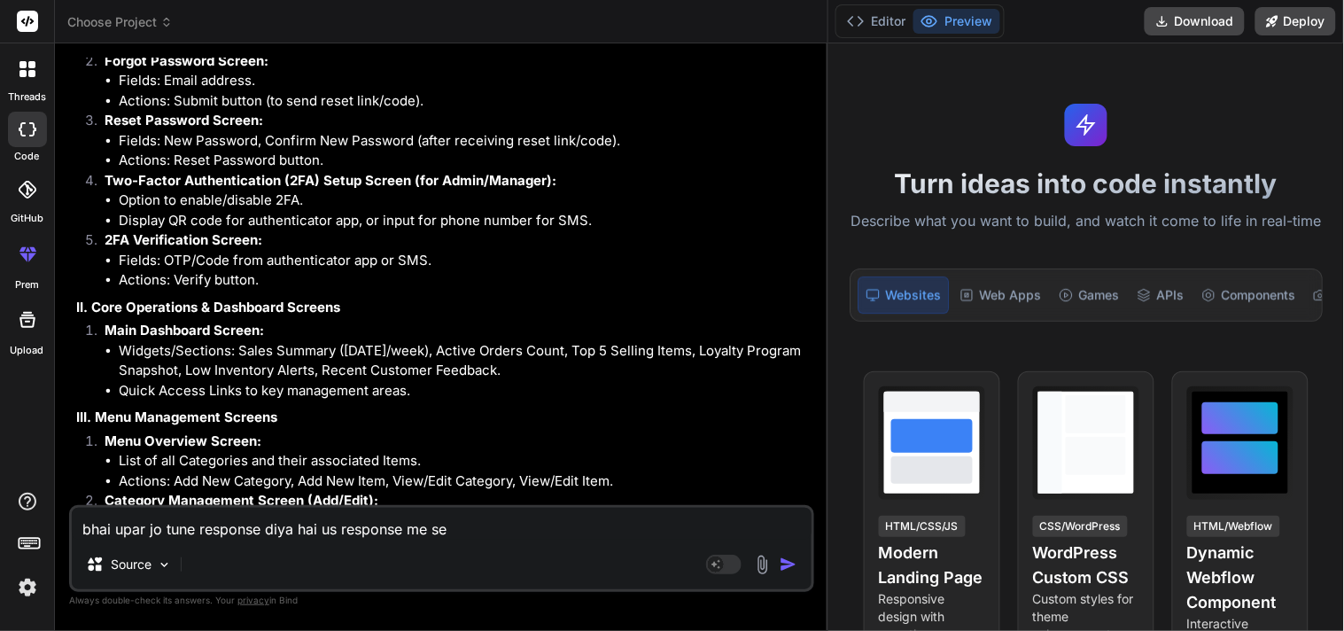
type textarea "x"
type textarea "bhai upar jo tune response diya hai us response me se sc"
type textarea "x"
type textarea "bhai upar jo tune response diya hai us response me se scr"
type textarea "x"
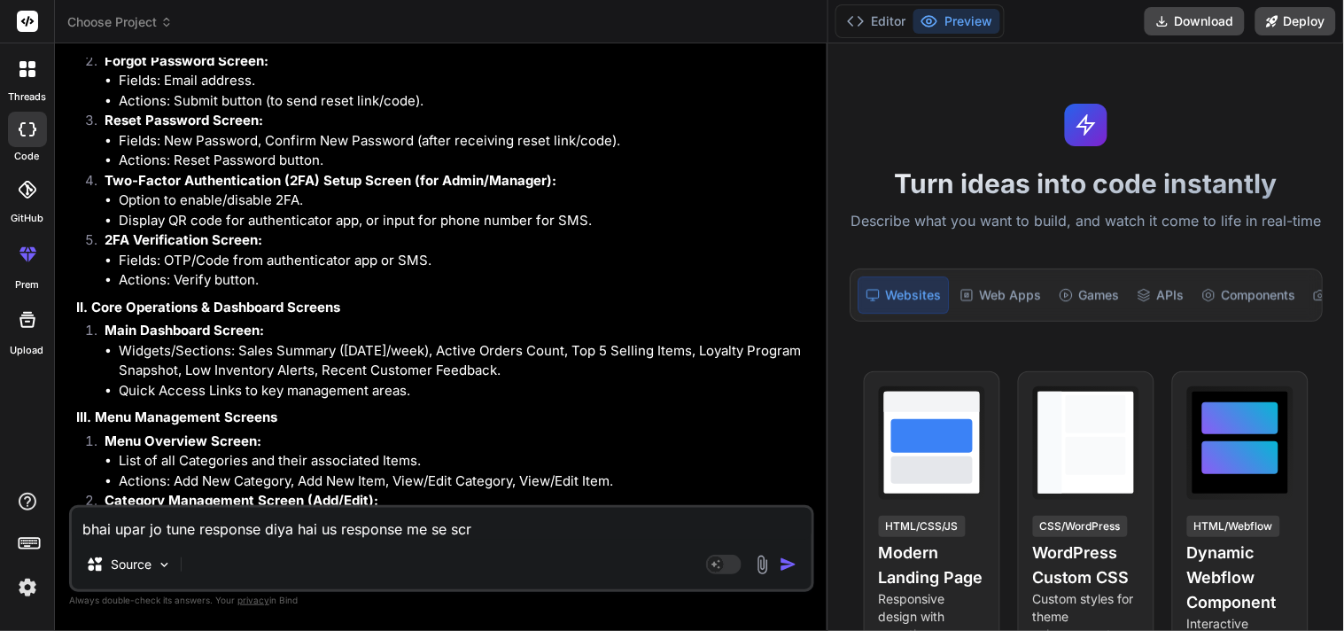
type textarea "bhai upar jo tune response diya hai us response me se scre"
type textarea "x"
type textarea "bhai upar jo tune response diya hai us response me se scree"
type textarea "x"
type textarea "bhai upar jo tune response diya hai us response me se screen"
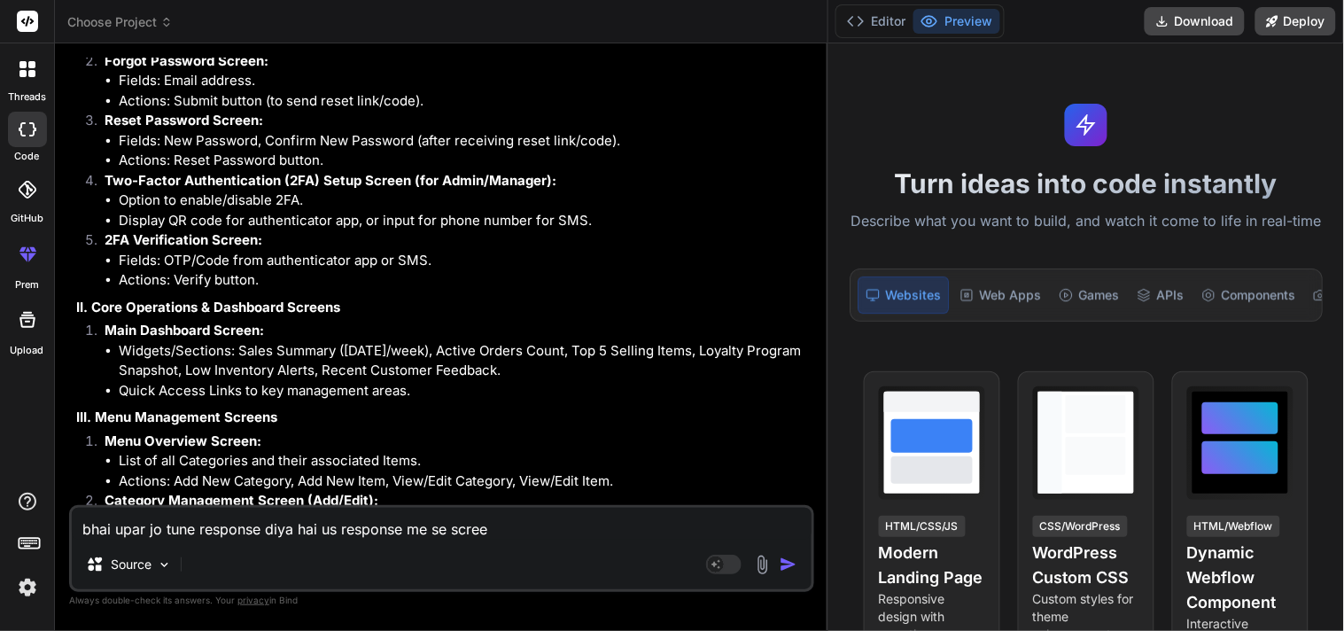
type textarea "x"
type textarea "bhai upar jo tune response diya hai us response me se screen"
type textarea "x"
type textarea "bhai upar jo tune response diya hai us response me se screen f"
type textarea "x"
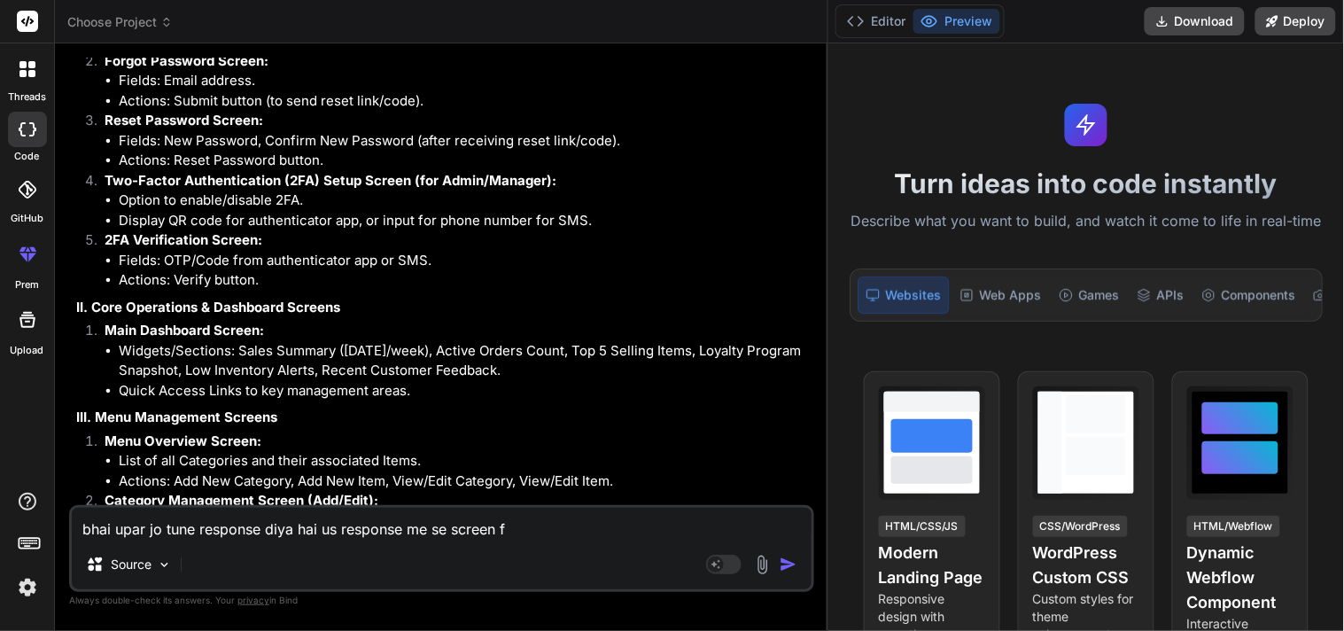
type textarea "bhai upar jo tune response diya hai us response me se screen fi"
type textarea "x"
type textarea "bhai upar jo tune response diya hai us response me se screen fie"
type textarea "x"
type textarea "bhai upar jo tune response diya hai us response me se screen fiel"
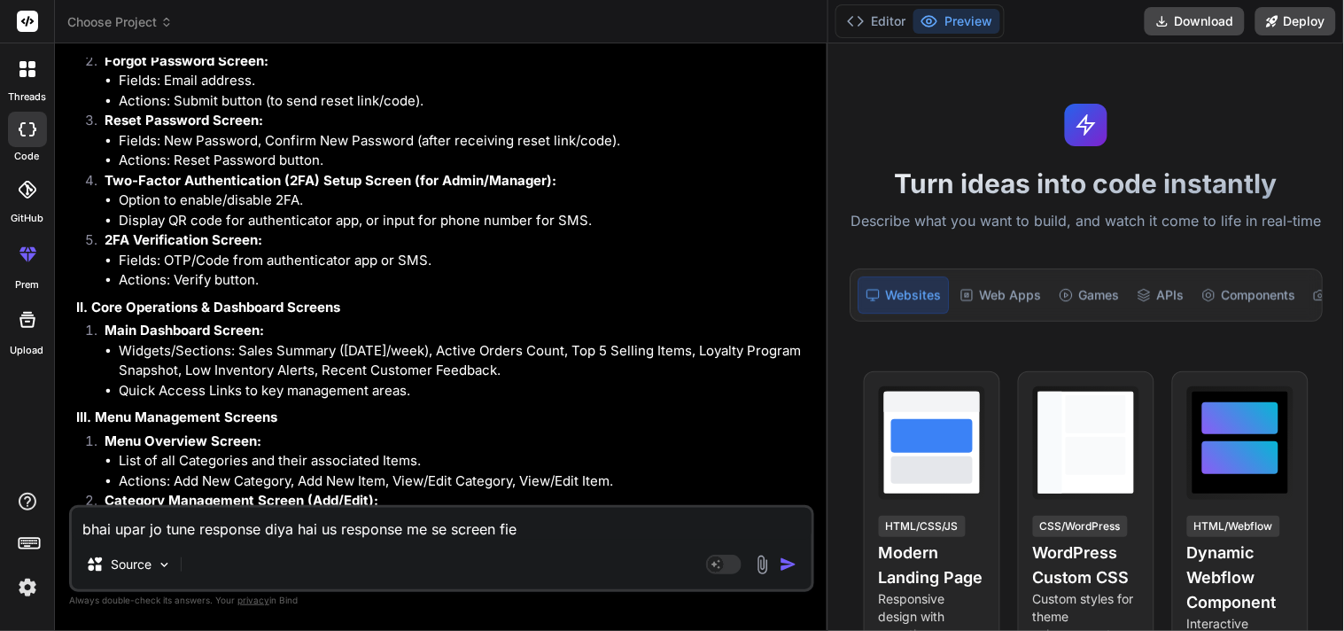
type textarea "x"
type textarea "bhai upar jo tune response diya hai us response me se screen field"
type textarea "x"
type textarea "bhai upar jo tune response diya hai us response me se screen fields"
type textarea "x"
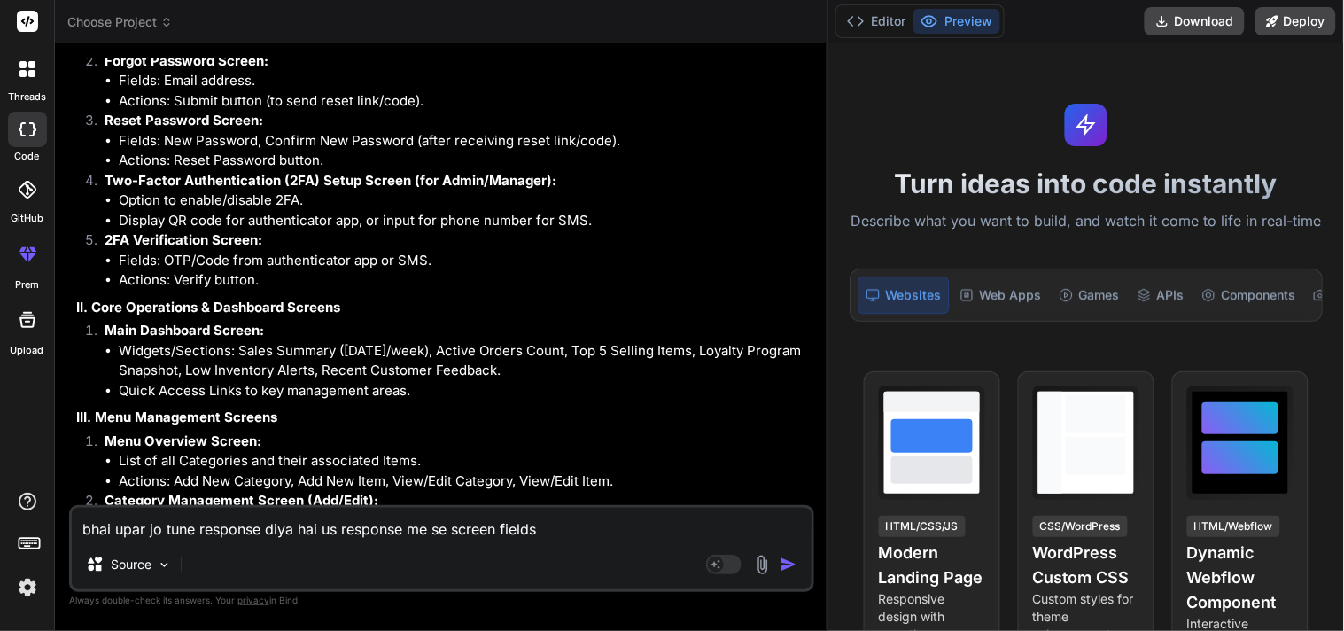
type textarea "bhai upar jo tune response diya hai us response me se screen fields"
type textarea "x"
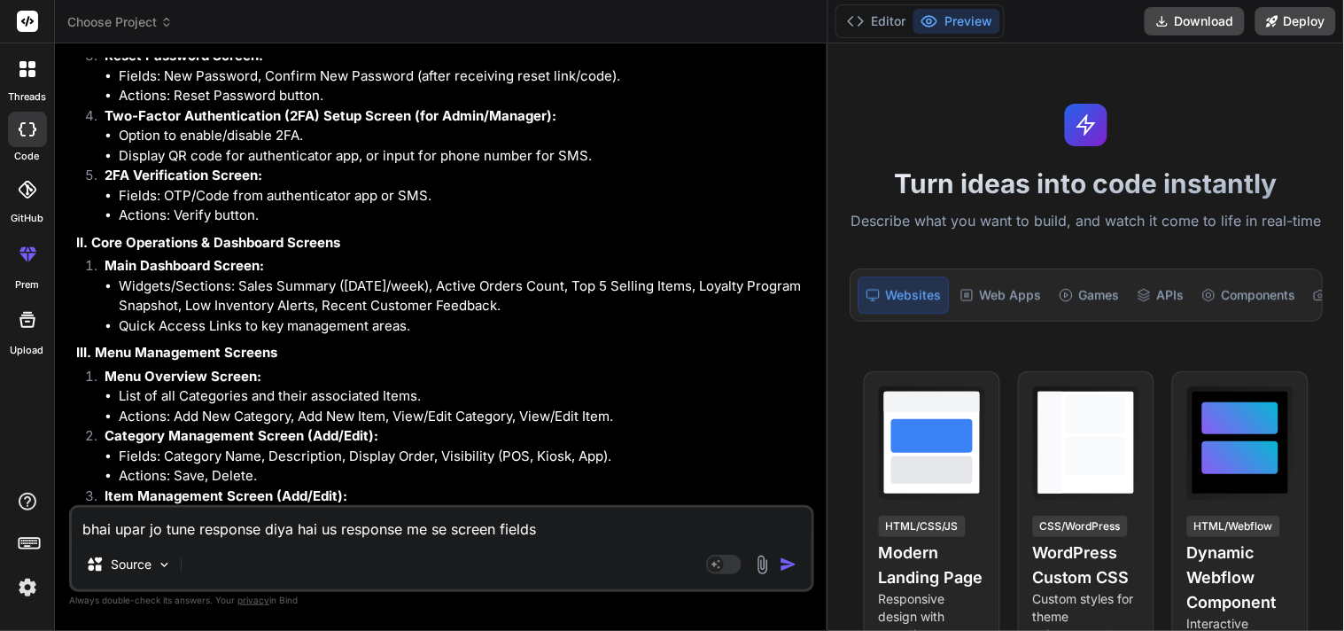
scroll to position [3581, 0]
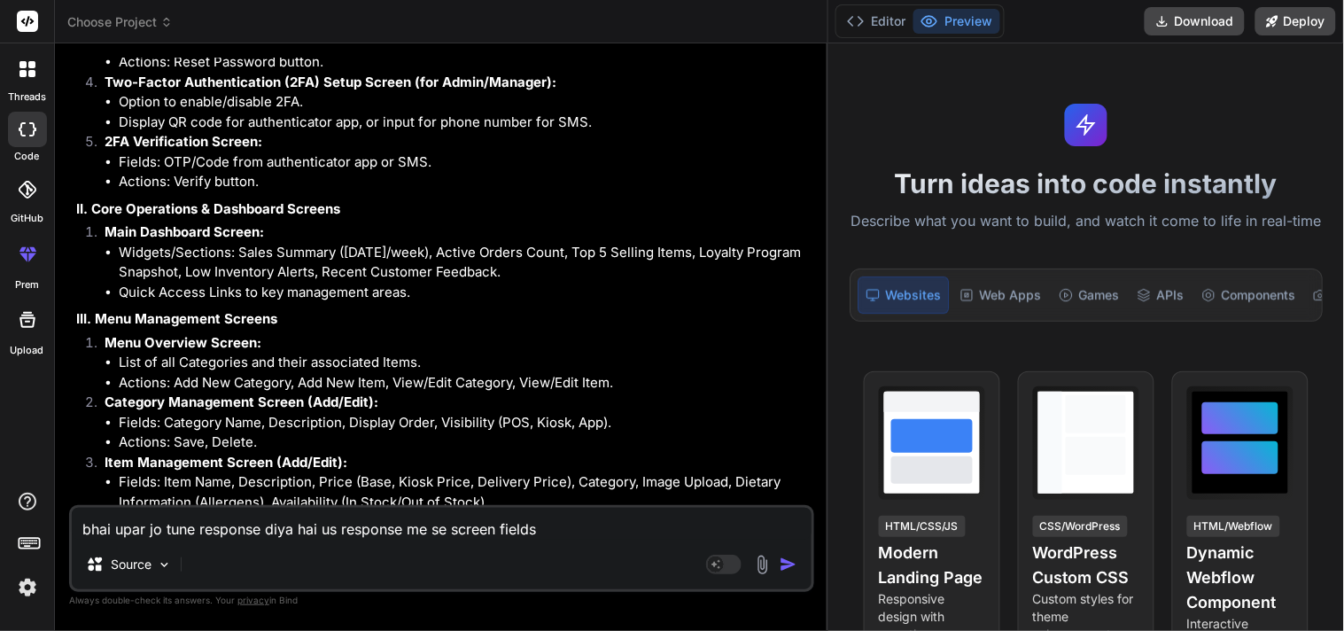
type textarea "bhai upar jo tune response diya hai us response me se screen fields a"
type textarea "x"
type textarea "bhai upar jo tune response diya hai us response me se screen fields ac"
type textarea "x"
type textarea "bhai upar jo tune response diya hai us response me se screen fields act"
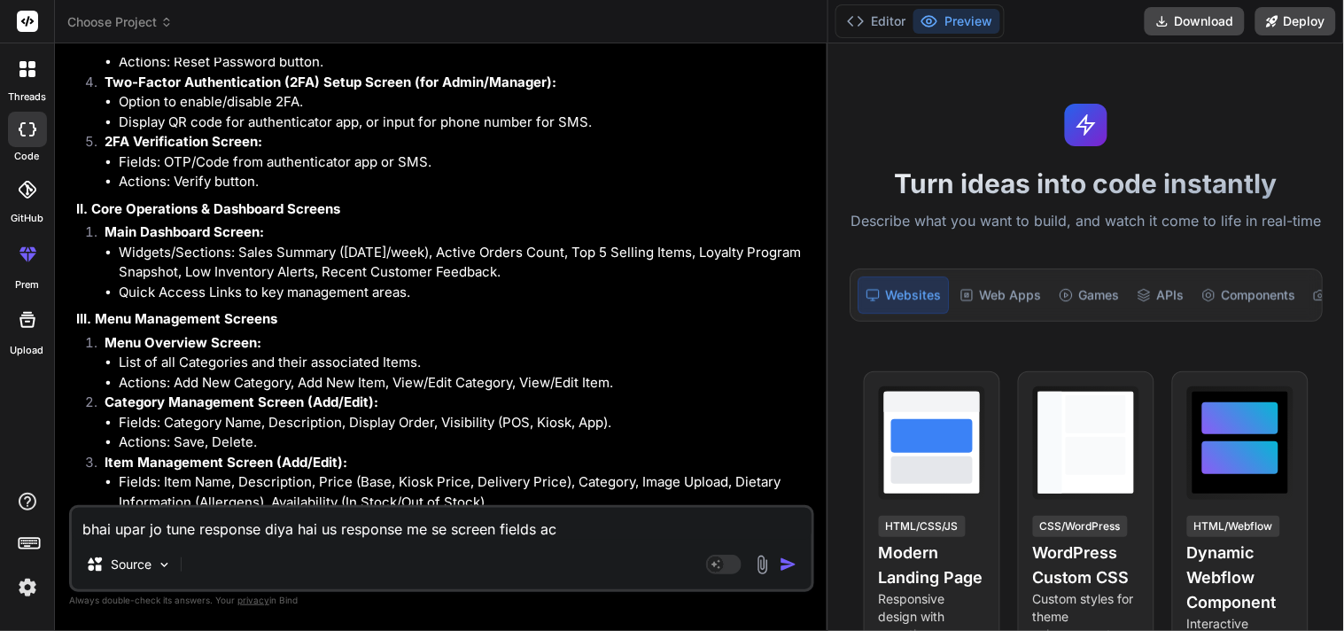
type textarea "x"
type textarea "bhai upar jo tune response diya hai us response me se screen fields acti"
type textarea "x"
type textarea "bhai upar jo tune response diya hai us response me se screen fields actio"
type textarea "x"
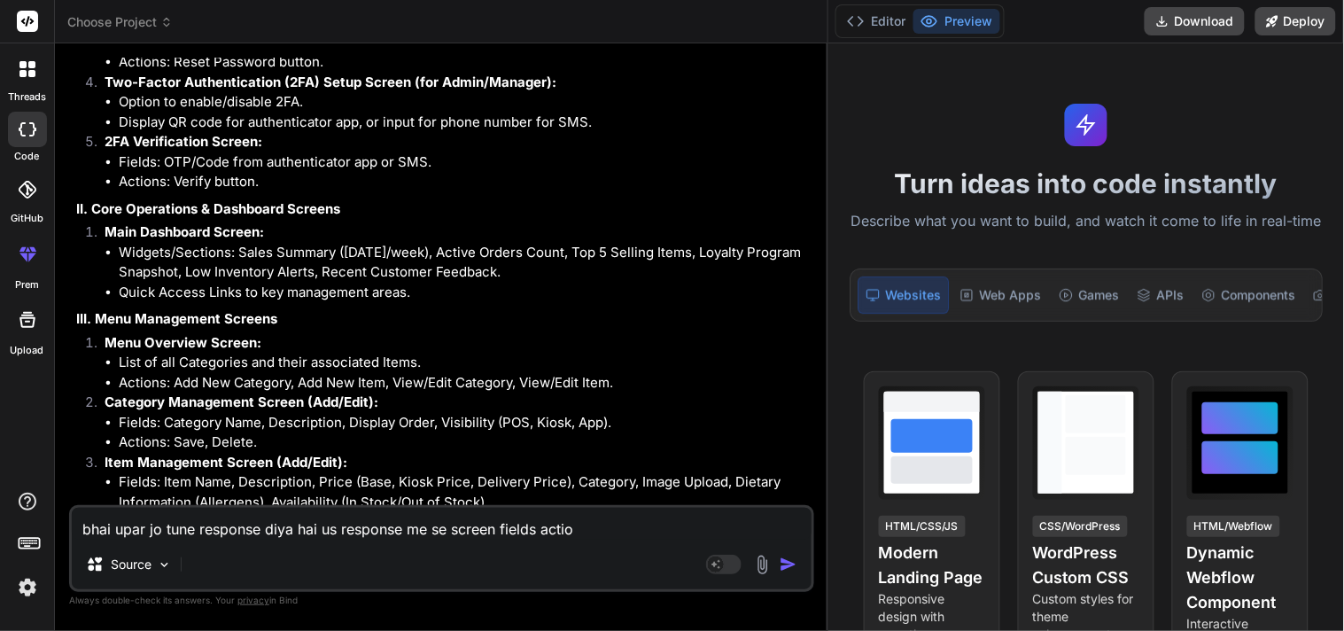
type textarea "bhai upar jo tune response diya hai us response me se screen fields action"
type textarea "x"
type textarea "bhai upar jo tune response diya hai us response me se screen fields action"
type textarea "x"
type textarea "bhai upar jo tune response diya hai us response me se screen fields action o"
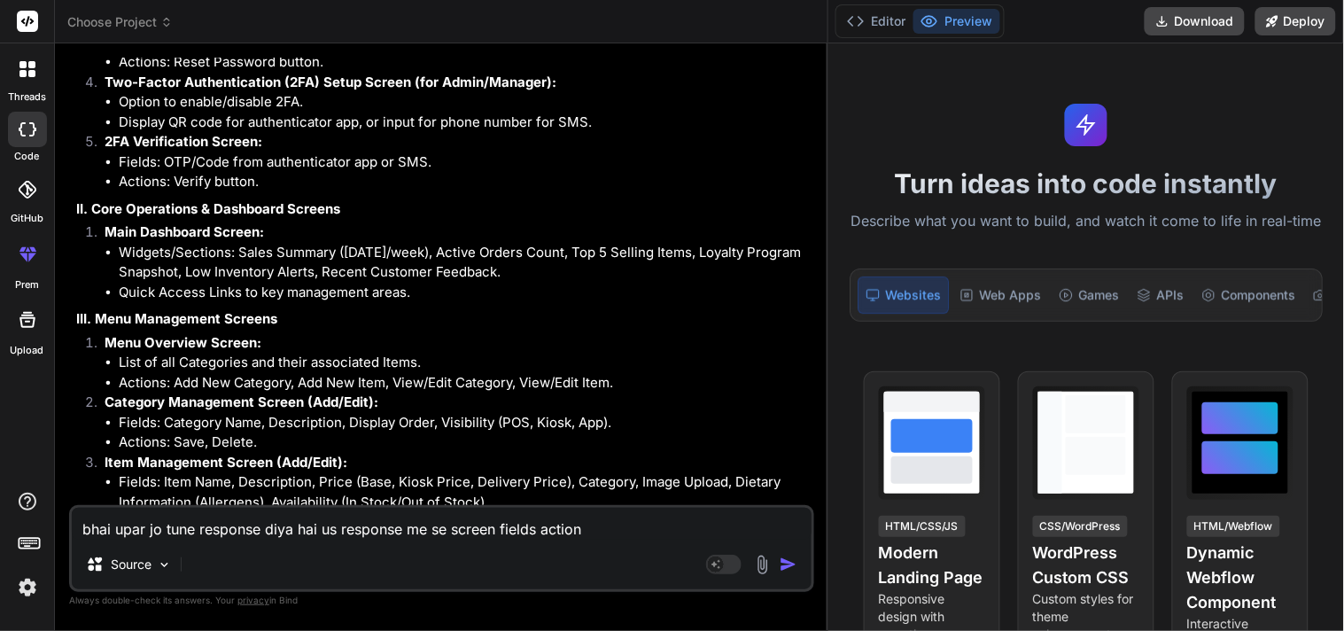
type textarea "x"
type textarea "bhai upar jo tune response diya hai us response me se screen fields action ot"
type textarea "x"
type textarea "bhai upar jo tune response diya hai us response me se screen fields action oth"
type textarea "x"
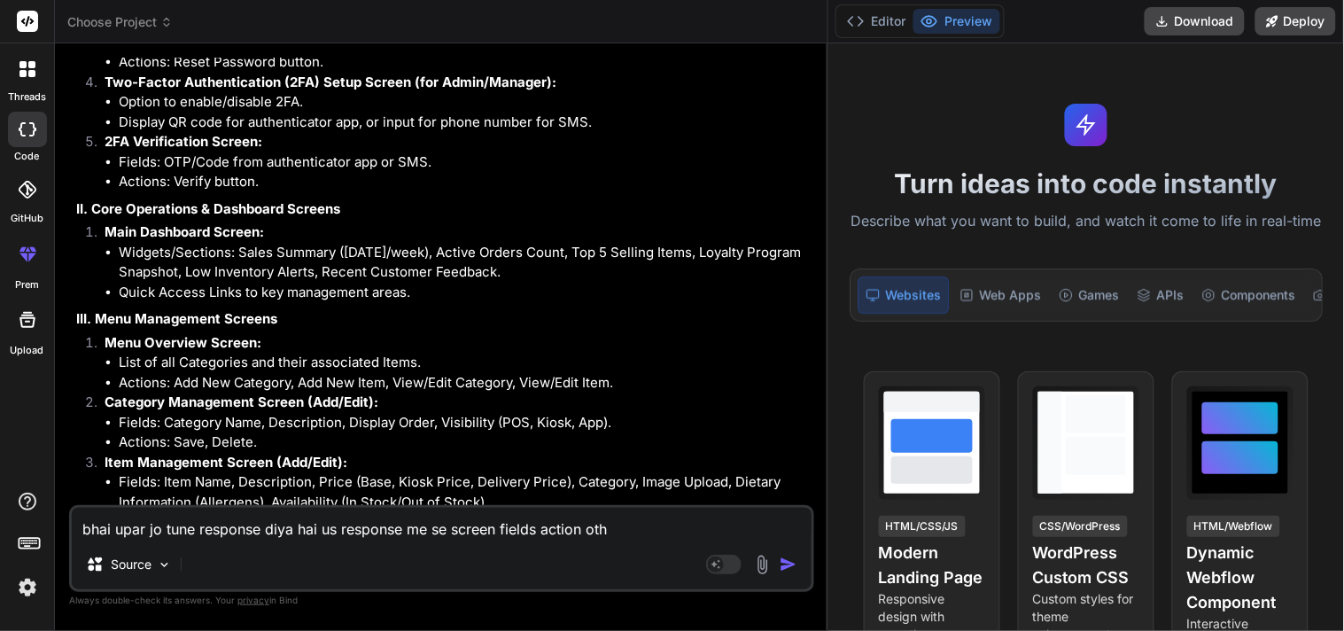
type textarea "bhai upar jo tune response diya hai us response me se screen fields action othe"
type textarea "x"
type textarea "bhai upar jo tune response diya hai us response me se screen fields action other"
type textarea "x"
type textarea "bhai upar jo tune response diya hai us response me se screen fields action other"
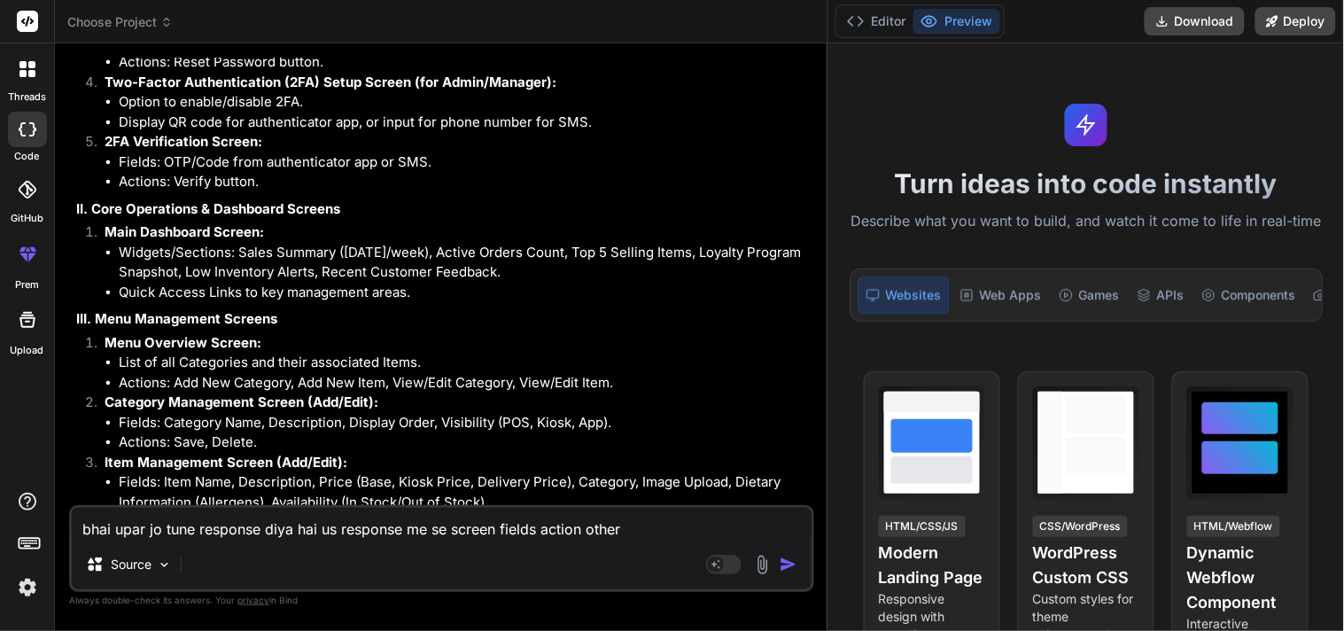
type textarea "x"
type textarea "bhai upar jo tune response diya hai us response me se screen fields action othe…"
type textarea "x"
type textarea "bhai upar jo tune response diya hai us response me se screen fields action othe…"
type textarea "x"
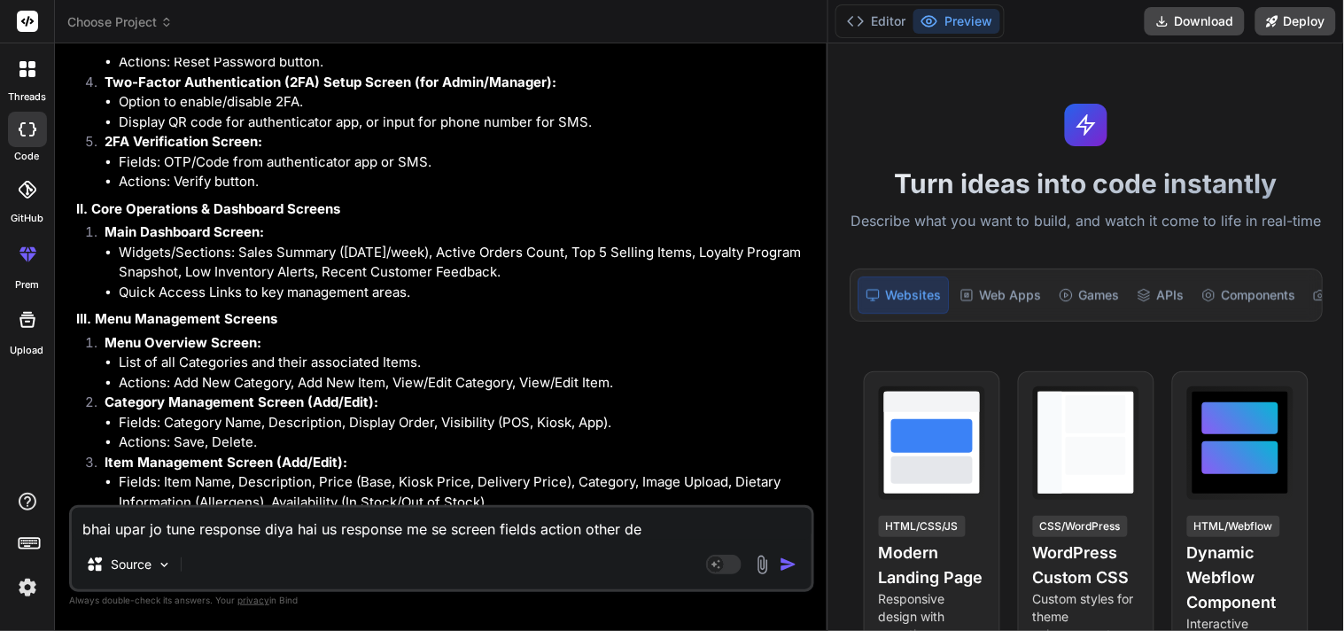
type textarea "bhai upar jo tune response diya hai us response me se screen fields action othe…"
type textarea "x"
type textarea "bhai upar jo tune response diya hai us response me se screen fields action othe…"
type textarea "x"
type textarea "bhai upar jo tune response diya hai us response me se screen fields action othe…"
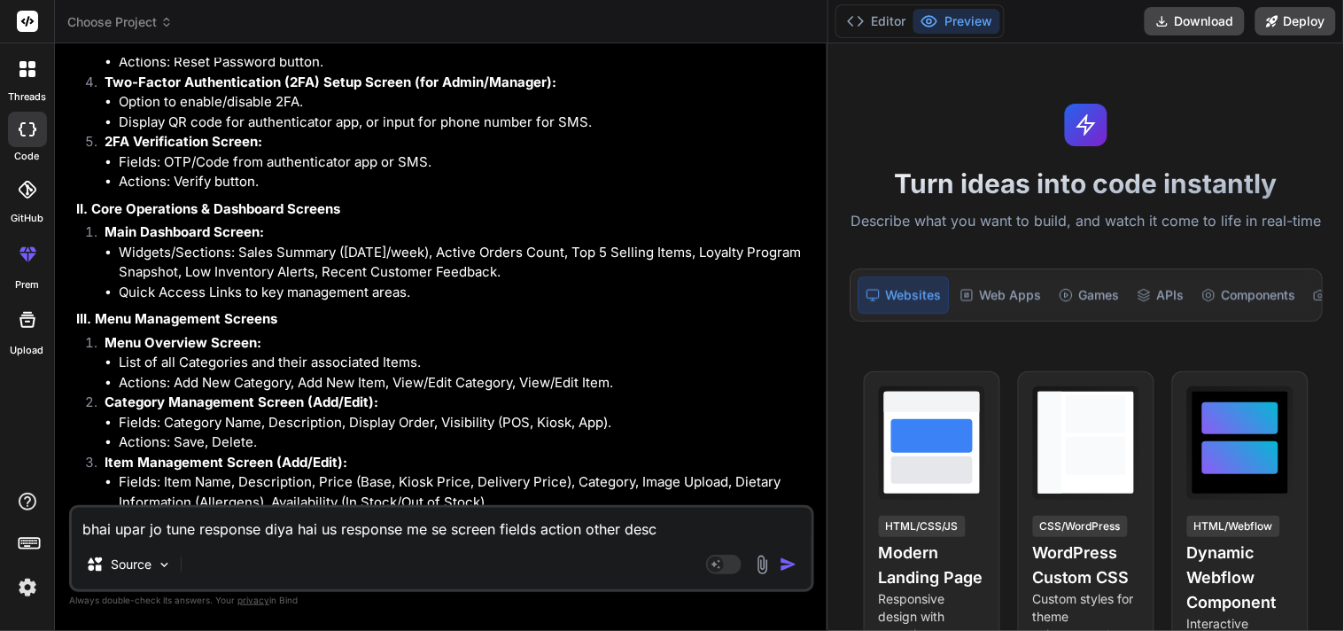
type textarea "x"
type textarea "bhai upar jo tune response diya hai us response me se screen fields action othe…"
type textarea "x"
type textarea "bhai upar jo tune response diya hai us response me se screen fields action othe…"
type textarea "x"
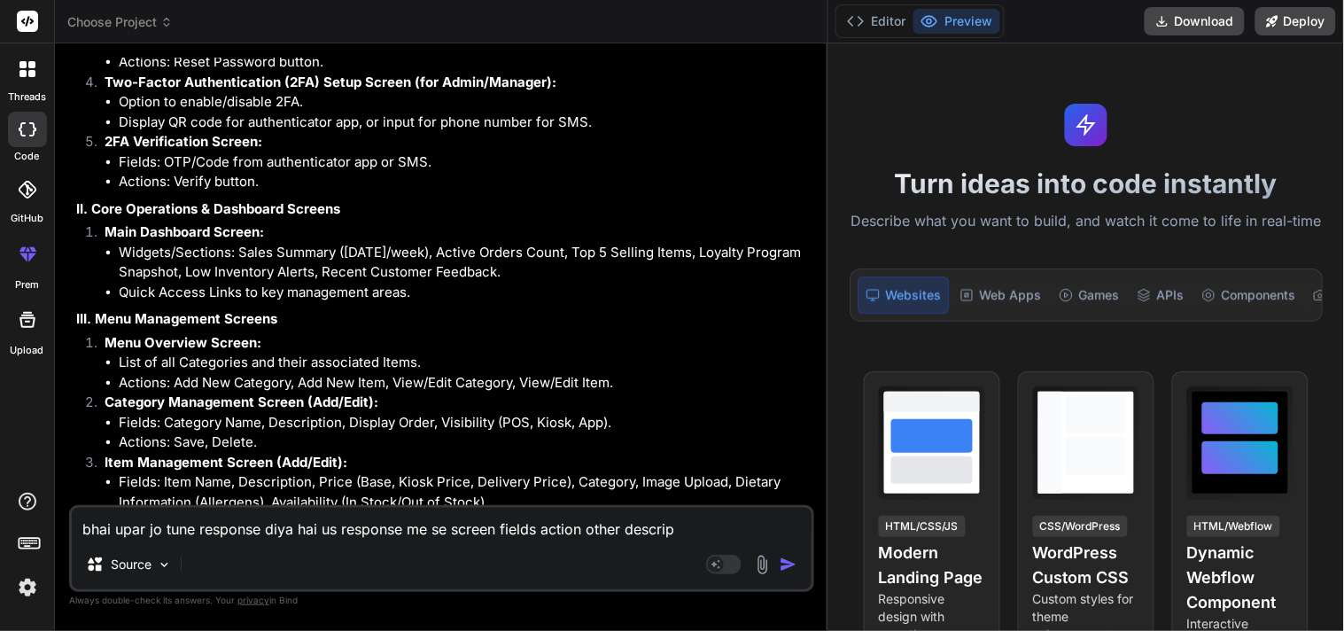
type textarea "bhai upar jo tune response diya hai us response me se screen fields action othe…"
type textarea "x"
type textarea "bhai upar jo tune response diya hai us response me se screen fields action othe…"
type textarea "x"
type textarea "bhai upar jo tune response diya hai us response me se screen fields action othe…"
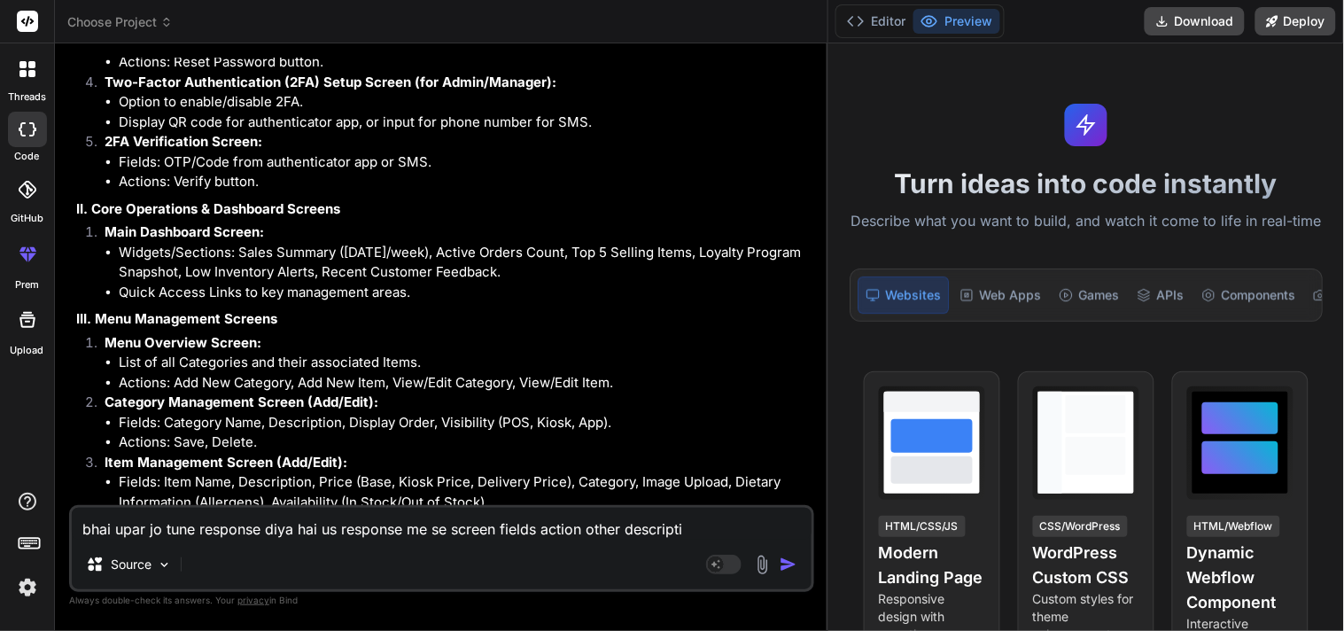
type textarea "x"
type textarea "bhai upar jo tune response diya hai us response me se screen fields action othe…"
type textarea "x"
type textarea "bhai upar jo tune response diya hai us response me se screen fields action othe…"
type textarea "x"
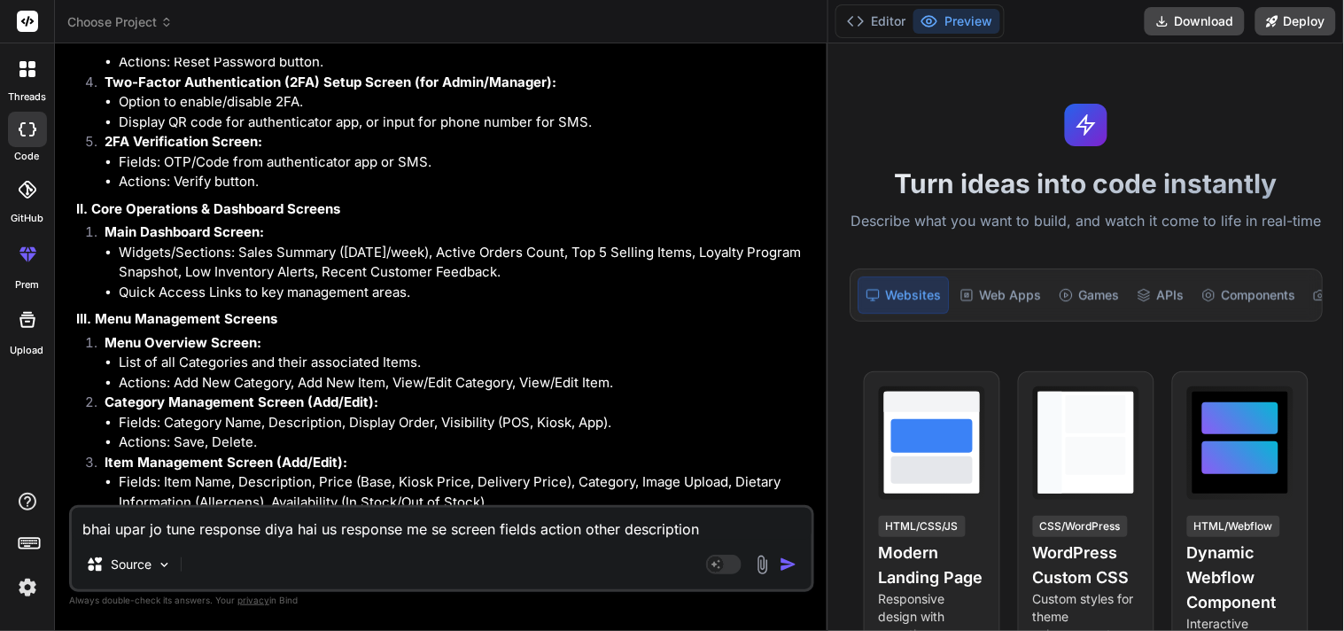
type textarea "bhai upar jo tune response diya hai us response me se screen fields action othe…"
type textarea "x"
type textarea "bhai upar jo tune response diya hai us response me se screen fields action othe…"
type textarea "x"
type textarea "bhai upar jo tune response diya hai us response me se screen fields action othe…"
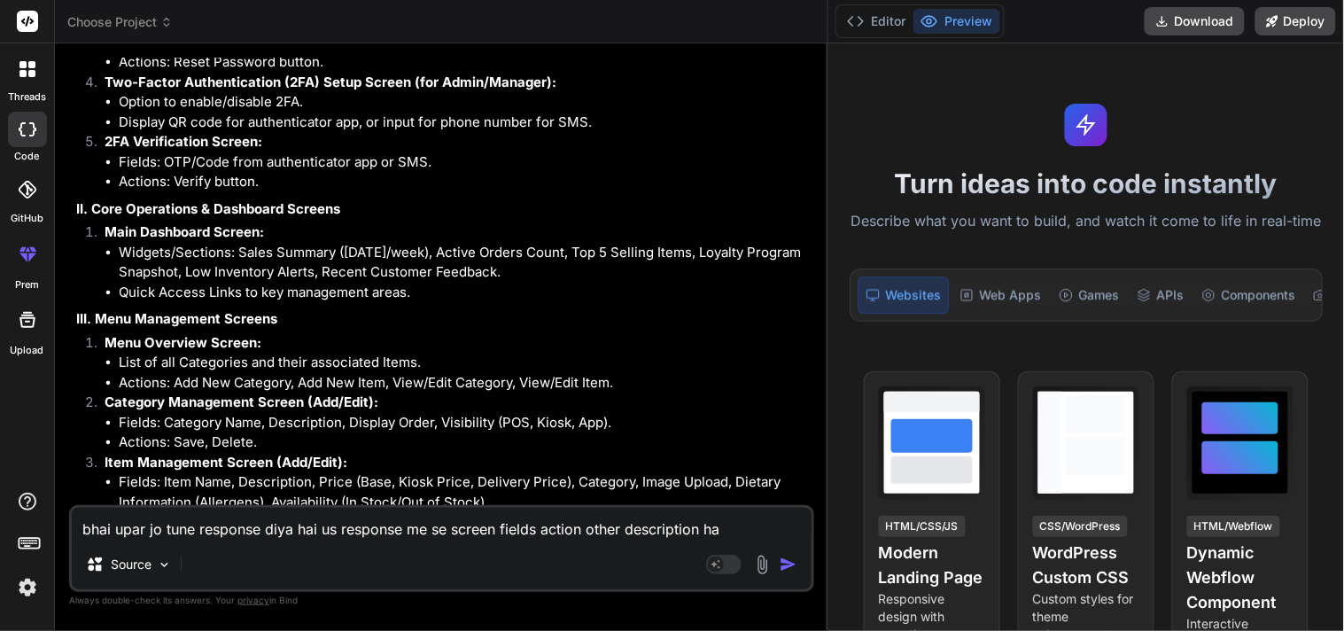
type textarea "x"
type textarea "bhai upar jo tune response diya hai us response me se screen fields action othe…"
type textarea "x"
type textarea "bhai upar jo tune response diya hai us response me se screen fields action othe…"
type textarea "x"
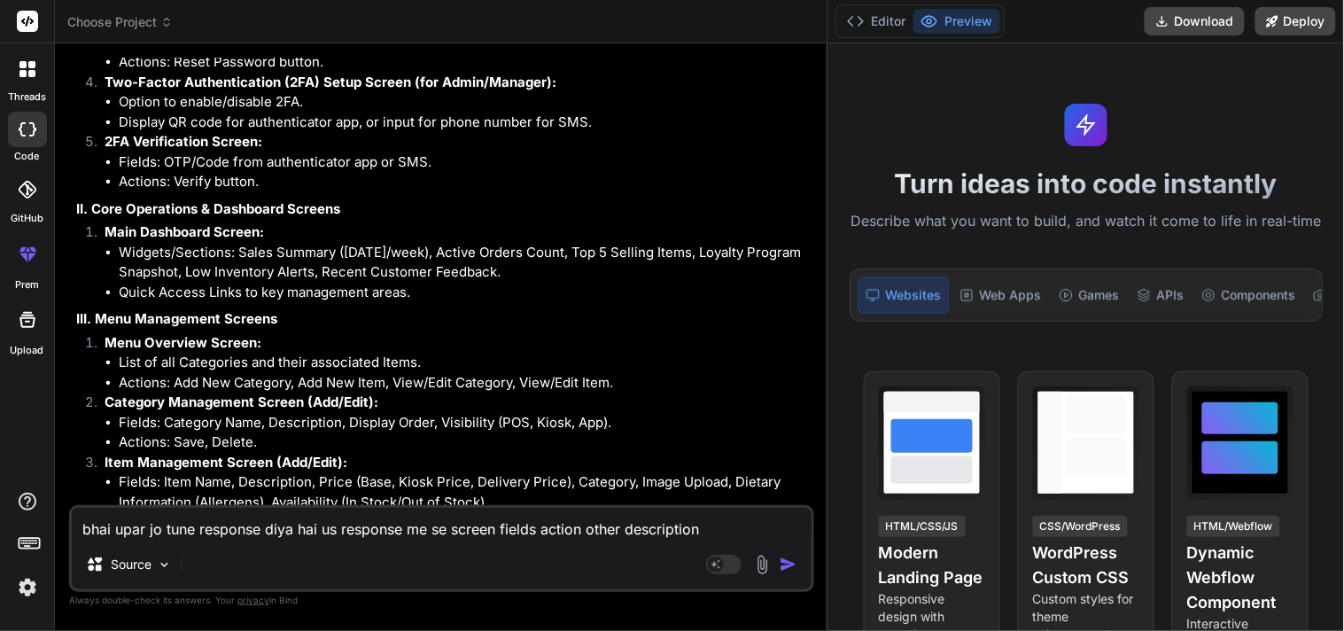
type textarea "bhai upar jo tune response diya hai us response me se screen fields action othe…"
type textarea "x"
type textarea "bhai upar jo tune response diya hai us response me se screen fields action othe…"
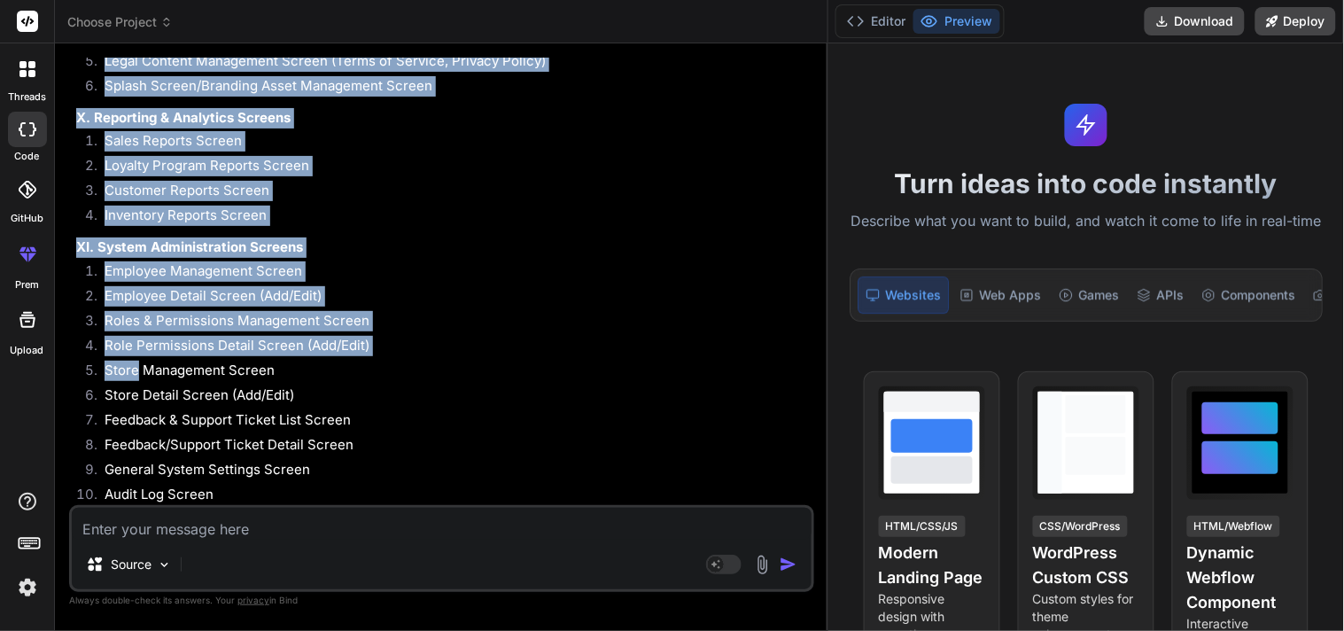
scroll to position [9308, 0]
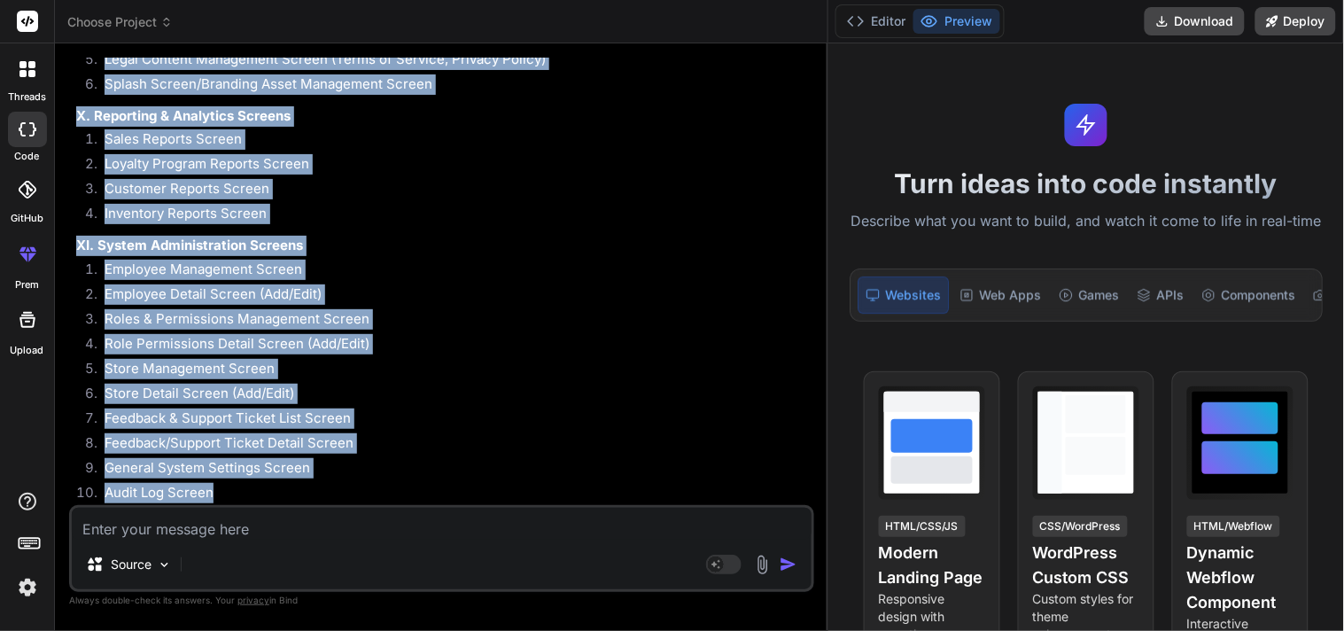
drag, startPoint x: 75, startPoint y: 128, endPoint x: 260, endPoint y: 492, distance: 407.3
copy div "I. Authentication & Access Screens Login Screen Forgot Password Screen Reset Pa…"
click at [383, 294] on li "Employee Detail Screen (Add/Edit)" at bounding box center [450, 296] width 720 height 25
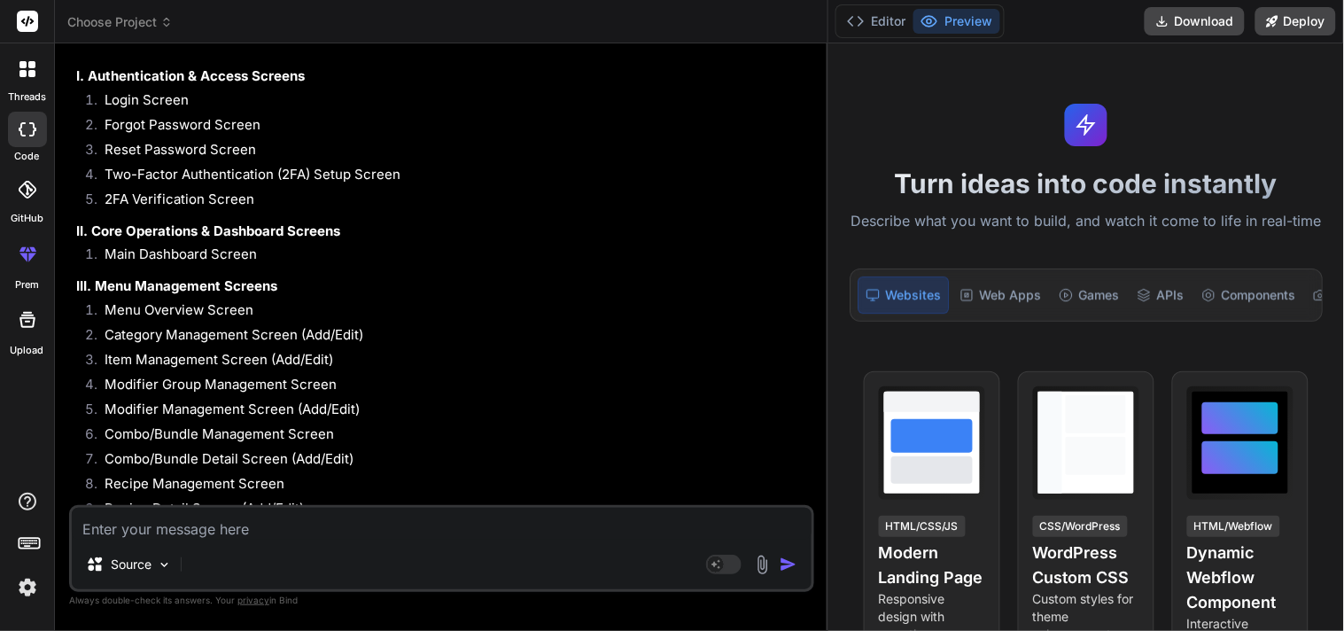
scroll to position [7930, 0]
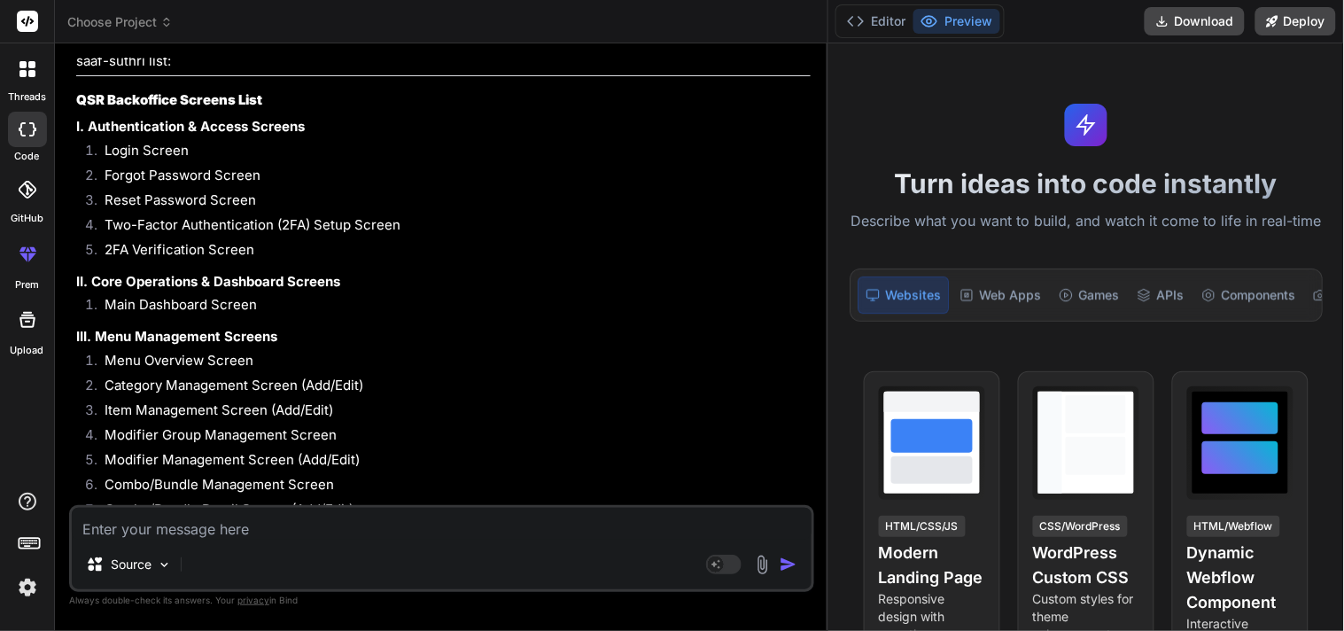
click at [423, 315] on li "Main Dashboard Screen" at bounding box center [450, 307] width 720 height 25
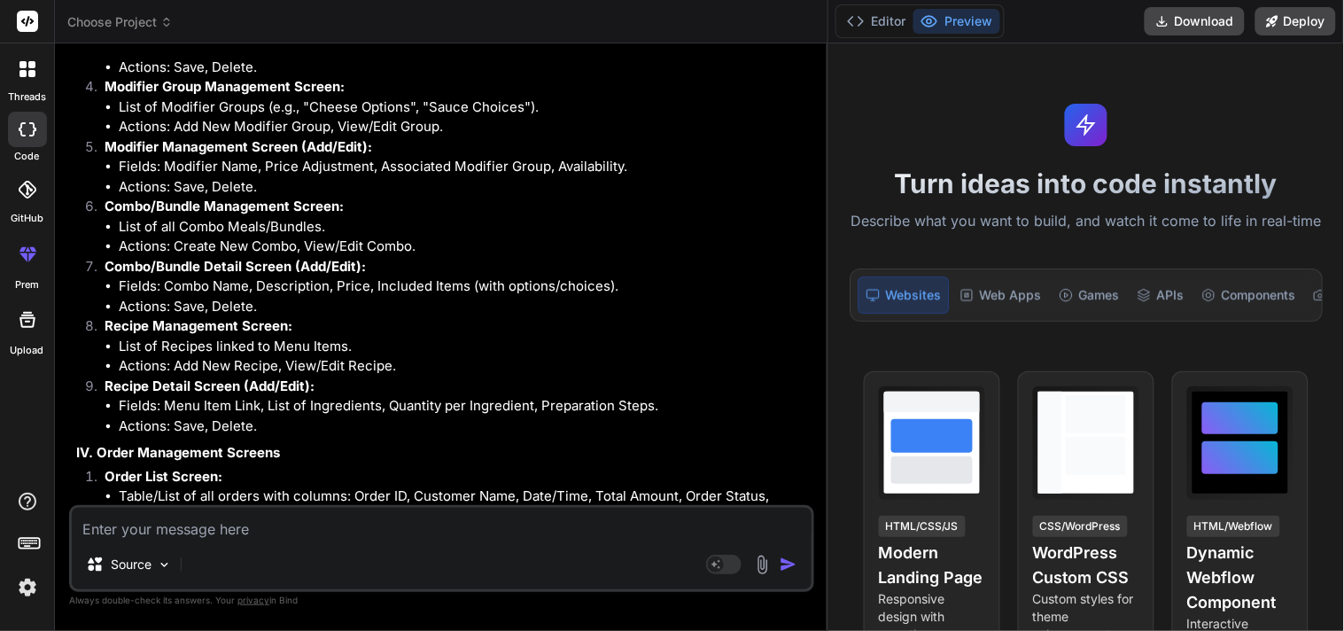
scroll to position [4090, 0]
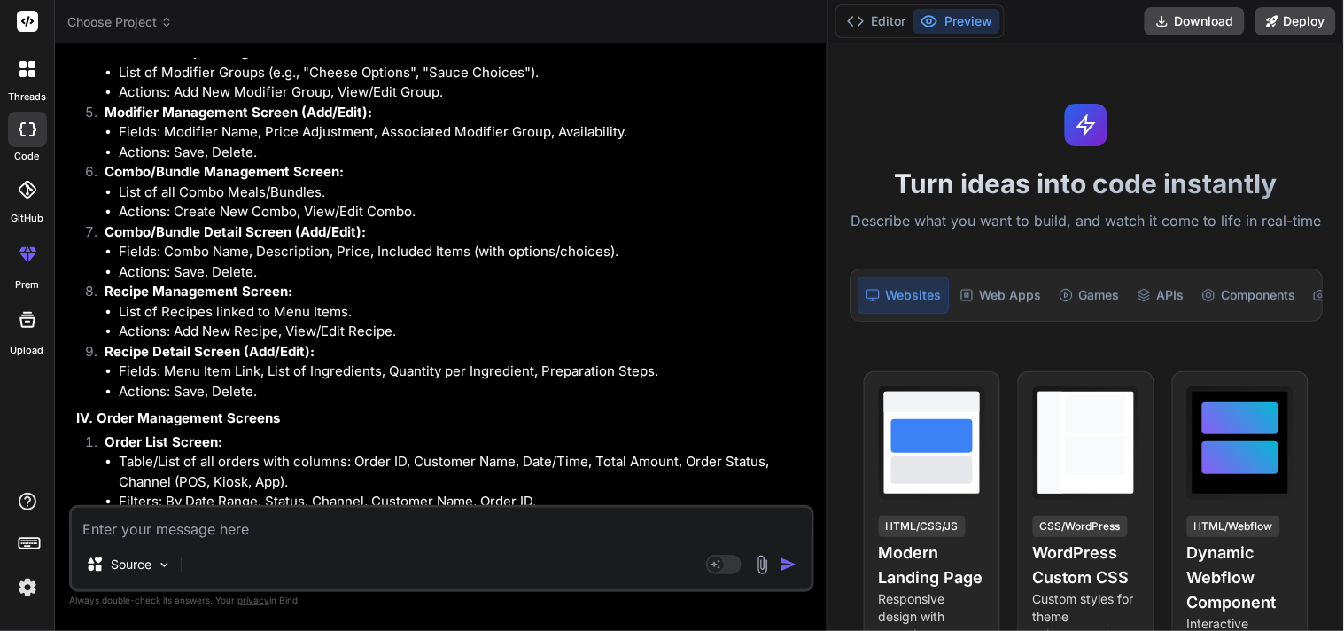
click at [421, 382] on li "Actions: Save, Delete." at bounding box center [465, 392] width 692 height 20
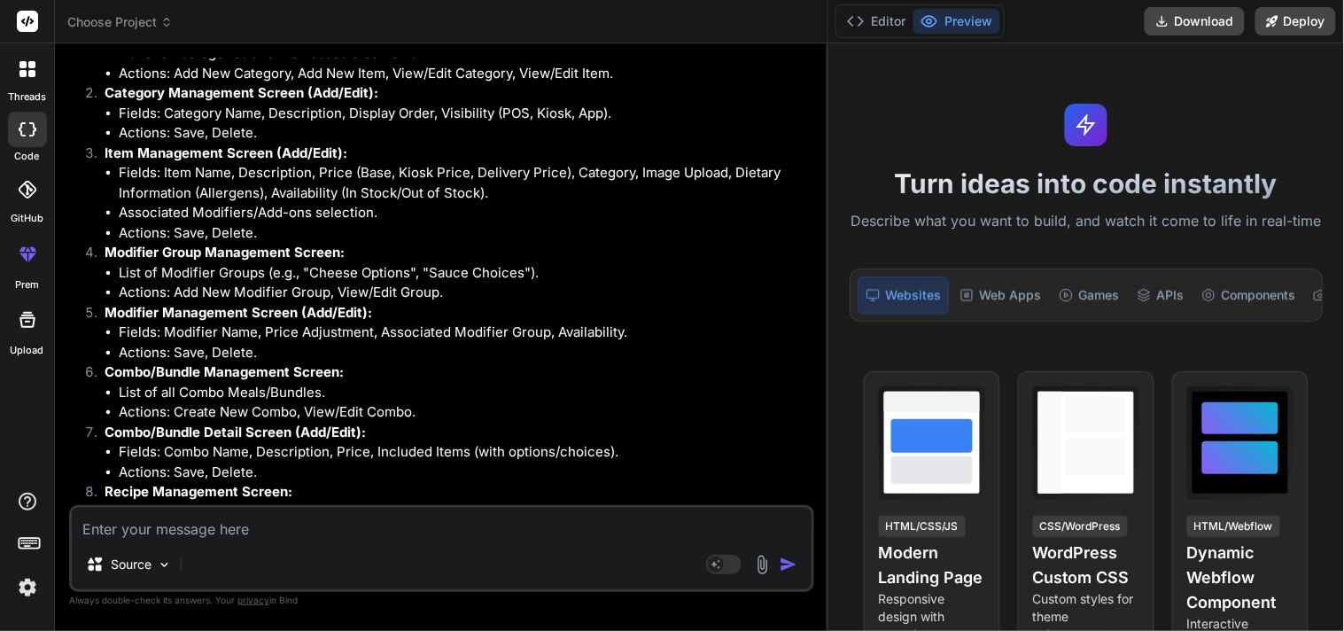
scroll to position [3894, 0]
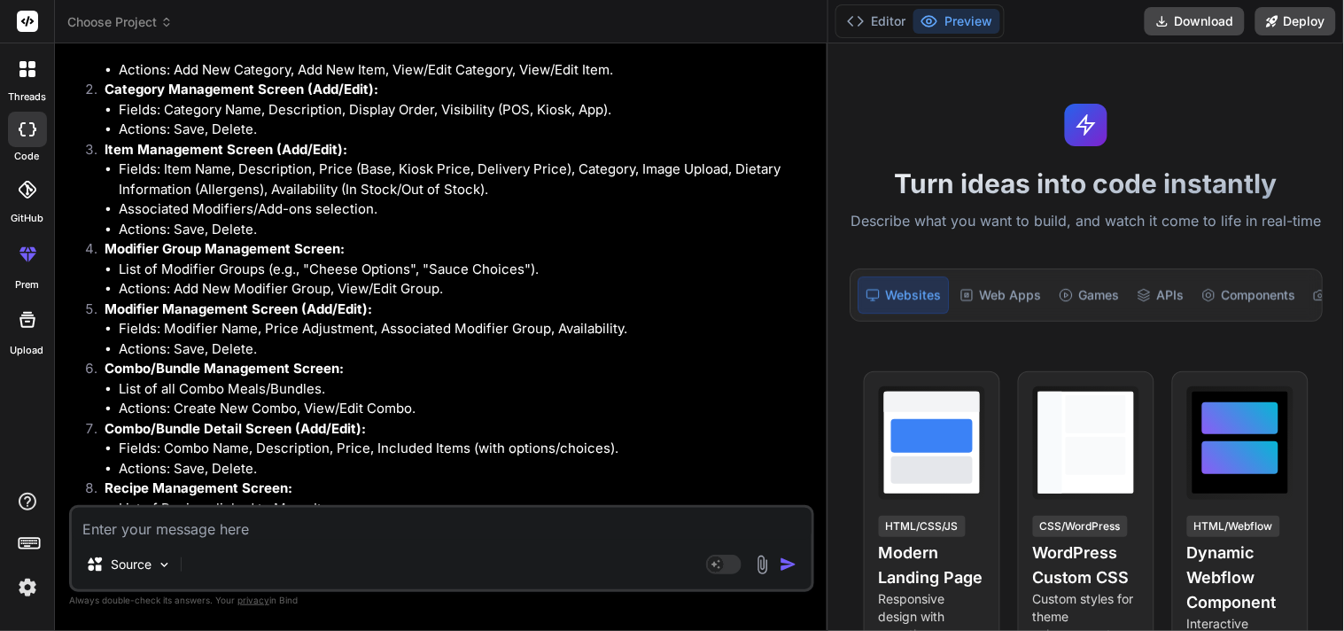
click at [437, 368] on li "Combo/Bundle Management Screen: List of all Combo Meals/Bundles. Actions: Creat…" at bounding box center [450, 389] width 720 height 60
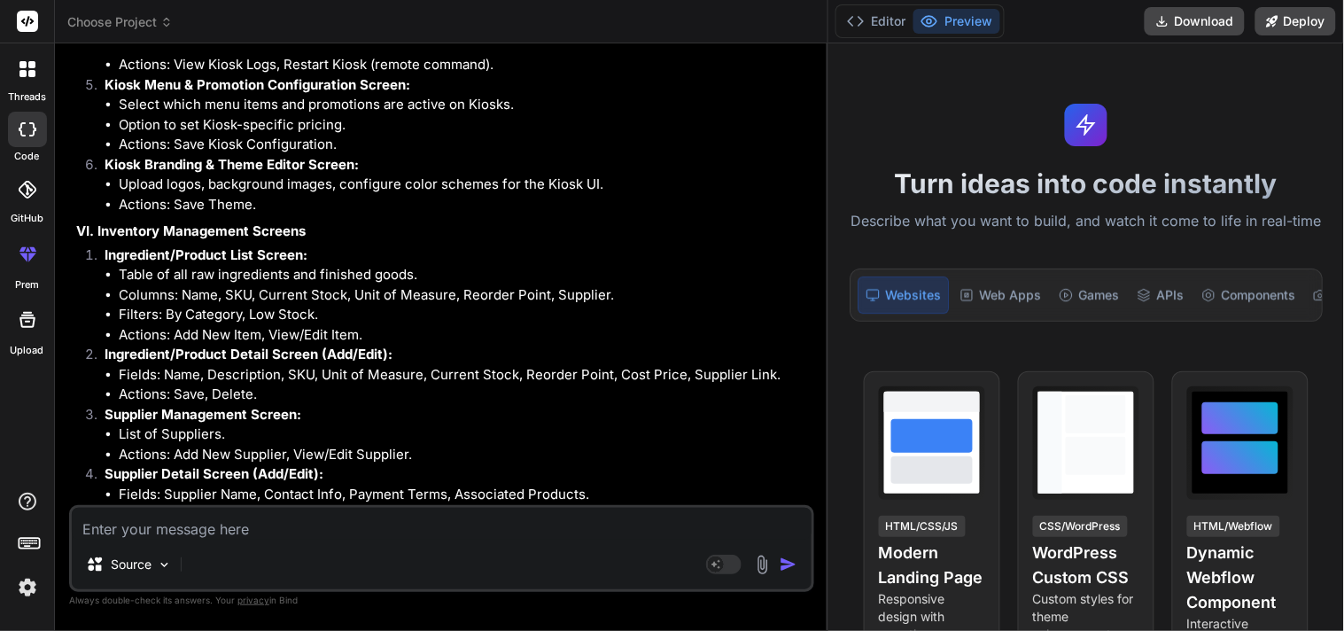
scroll to position [5075, 0]
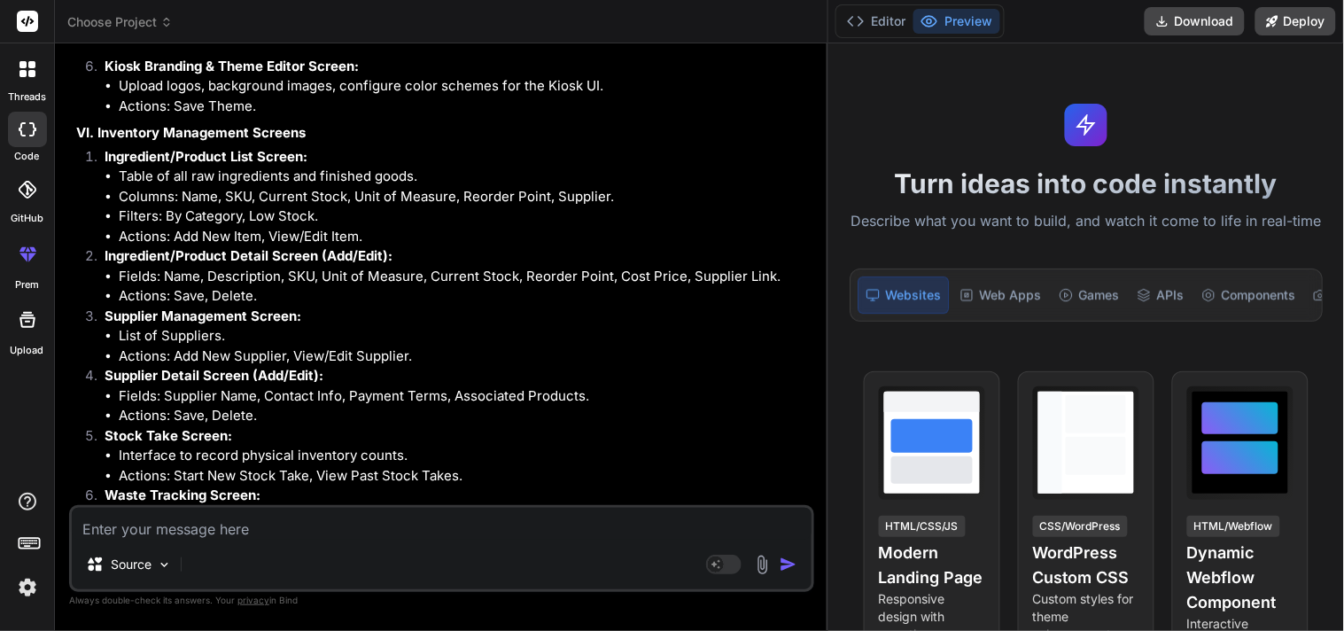
click at [368, 319] on li "Supplier Management Screen: List of Suppliers. Actions: Add New Supplier, View/…" at bounding box center [450, 337] width 720 height 60
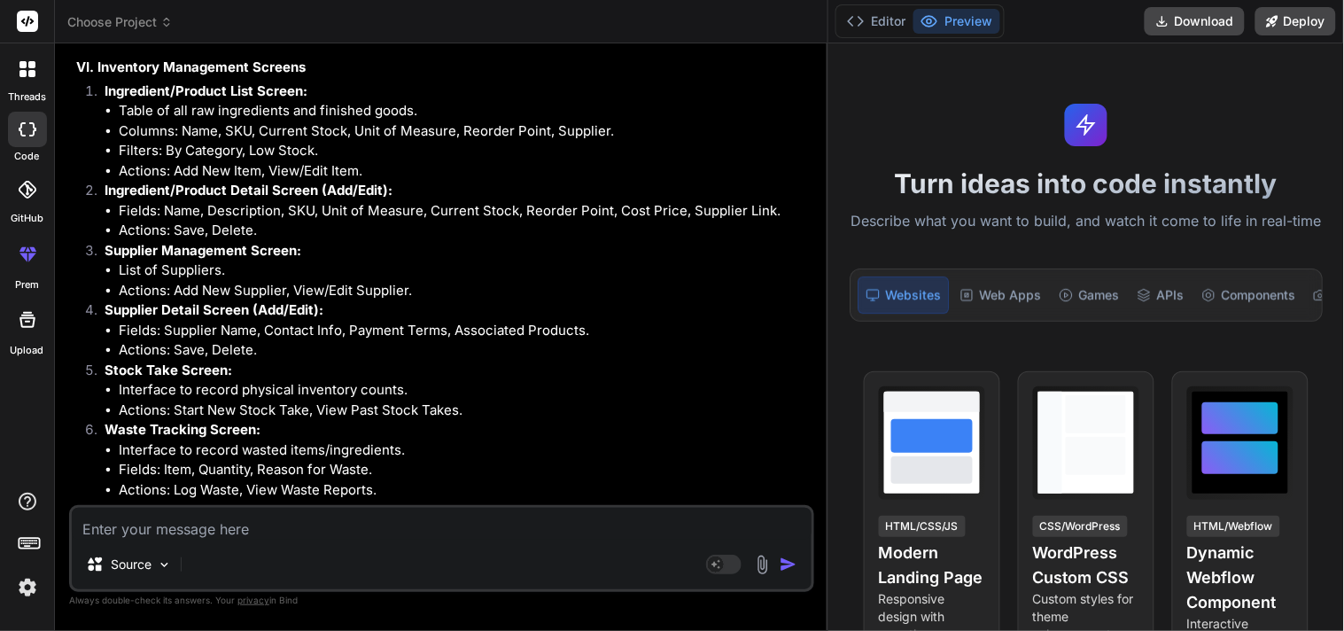
scroll to position [5174, 0]
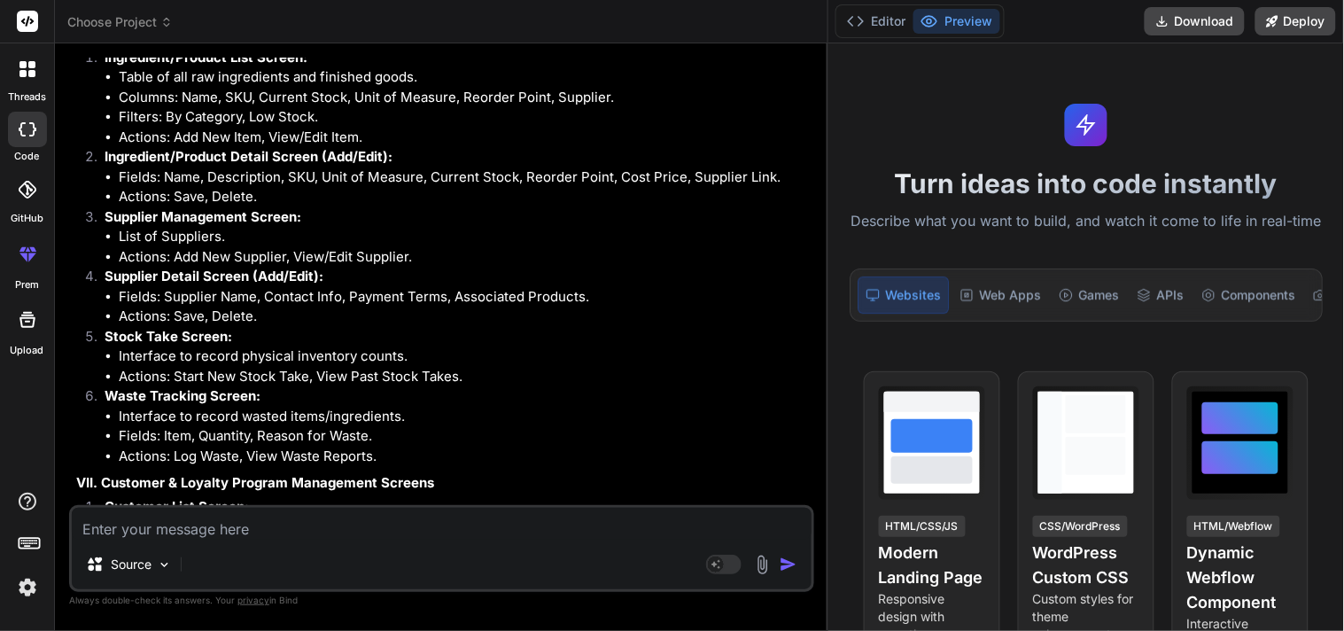
click at [397, 314] on li "Actions: Save, Delete." at bounding box center [465, 317] width 692 height 20
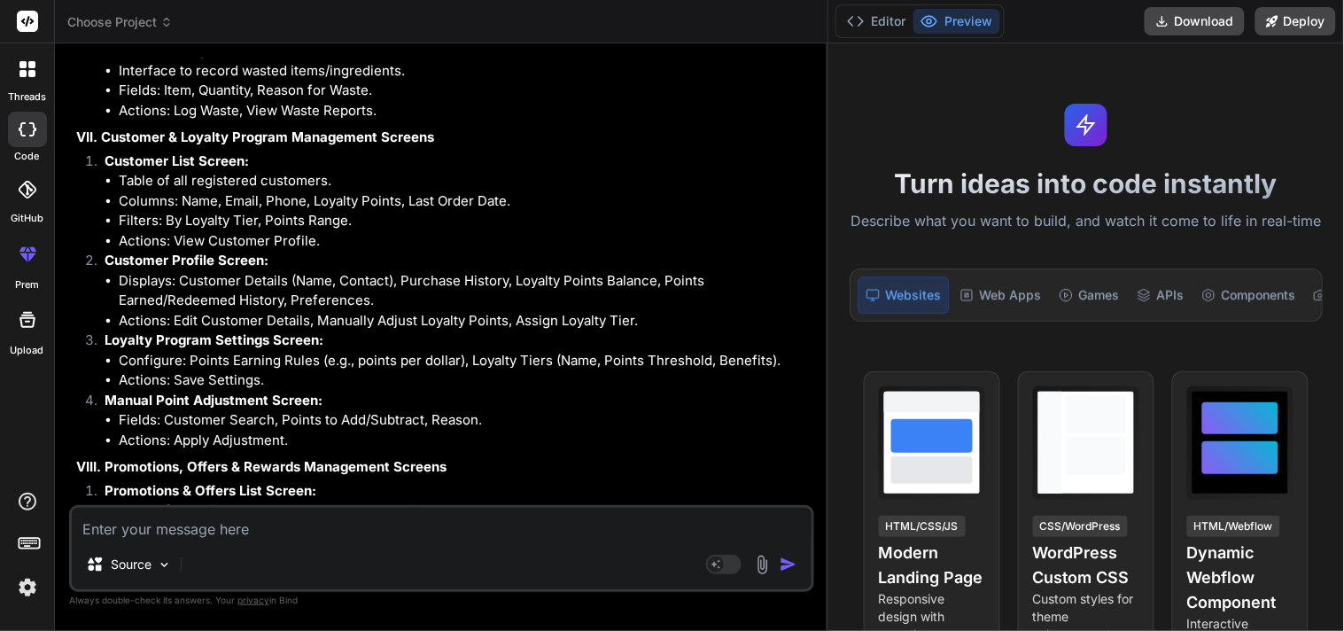
scroll to position [5567, 0]
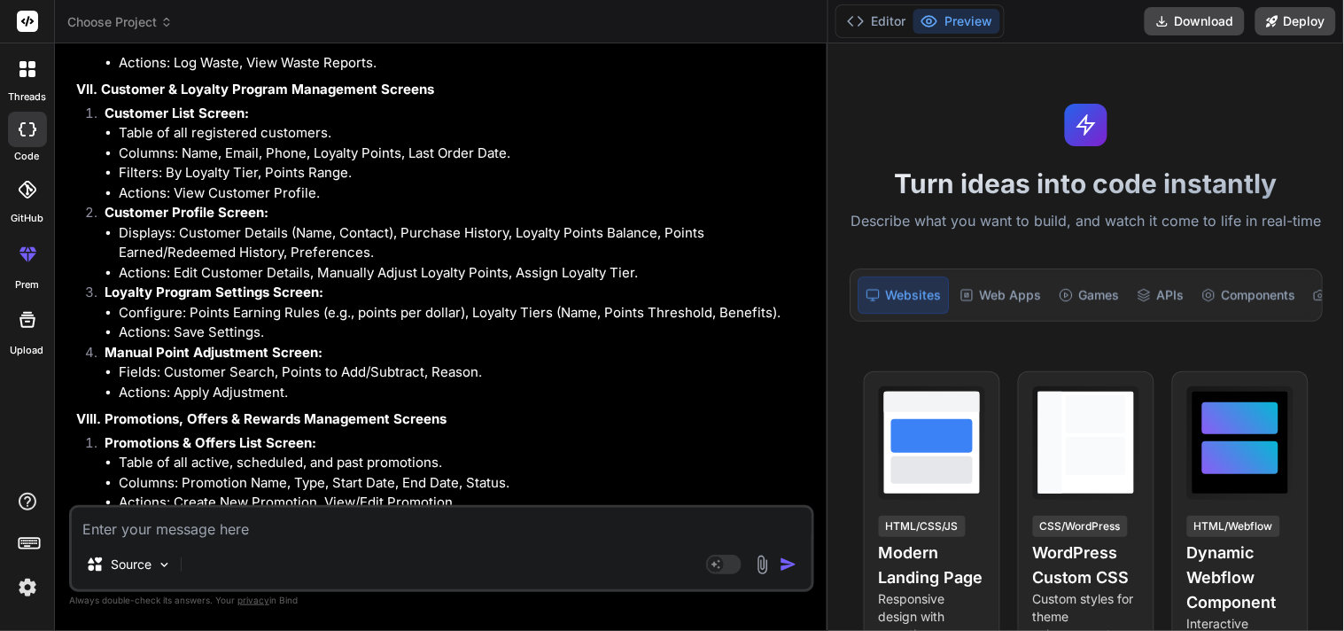
click at [320, 370] on li "Fields: Customer Search, Points to Add/Subtract, Reason." at bounding box center [465, 372] width 692 height 20
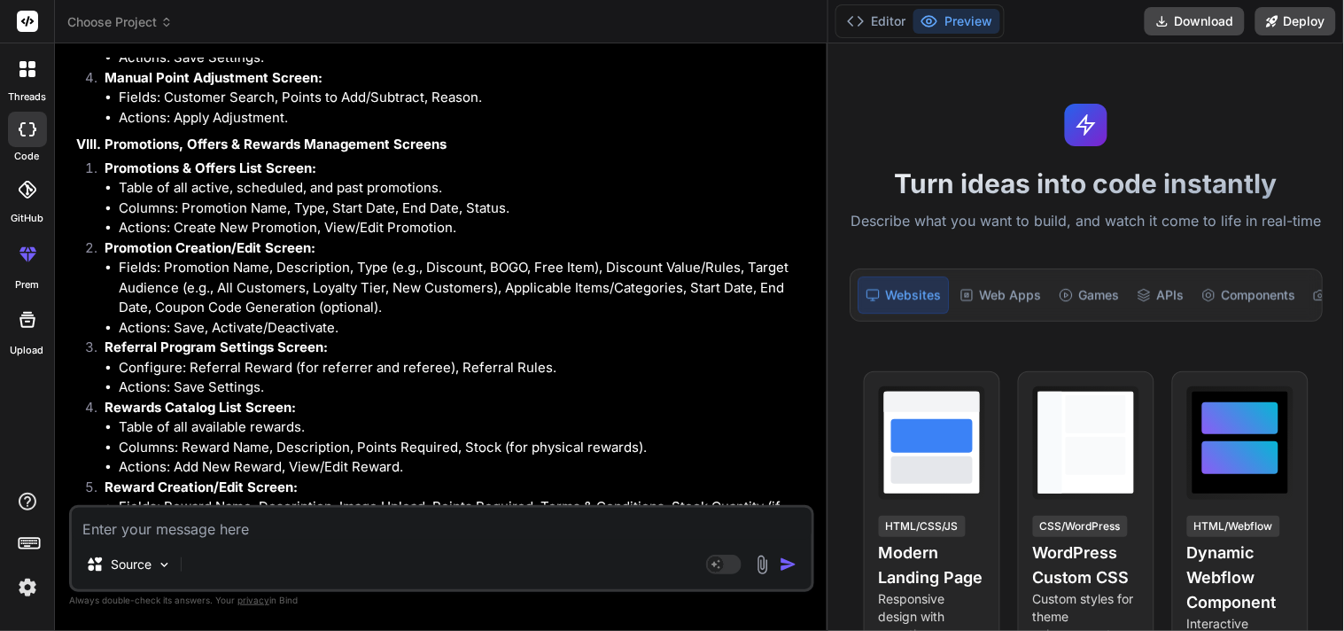
scroll to position [5862, 0]
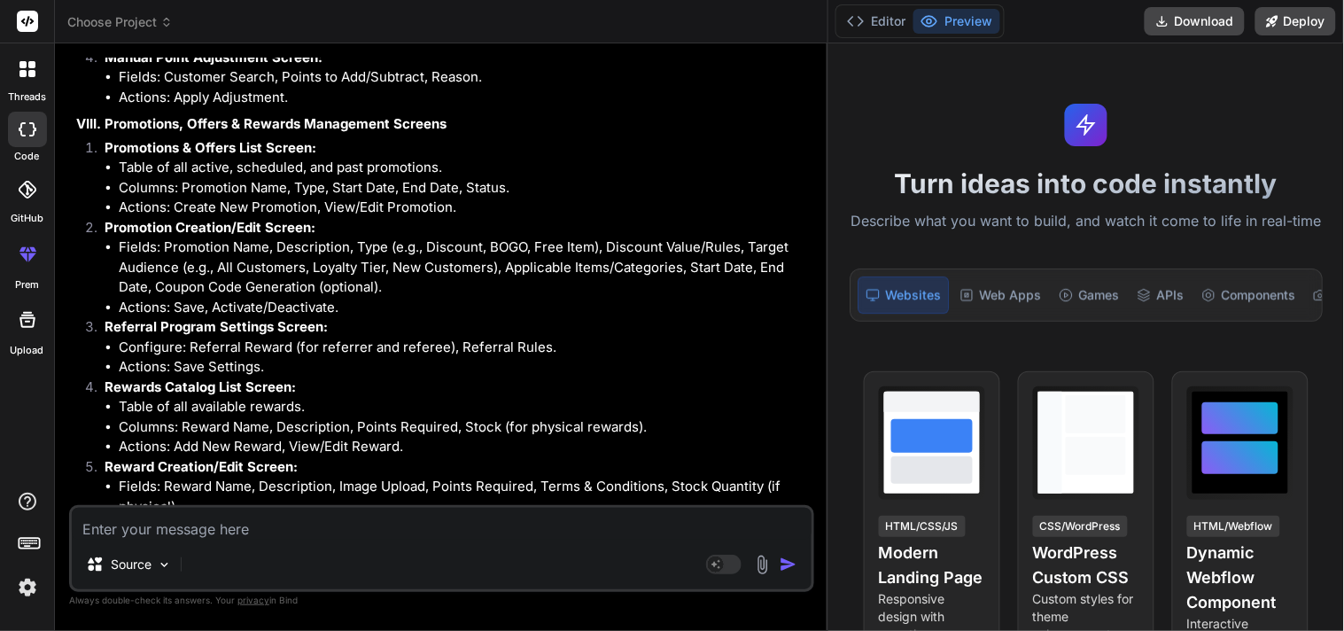
click at [414, 533] on textarea at bounding box center [442, 524] width 740 height 32
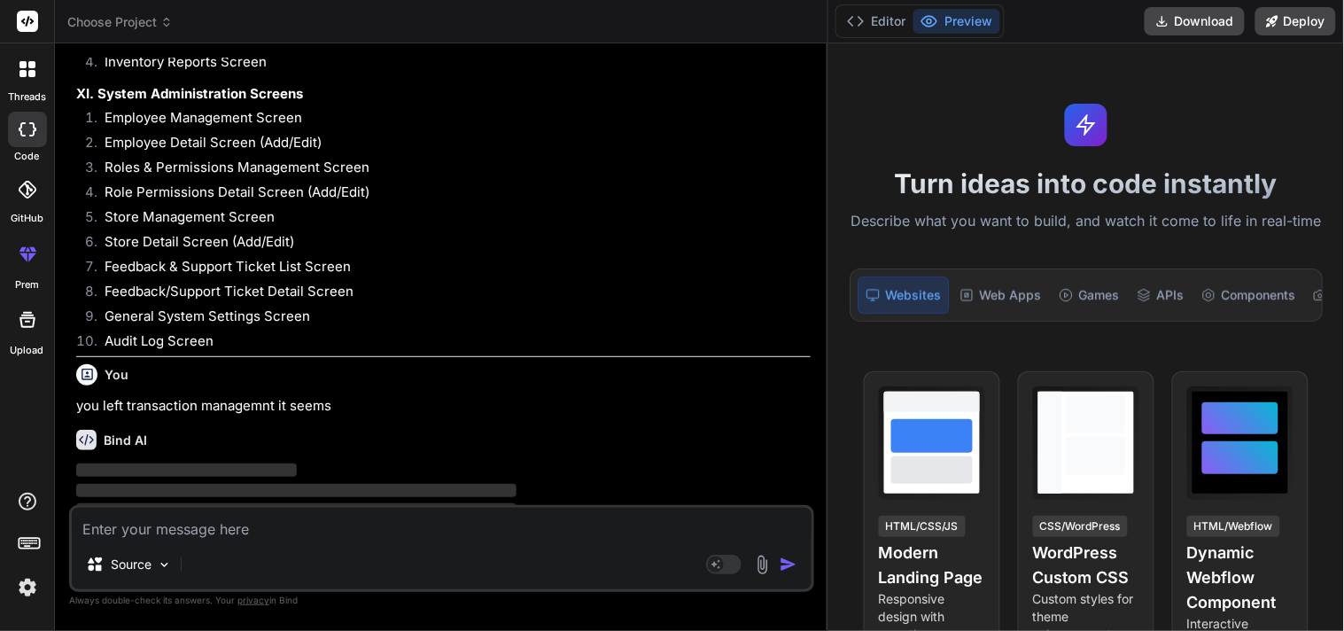
scroll to position [9491, 0]
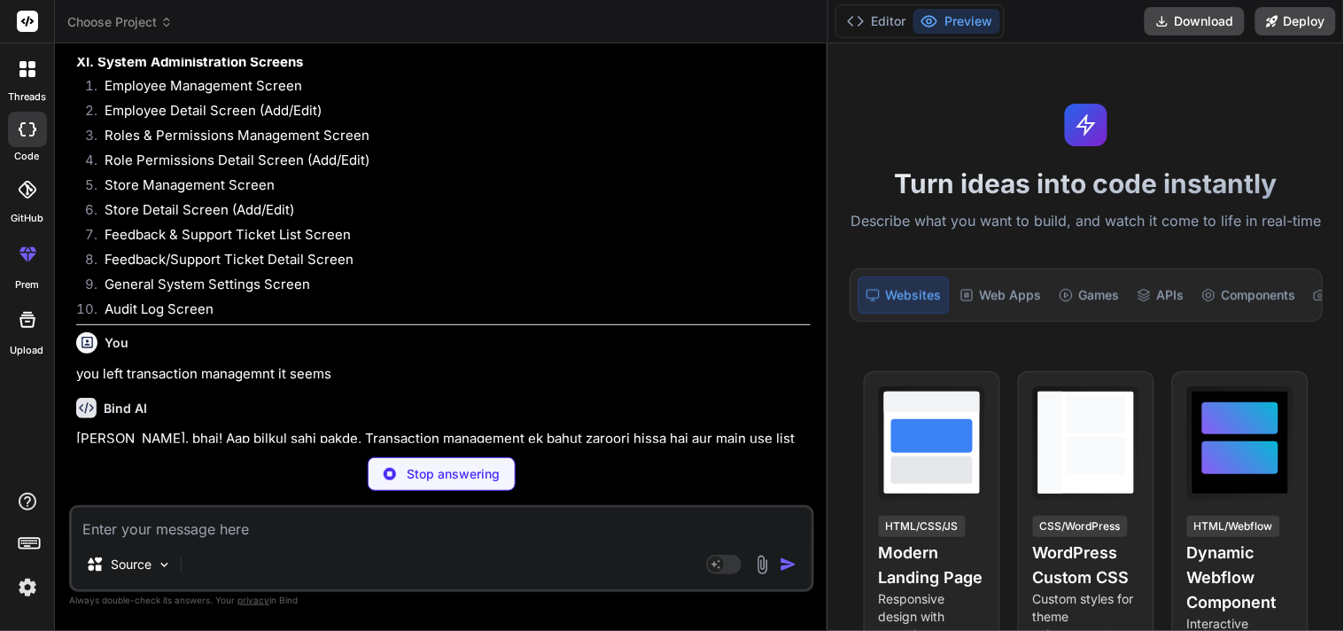
click at [381, 375] on p "you left transaction managemnt it seems" at bounding box center [443, 374] width 734 height 20
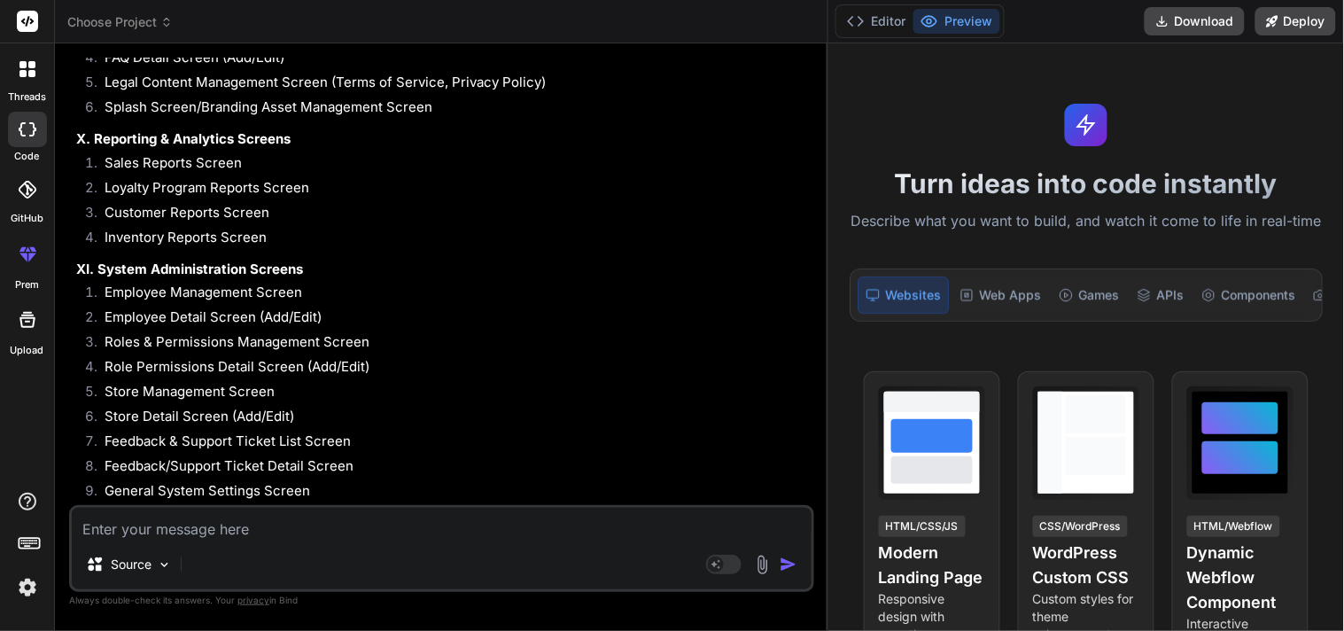
scroll to position [11364, 0]
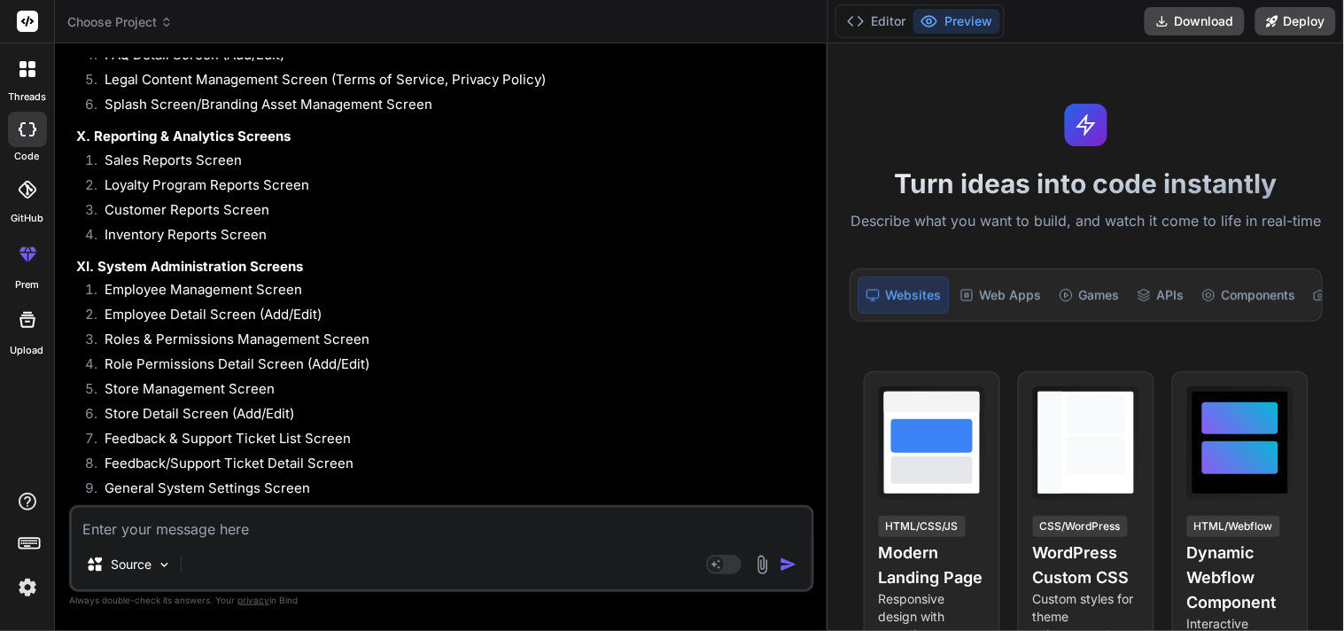
click at [230, 530] on textarea at bounding box center [442, 524] width 740 height 32
click at [447, 379] on li "Store Management Screen" at bounding box center [450, 391] width 720 height 25
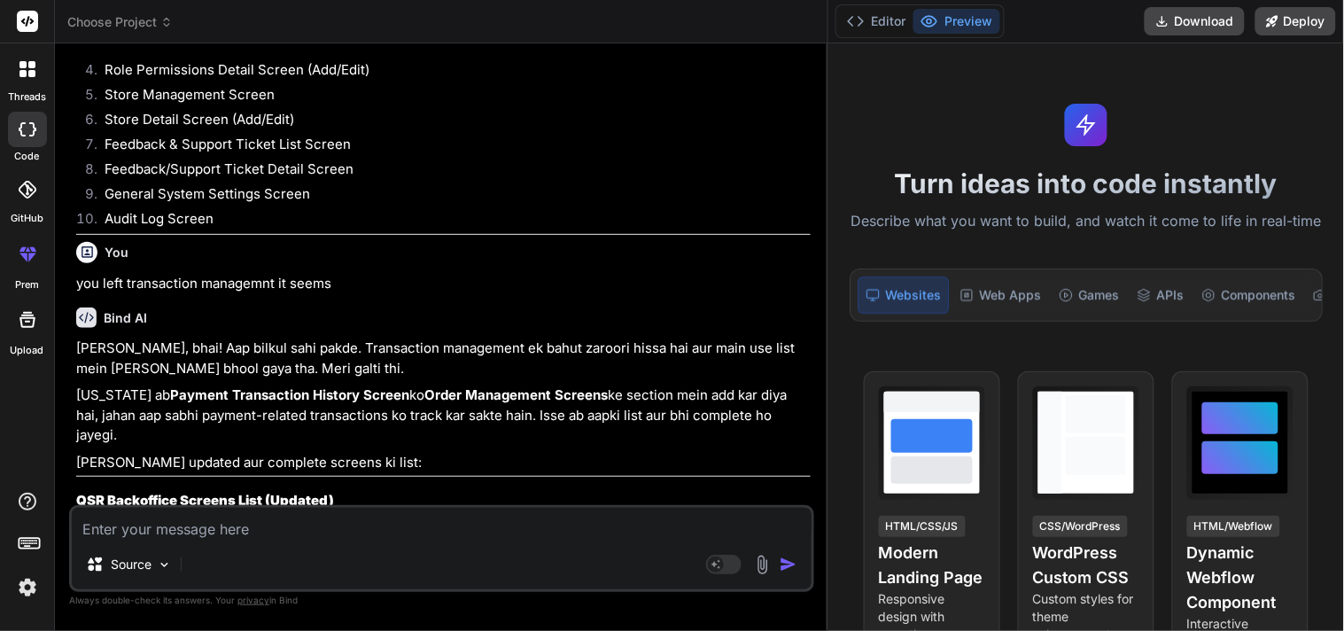
scroll to position [10342, 0]
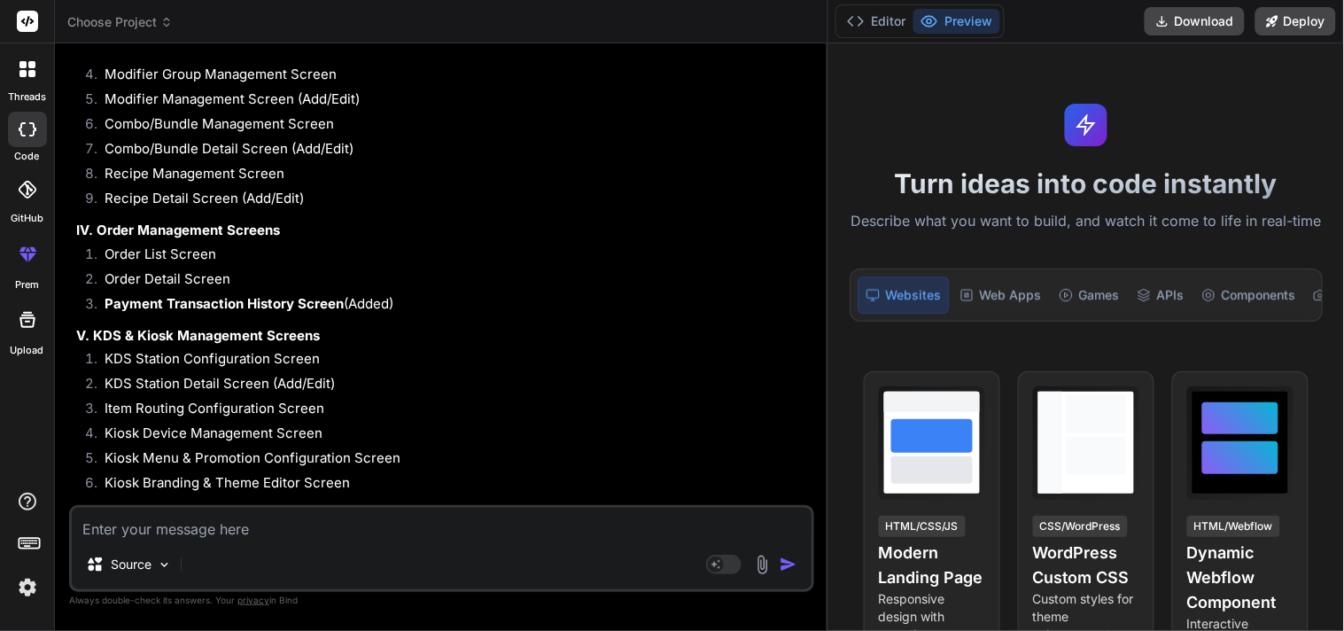
drag, startPoint x: 437, startPoint y: 282, endPoint x: 104, endPoint y: 282, distance: 333.1
click at [104, 294] on li "Payment Transaction History Screen (Added)" at bounding box center [450, 306] width 720 height 25
copy li "Payment Transaction History Screen (Added)"
